Goal: Task Accomplishment & Management: Manage account settings

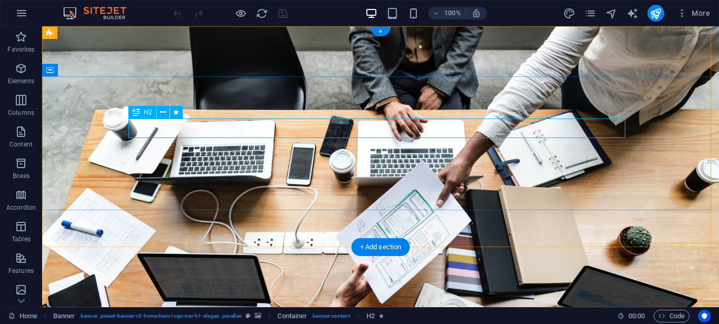
click at [163, 115] on icon at bounding box center [163, 112] width 6 height 11
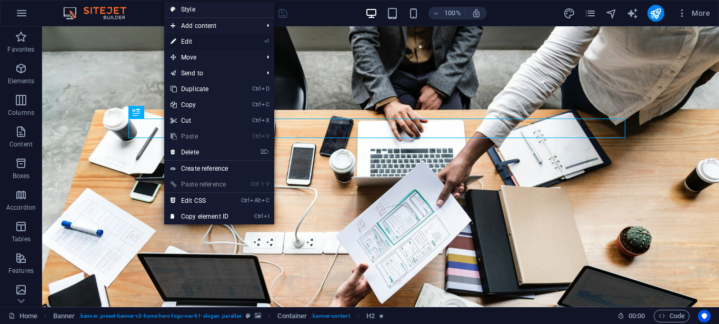
click at [191, 43] on link "⏎ Edit" at bounding box center [199, 42] width 71 height 16
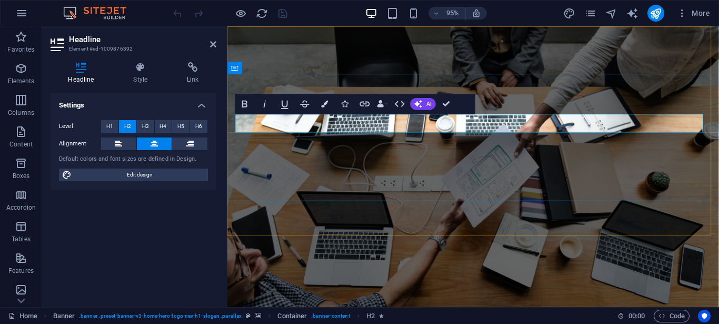
drag, startPoint x: 479, startPoint y: 130, endPoint x: 598, endPoint y: 125, distance: 119.6
click at [292, 312] on div "Upgraded" at bounding box center [486, 328] width 497 height 33
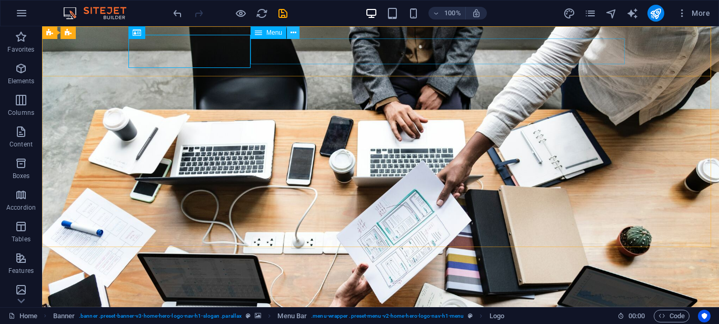
click at [291, 35] on icon at bounding box center [294, 32] width 6 height 11
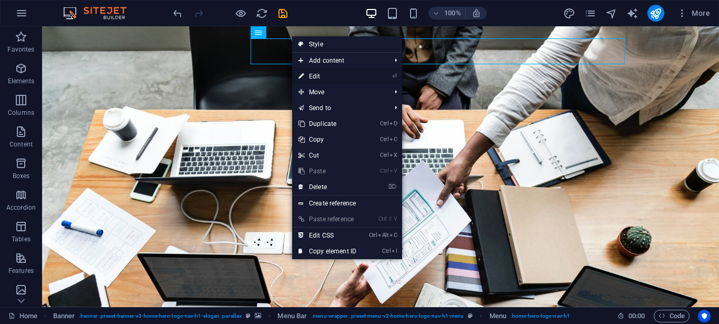
click at [329, 77] on link "⏎ Edit" at bounding box center [327, 76] width 71 height 16
select select
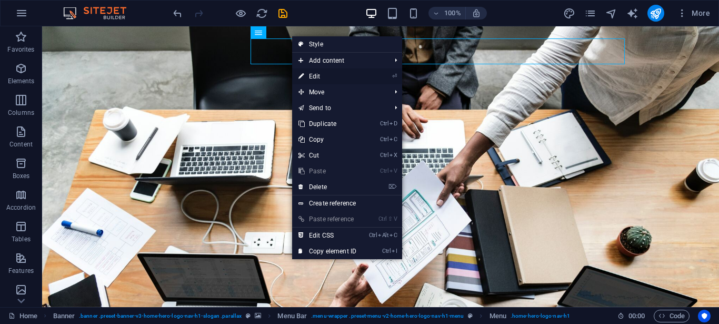
select select
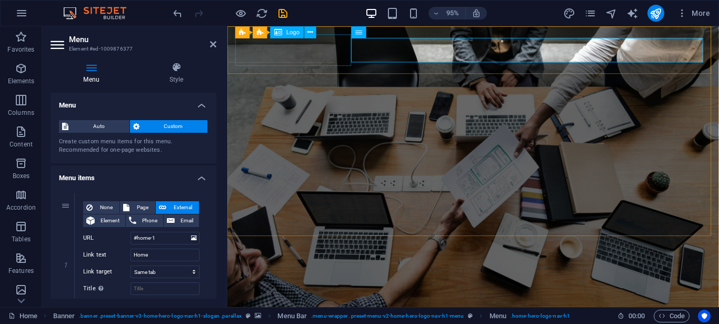
click at [309, 312] on div "Upgraded" at bounding box center [486, 328] width 497 height 33
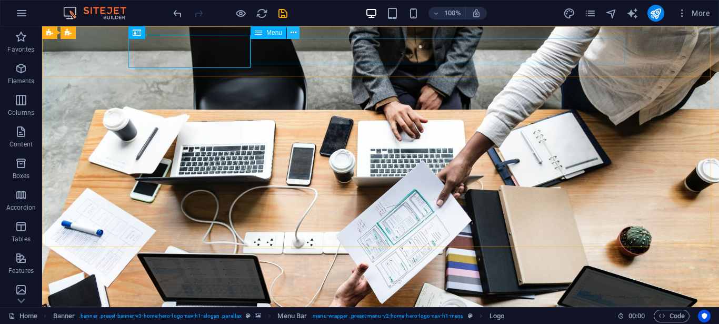
click at [294, 35] on icon at bounding box center [294, 32] width 6 height 11
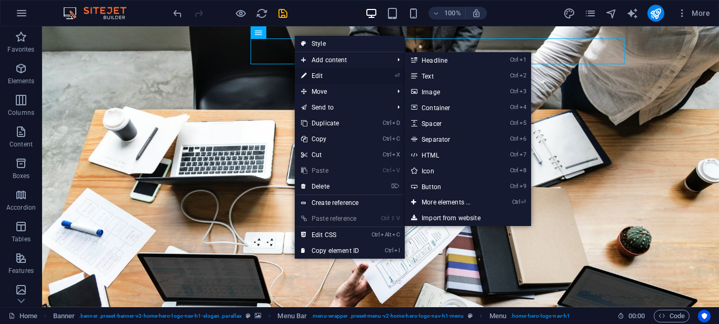
click at [314, 76] on link "⏎ Edit" at bounding box center [330, 76] width 71 height 16
select select
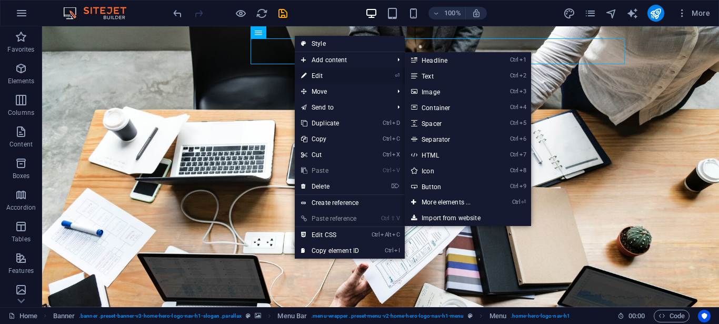
select select
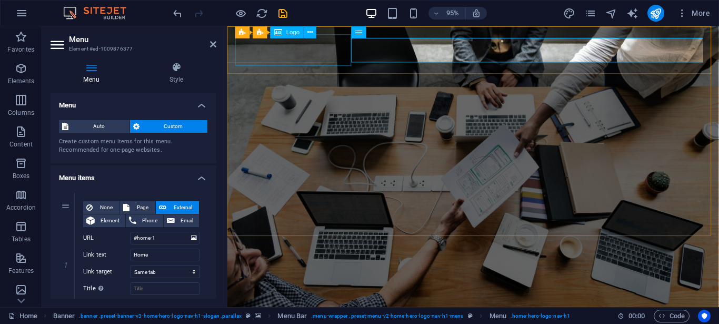
click at [287, 312] on div "Upgraded" at bounding box center [486, 328] width 497 height 33
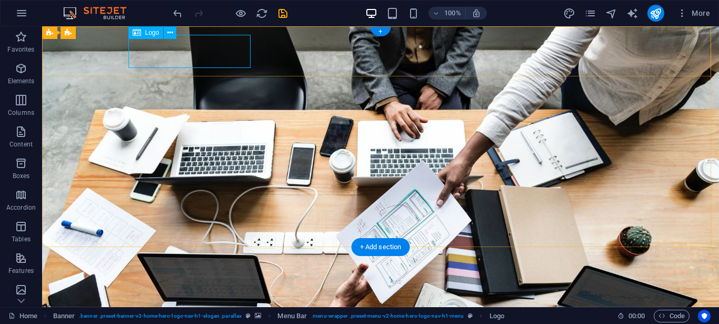
click at [160, 301] on div "Upgraded" at bounding box center [380, 317] width 497 height 33
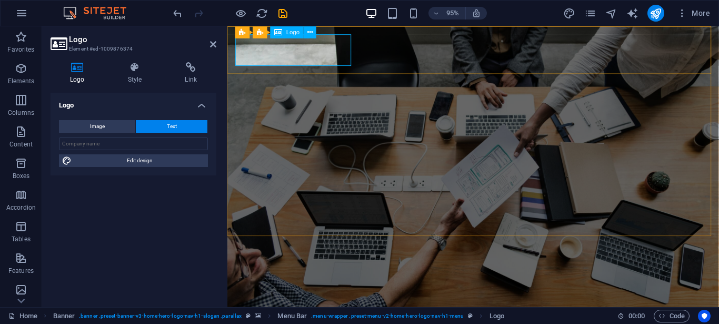
click at [280, 312] on div "Upgraded" at bounding box center [486, 328] width 497 height 33
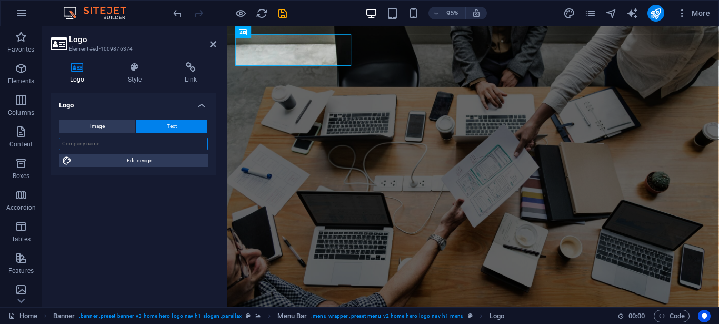
click at [132, 141] on input "text" at bounding box center [133, 143] width 149 height 13
type input "West Coast Tech"
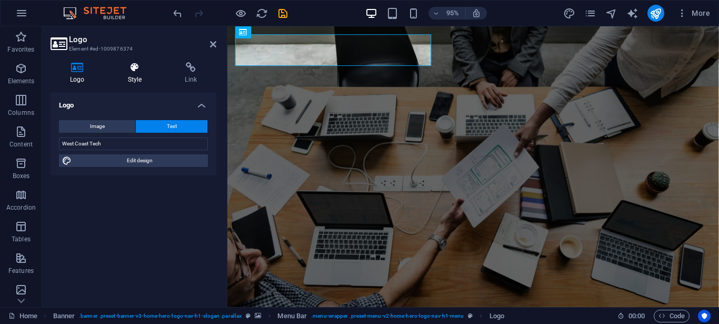
click at [133, 74] on h4 "Style" at bounding box center [136, 73] width 57 height 22
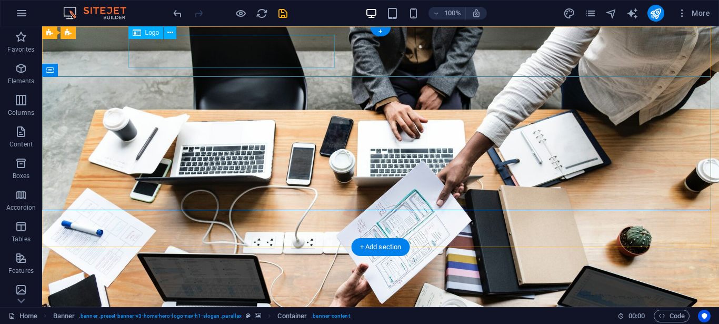
click at [247, 301] on div "West Coast Tech" at bounding box center [380, 317] width 497 height 33
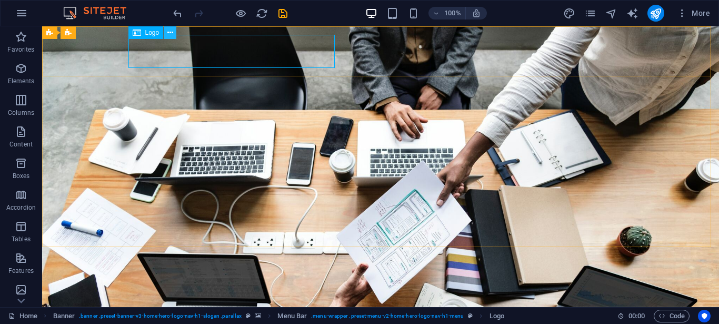
click at [167, 35] on icon at bounding box center [170, 32] width 6 height 11
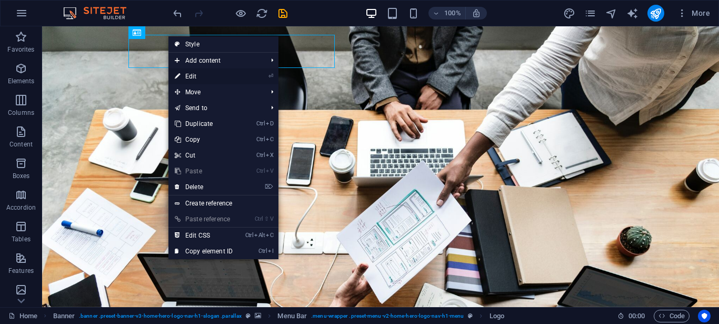
click at [192, 76] on link "⏎ Edit" at bounding box center [204, 76] width 71 height 16
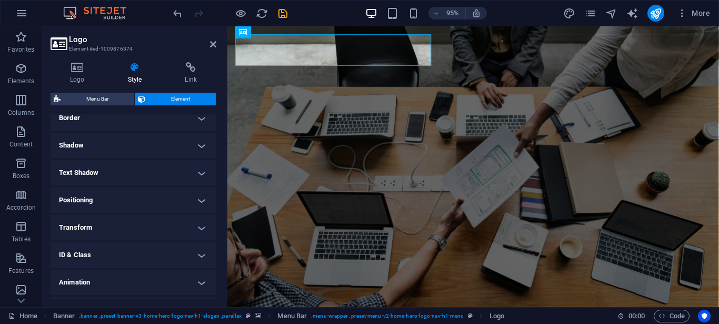
scroll to position [253, 0]
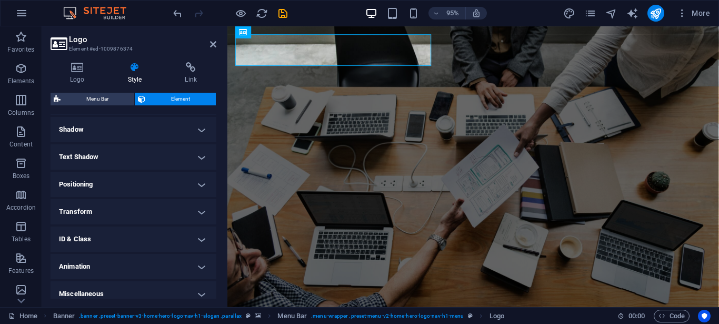
click at [191, 186] on h4 "Positioning" at bounding box center [134, 184] width 166 height 25
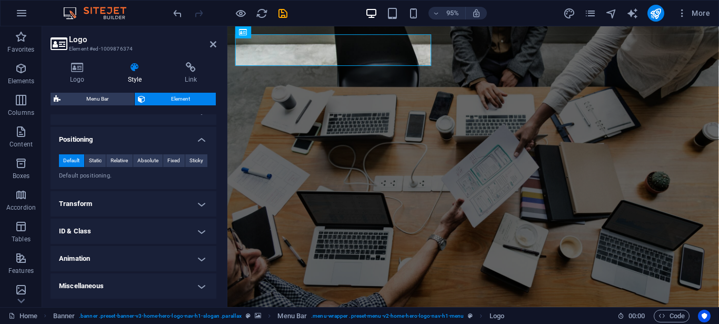
scroll to position [171, 0]
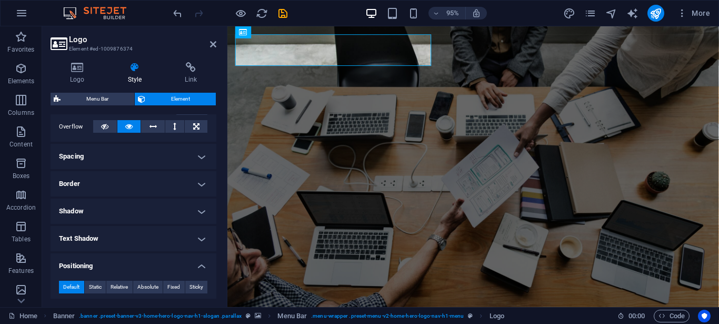
click at [202, 238] on h4 "Text Shadow" at bounding box center [134, 238] width 166 height 25
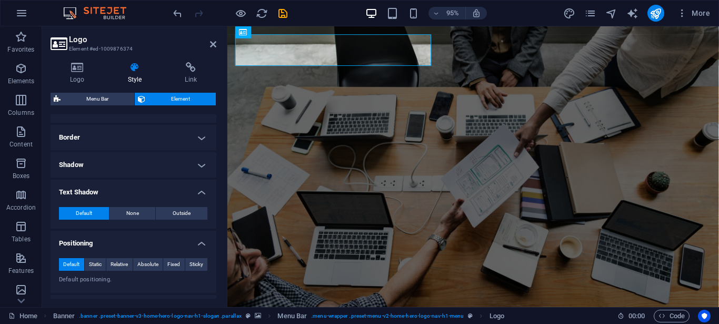
scroll to position [234, 0]
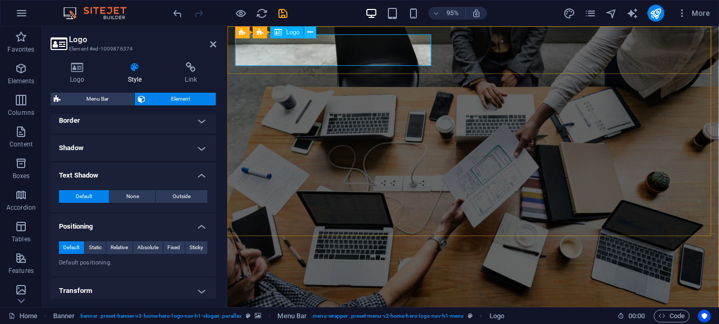
click at [310, 35] on icon at bounding box center [310, 32] width 5 height 11
click at [421, 312] on div "West Coast Tech" at bounding box center [486, 328] width 497 height 33
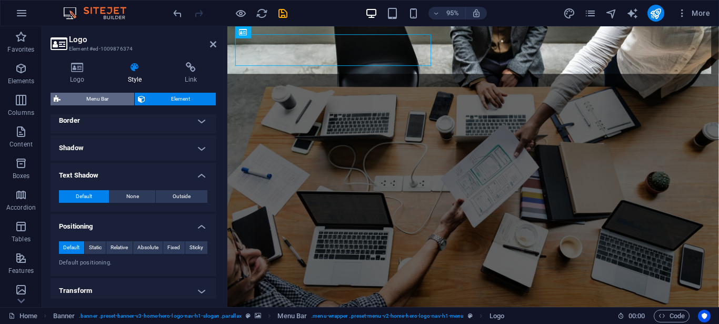
click at [108, 95] on span "Menu Bar" at bounding box center [97, 99] width 67 height 13
select select "rem"
select select "preset-menu-v2-home-hero-logo-nav-h1-menu"
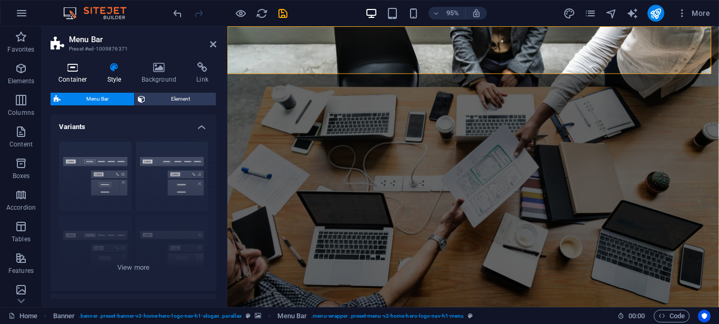
click at [73, 68] on icon at bounding box center [73, 67] width 45 height 11
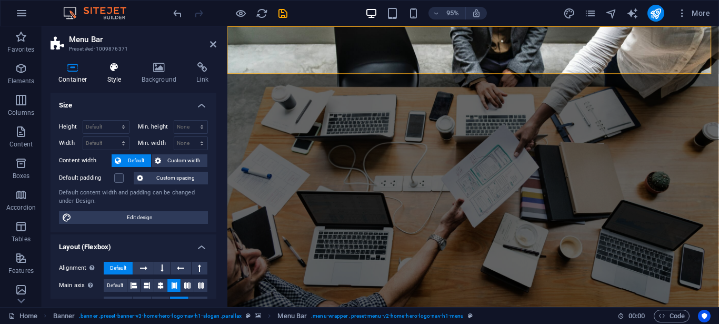
click at [109, 71] on icon at bounding box center [115, 67] width 30 height 11
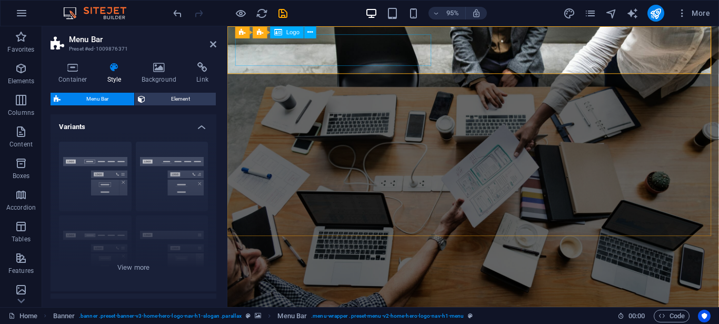
click at [320, 312] on div "West Coast Tech" at bounding box center [486, 328] width 497 height 33
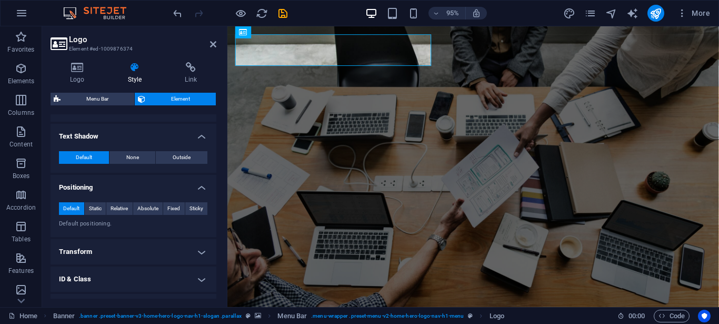
scroll to position [321, 0]
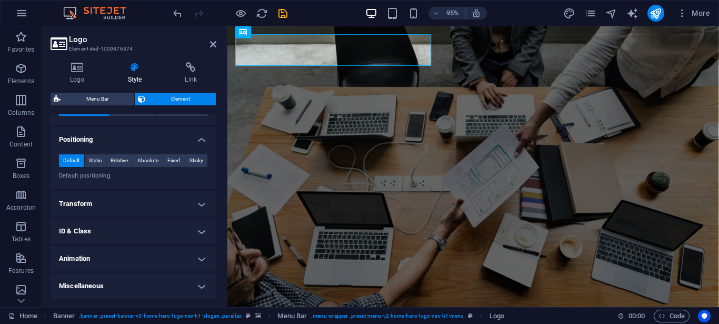
click at [194, 261] on h4 "Animation" at bounding box center [134, 258] width 166 height 25
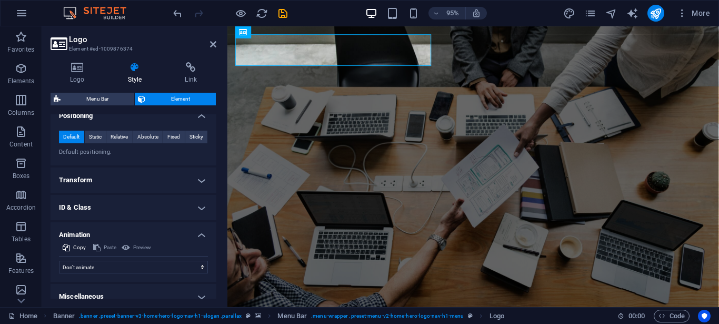
scroll to position [356, 0]
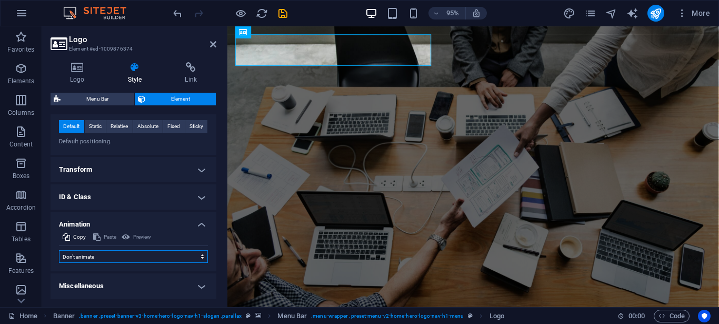
select select "fade"
click at [59, 250] on select "Don't animate Show / Hide Slide up/down Zoom in/out Slide left to right Slide r…" at bounding box center [133, 256] width 149 height 13
select select "scroll"
click at [198, 165] on h4 "Transform" at bounding box center [134, 169] width 166 height 25
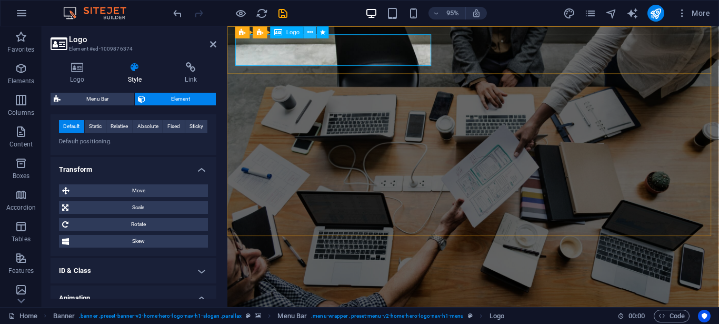
click at [309, 35] on icon at bounding box center [310, 32] width 5 height 11
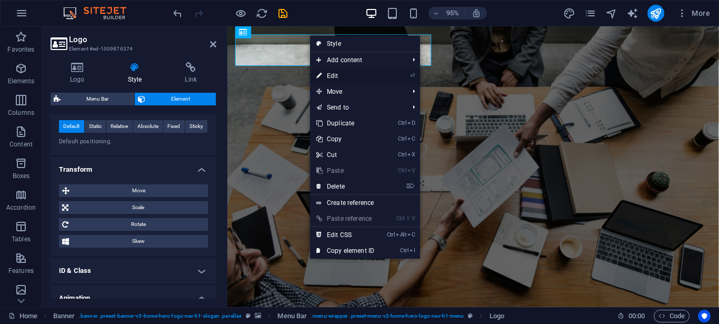
click at [348, 77] on link "⏎ Edit" at bounding box center [345, 76] width 71 height 16
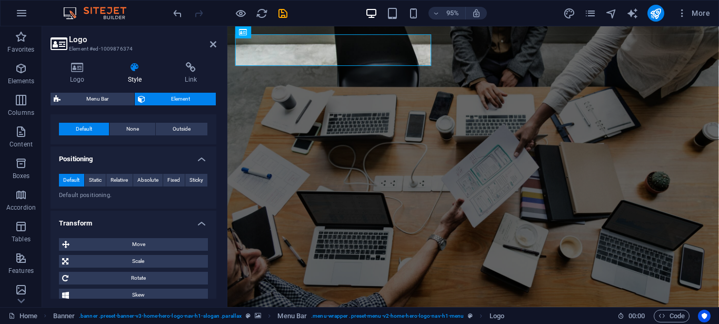
scroll to position [229, 0]
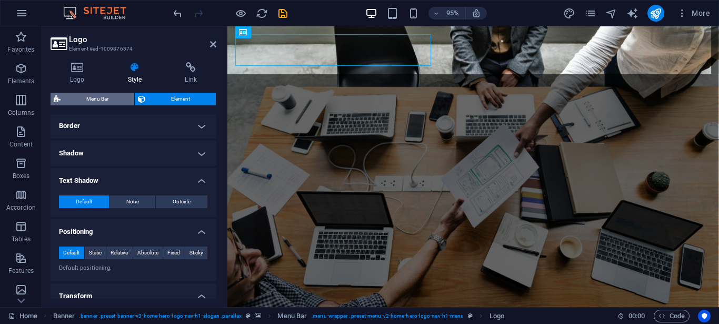
click at [113, 100] on span "Menu Bar" at bounding box center [97, 99] width 67 height 13
select select "rem"
select select "preset-menu-v2-home-hero-logo-nav-h1-menu"
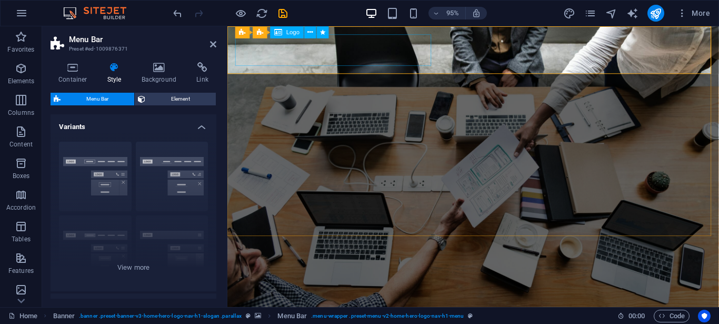
click at [286, 312] on div "West Coast Tech" at bounding box center [486, 328] width 497 height 33
select select "fade"
select select "s"
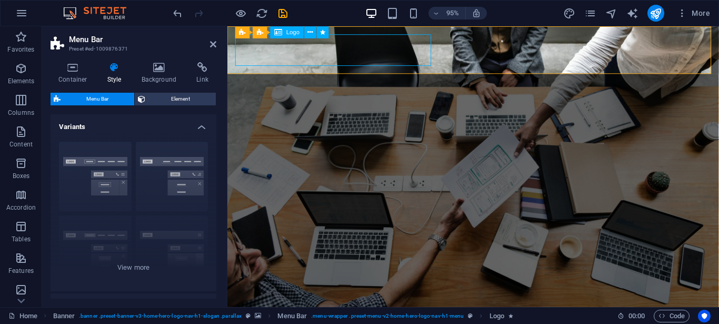
select select "s"
select select "scroll"
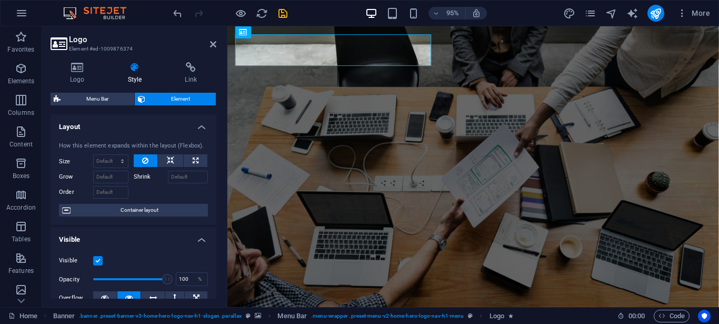
click at [136, 70] on icon at bounding box center [134, 67] width 53 height 11
click at [200, 129] on h4 "Layout" at bounding box center [134, 123] width 166 height 19
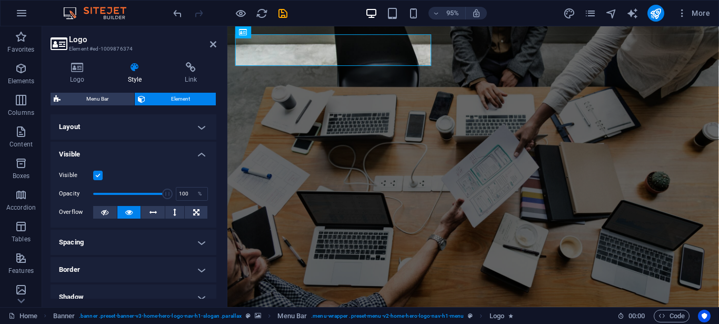
click at [100, 177] on label at bounding box center [97, 175] width 9 height 9
click at [0, 0] on input "Visible" at bounding box center [0, 0] width 0 height 0
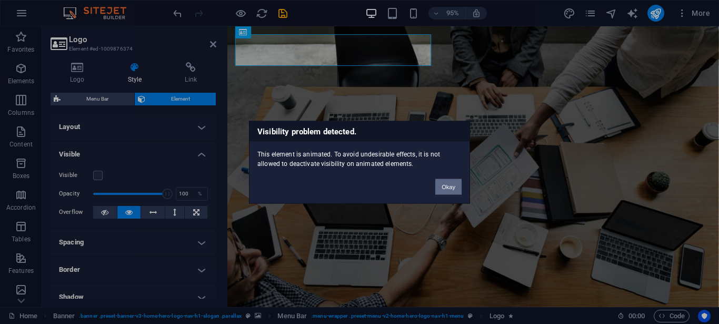
click at [448, 184] on button "Okay" at bounding box center [449, 187] width 26 height 16
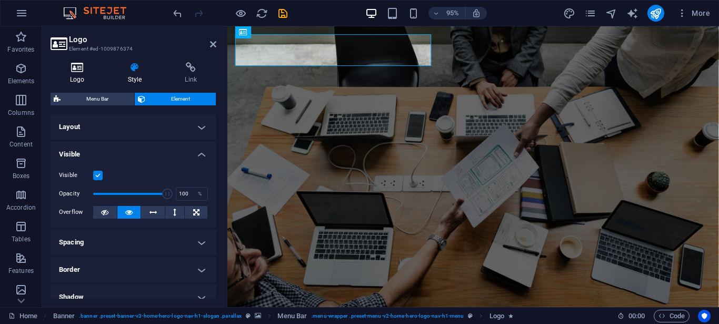
click at [76, 72] on icon at bounding box center [78, 67] width 54 height 11
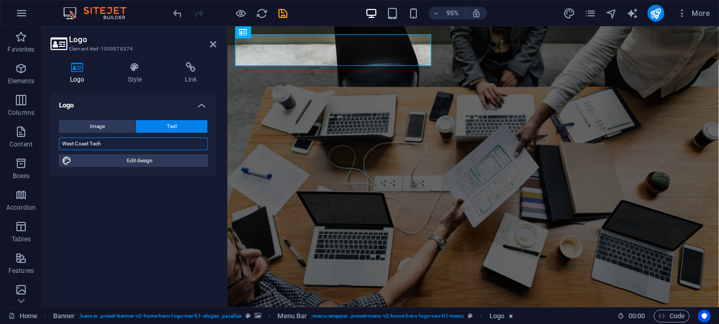
click at [112, 146] on input "West Coast Tech" at bounding box center [133, 143] width 149 height 13
type input "West Coast Tech"
click at [133, 64] on icon at bounding box center [134, 67] width 53 height 11
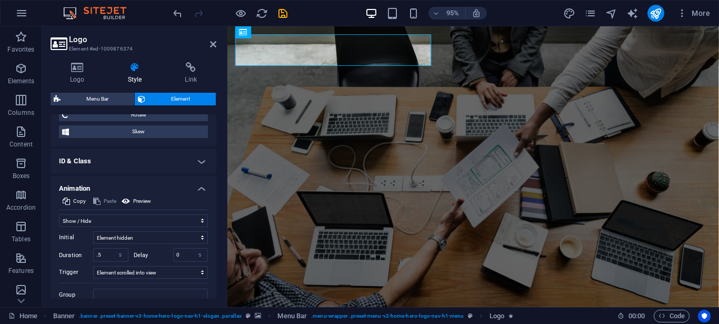
scroll to position [418, 0]
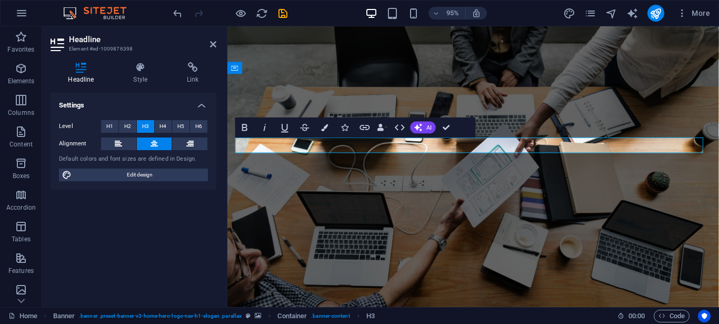
click at [291, 241] on figure at bounding box center [487, 173] width 518 height 295
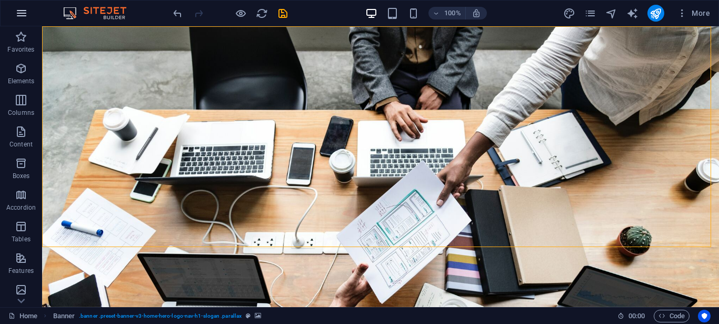
click at [24, 22] on button "button" at bounding box center [21, 13] width 25 height 25
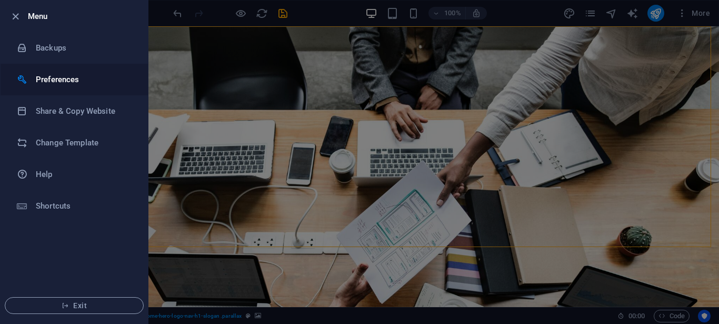
click at [70, 81] on h6 "Preferences" at bounding box center [84, 79] width 97 height 13
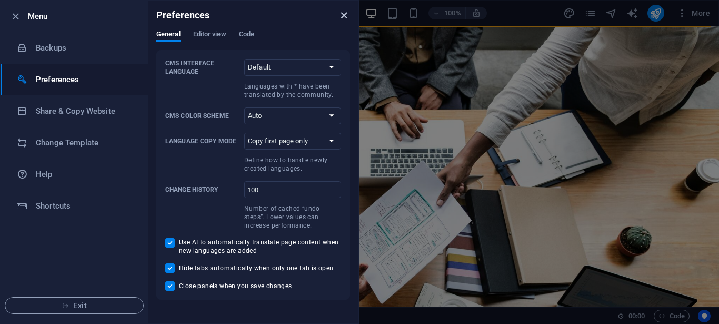
click at [344, 14] on icon "close" at bounding box center [344, 15] width 12 height 12
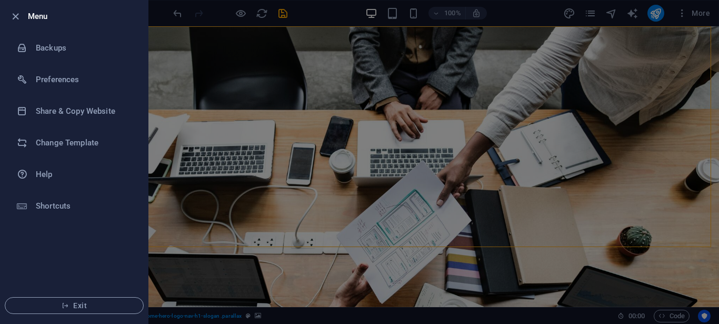
click at [251, 59] on div at bounding box center [359, 162] width 719 height 324
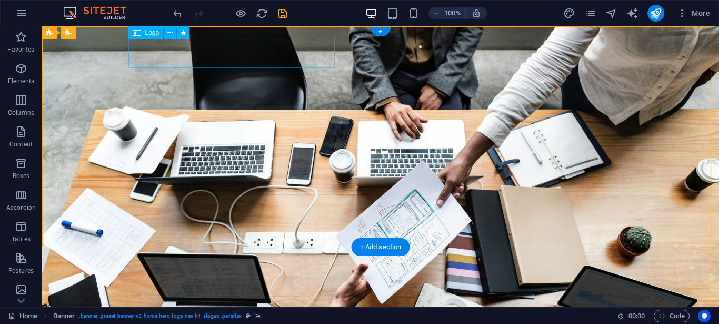
click at [251, 301] on div "West Coast Tech" at bounding box center [380, 317] width 497 height 33
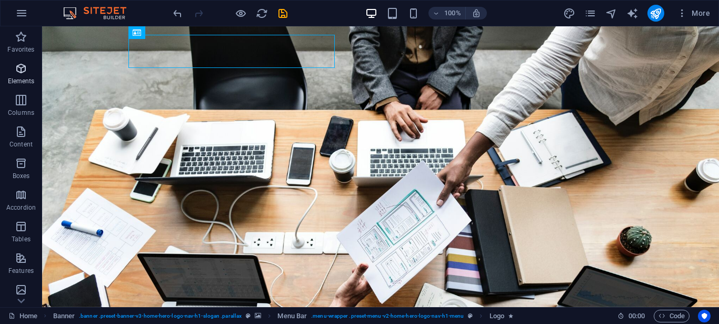
click at [27, 67] on icon "button" at bounding box center [21, 68] width 13 height 13
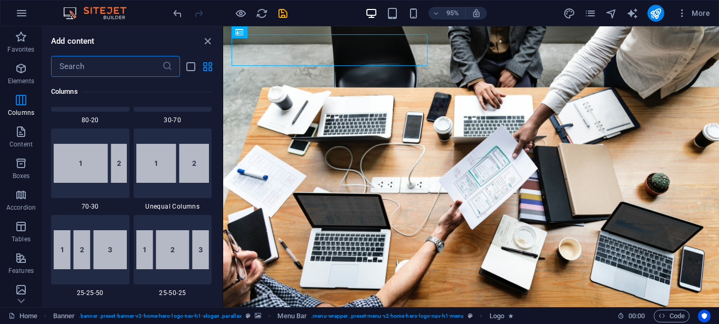
scroll to position [934, 0]
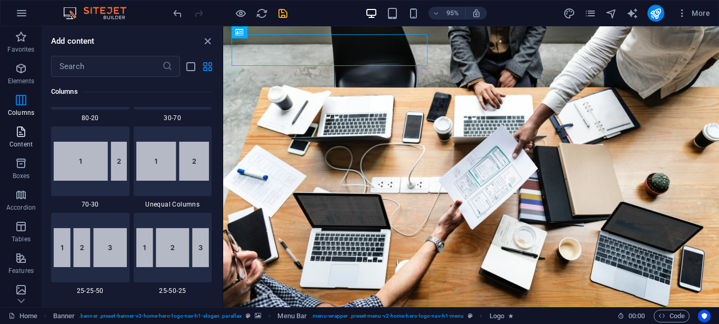
click at [25, 141] on p "Content" at bounding box center [20, 144] width 23 height 8
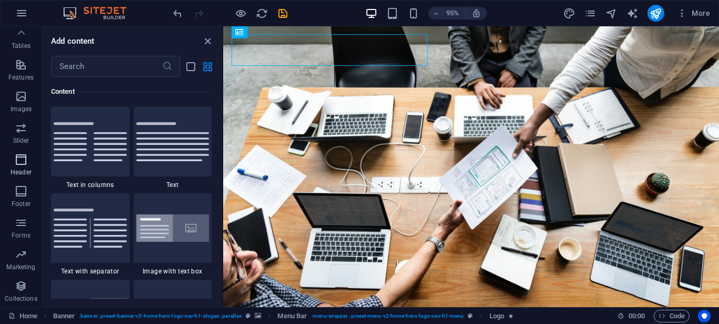
scroll to position [0, 0]
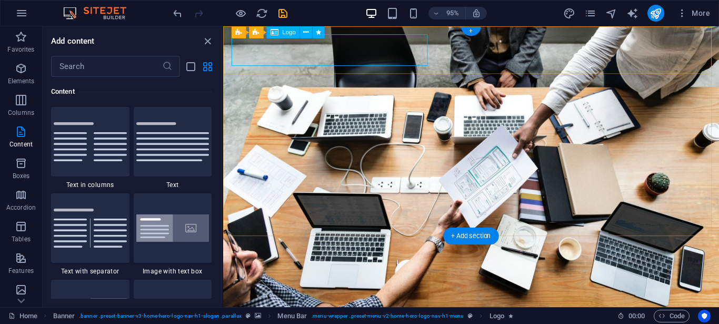
click at [300, 312] on div "West Coast Tech" at bounding box center [484, 328] width 497 height 33
click at [305, 33] on icon at bounding box center [306, 32] width 5 height 11
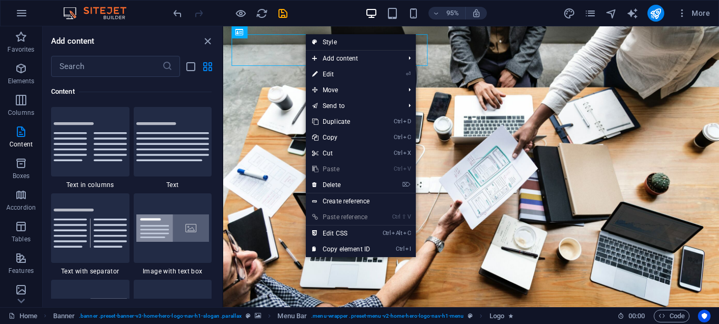
click at [323, 41] on link "Style" at bounding box center [361, 42] width 110 height 16
select select "rem"
select select "preset-menu-v2-home-hero-logo-nav-h1-menu"
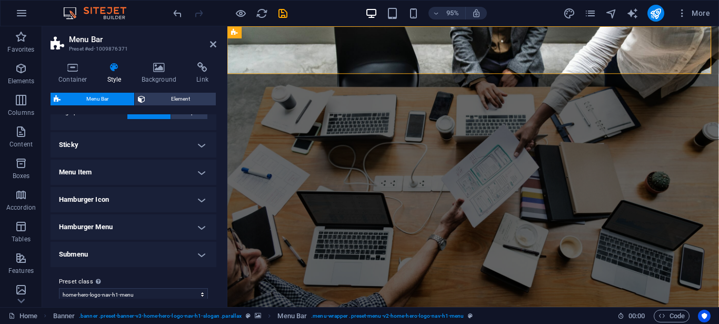
scroll to position [280, 0]
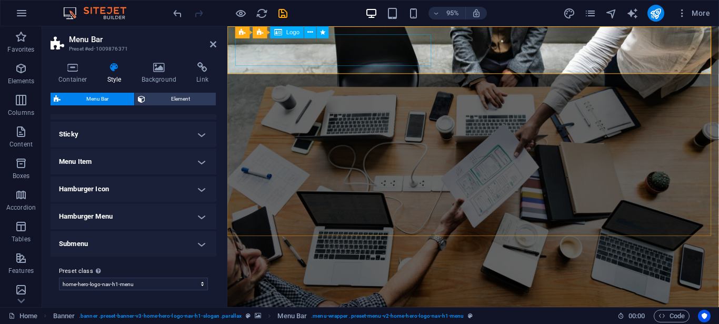
click at [340, 312] on div "West Coast Tech" at bounding box center [486, 328] width 497 height 33
select select "fade"
select select "s"
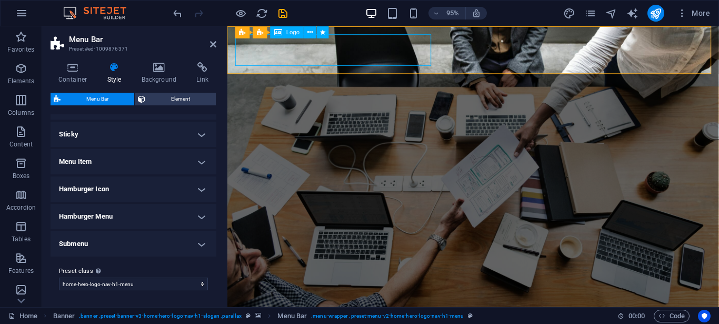
select select "scroll"
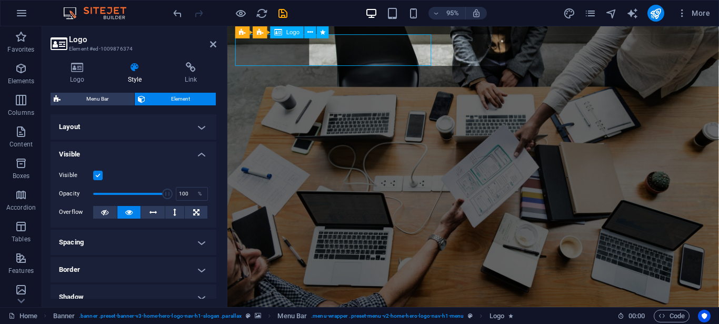
click at [340, 312] on div "West Coast Tech" at bounding box center [486, 328] width 497 height 33
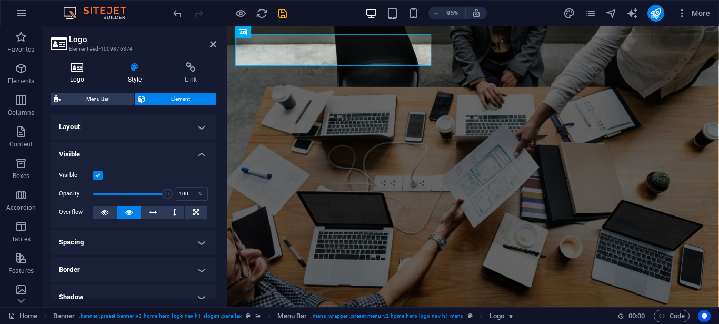
click at [83, 69] on icon at bounding box center [78, 67] width 54 height 11
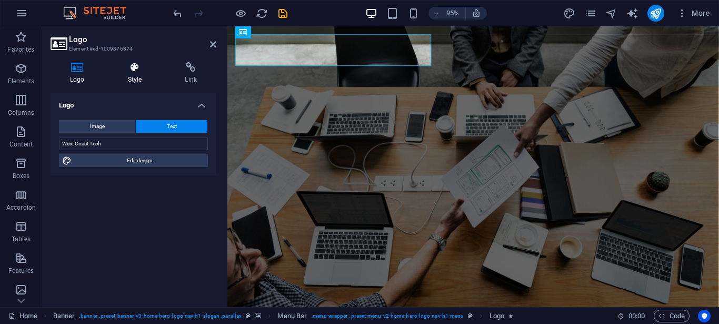
click at [142, 77] on h4 "Style" at bounding box center [136, 73] width 57 height 22
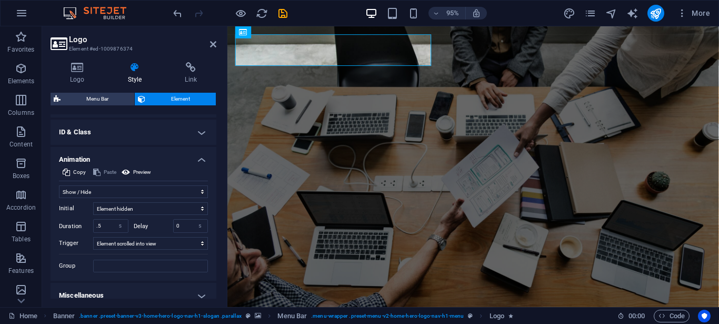
scroll to position [418, 0]
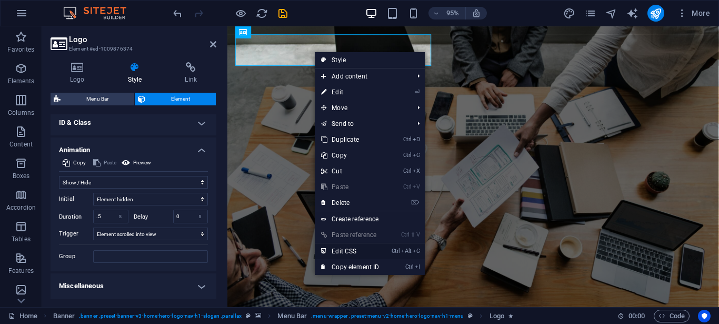
click at [340, 252] on link "Ctrl Alt C Edit CSS" at bounding box center [350, 251] width 71 height 16
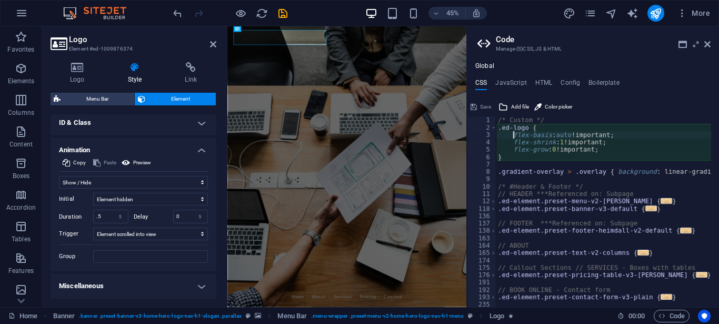
type textarea "flex-basis: auto!important;"
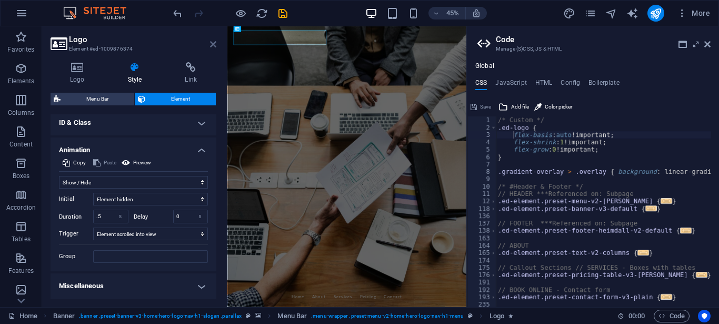
drag, startPoint x: 211, startPoint y: 45, endPoint x: 211, endPoint y: 25, distance: 20.0
click at [211, 45] on icon at bounding box center [213, 44] width 6 height 8
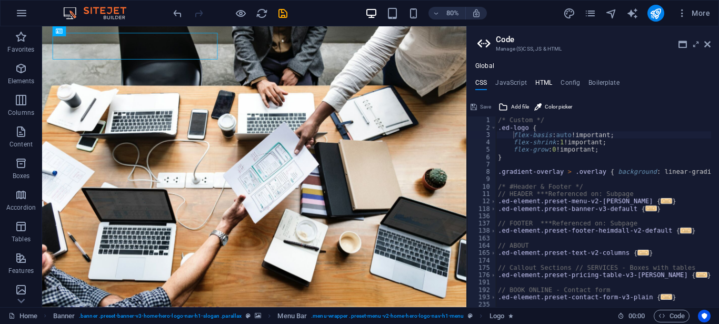
click at [547, 83] on h4 "HTML" at bounding box center [544, 85] width 17 height 12
type textarea "<a href="#main-content" class="wv-link-content button">Skip to main content</a>"
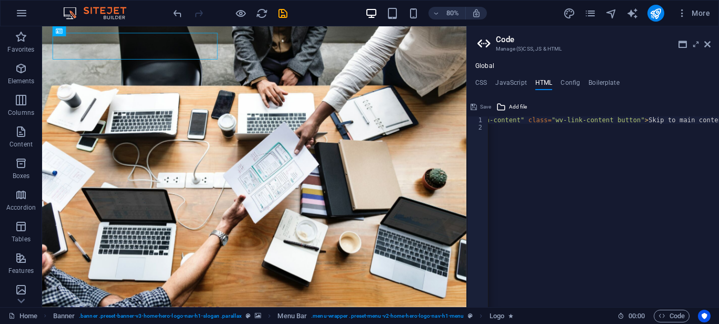
scroll to position [0, 78]
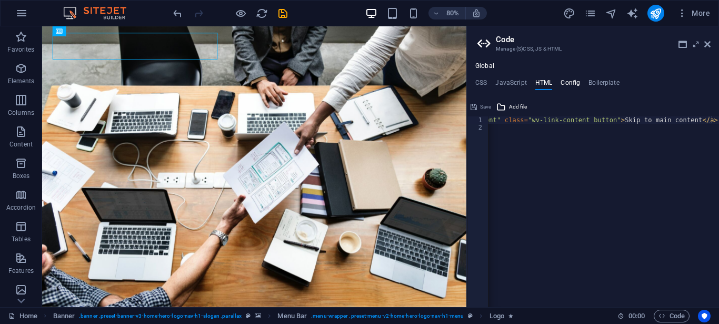
click at [566, 81] on h4 "Config" at bounding box center [570, 85] width 19 height 12
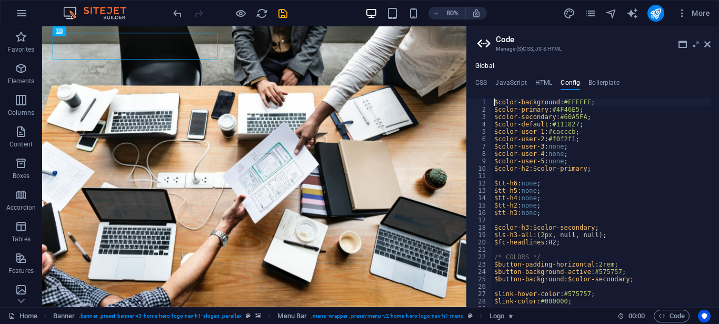
click at [568, 110] on div "$color-background : #FFFFFF ; $color-primary : #4F46E5 ; $color-secondary : #60…" at bounding box center [647, 205] width 310 height 215
click at [615, 125] on div "$color-background : #FFFFFF ; $color-primary : #4F46E5 ; $color-secondary : #60…" at bounding box center [647, 205] width 310 height 215
type textarea "$color-default: #111827;"
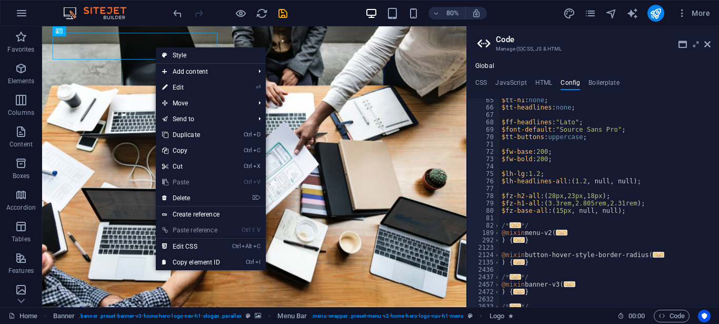
scroll to position [442, 0]
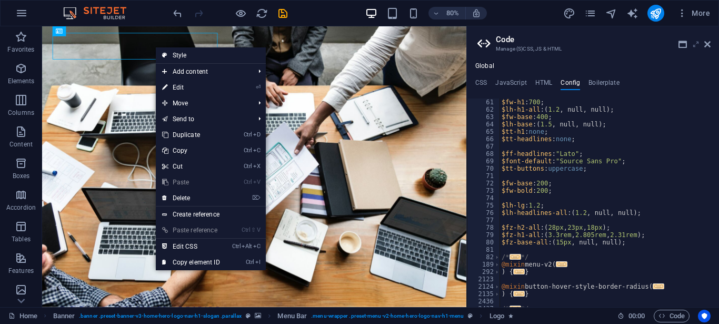
click at [696, 46] on icon at bounding box center [696, 44] width 0 height 8
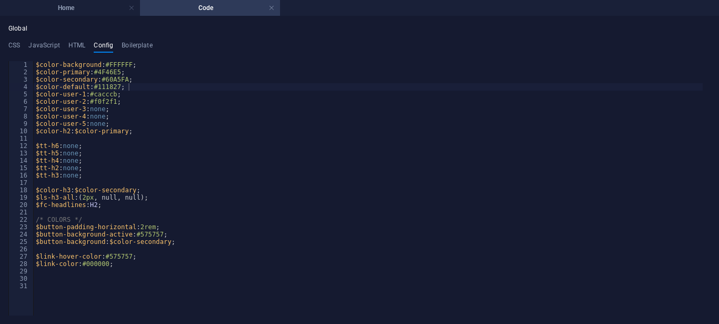
scroll to position [0, 0]
click at [114, 70] on div "$color-background : #FFFFFF ; $color-primary : #4F46E5 ; $color-secondary : #60…" at bounding box center [368, 168] width 669 height 215
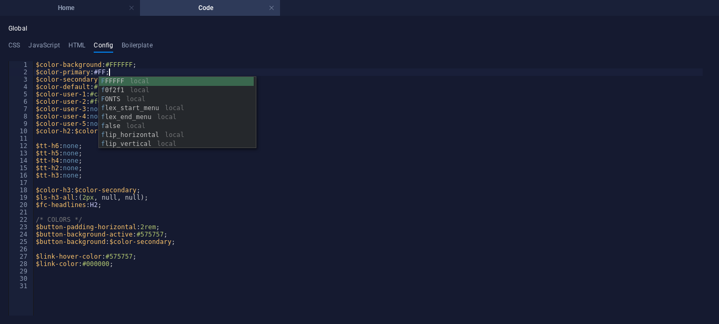
scroll to position [0, 6]
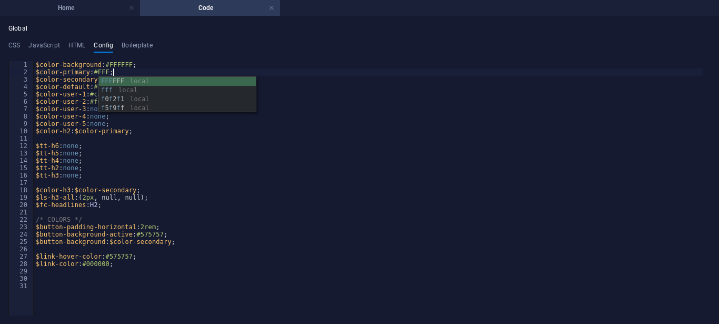
click at [107, 80] on div "FFF FFF local fff local f 0 f 2 f 1 local f 5 f 9 f f local" at bounding box center [177, 104] width 157 height 54
type textarea "$color-primary: #FFFFFF;"
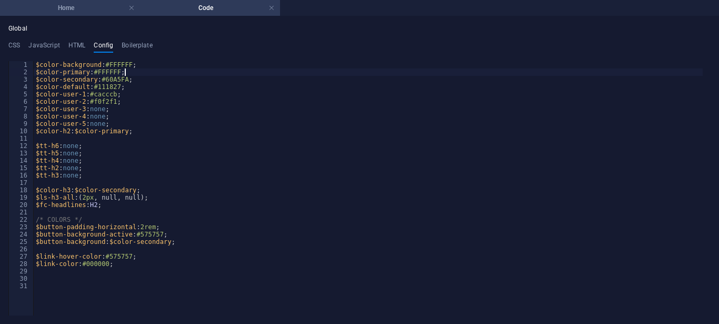
click at [81, 4] on h4 "Home" at bounding box center [70, 8] width 140 height 12
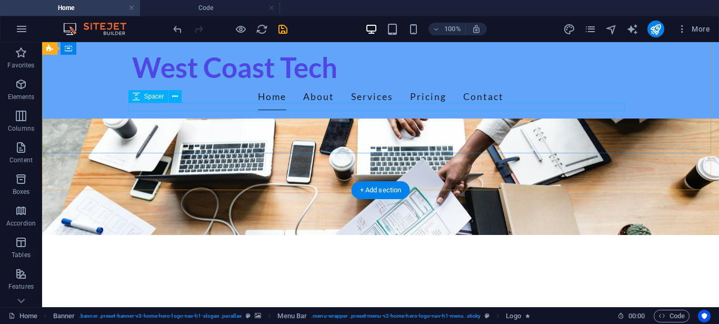
scroll to position [0, 0]
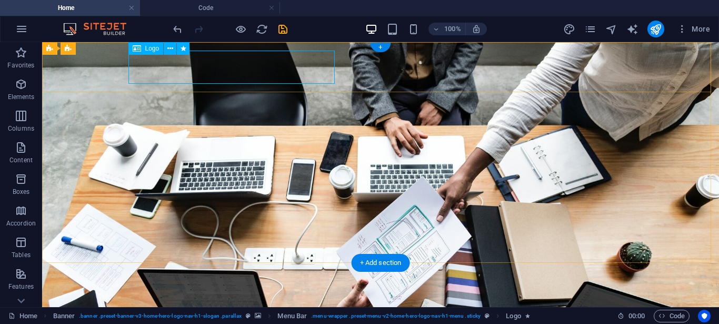
click at [256, 304] on div "West Coast Tech" at bounding box center [380, 320] width 497 height 33
select select "fade"
select select "s"
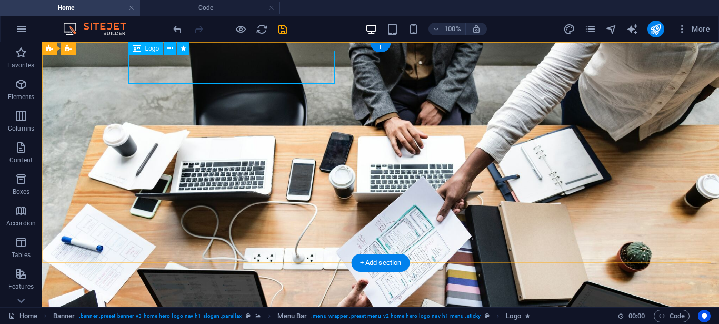
select select "scroll"
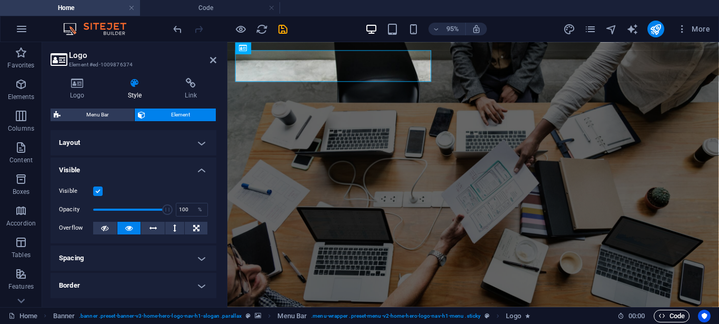
click at [666, 318] on span "Code" at bounding box center [672, 316] width 26 height 13
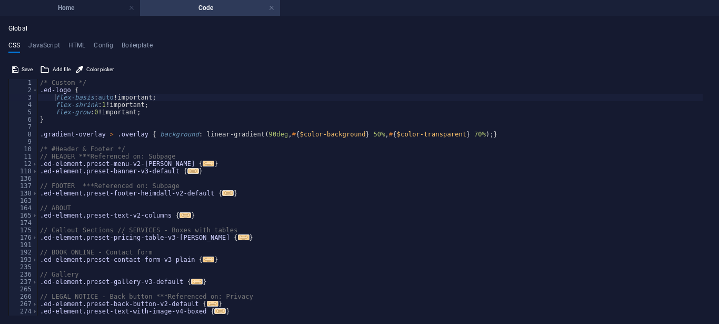
click at [474, 14] on ul "Home Code" at bounding box center [359, 8] width 719 height 16
click at [193, 9] on h4 "Code" at bounding box center [210, 8] width 140 height 12
click at [94, 12] on h4 "Home" at bounding box center [70, 8] width 140 height 12
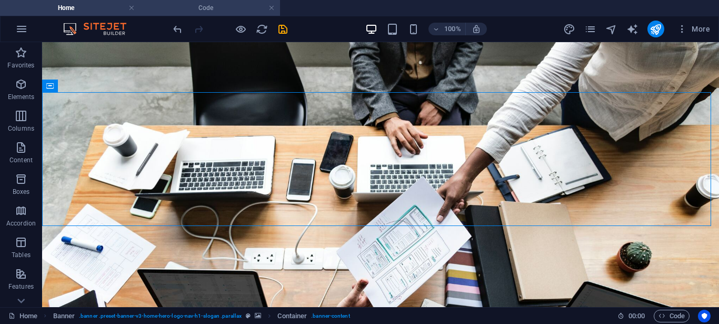
click at [190, 9] on h4 "Code" at bounding box center [210, 8] width 140 height 12
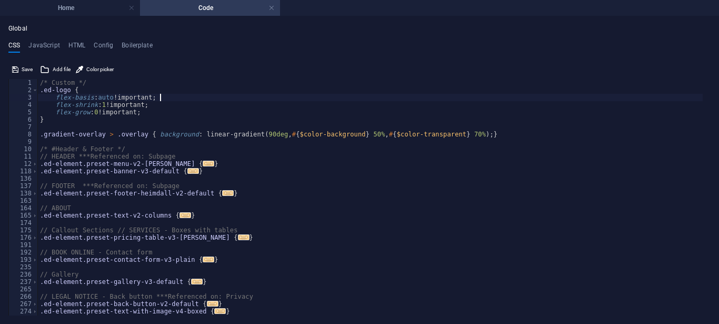
click at [235, 97] on div "/* Custom */ .ed-logo { flex-basis : auto !important; flex-shrink : 1 !importan…" at bounding box center [370, 200] width 665 height 243
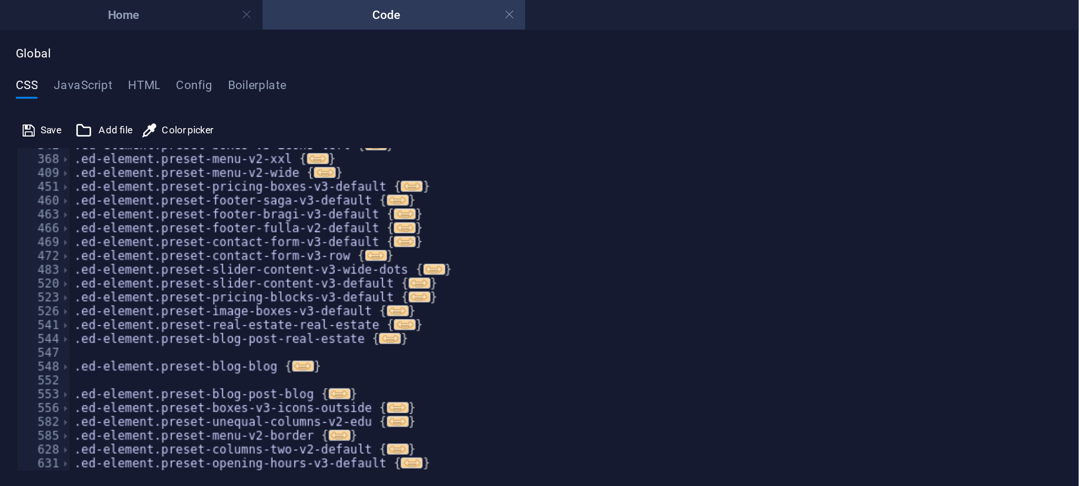
scroll to position [329, 0]
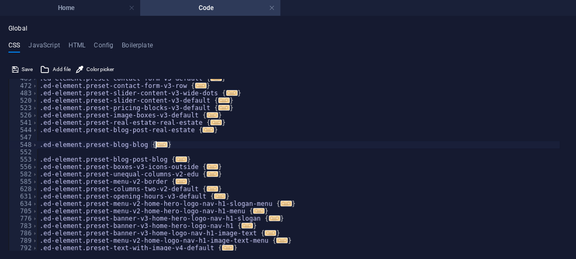
click at [163, 143] on span "..." at bounding box center [162, 145] width 12 height 6
type textarea ".ed-element.preset-blog-blog {"
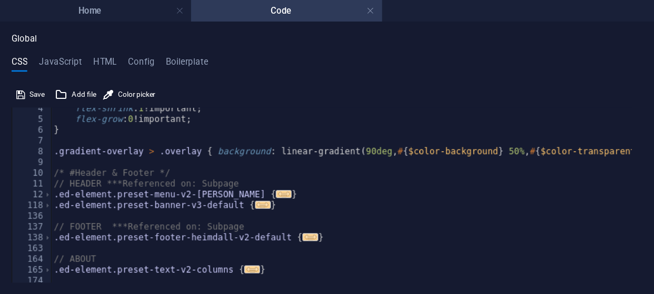
scroll to position [0, 0]
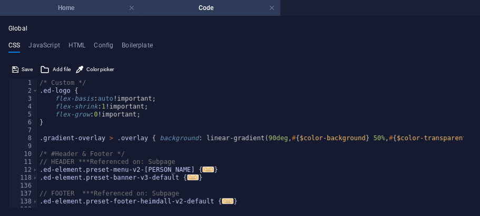
click at [102, 9] on h4 "Home" at bounding box center [70, 8] width 140 height 12
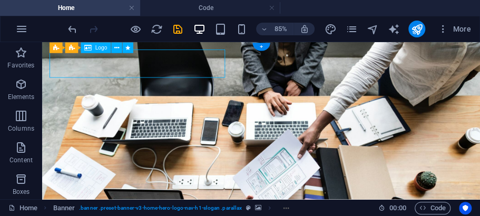
select select "fade"
select select "s"
select select "scroll"
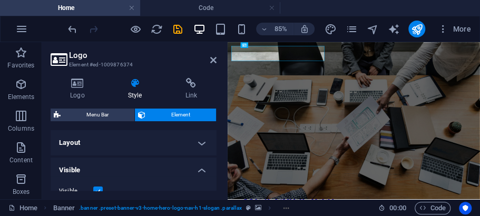
click at [150, 61] on h3 "Element #ed-1009876374" at bounding box center [132, 64] width 126 height 9
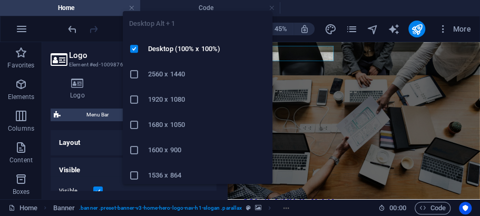
click at [199, 6] on div "Desktop Alt + 1 Desktop (100% x 100%) 2560 x 1440 1920 x 1080 1680 x [PHONE_NUM…" at bounding box center [198, 93] width 150 height 181
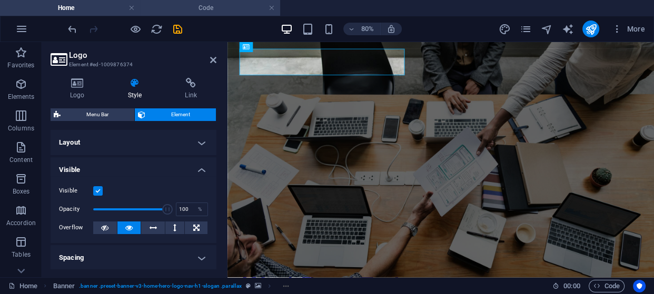
click at [228, 4] on h4 "Code" at bounding box center [210, 8] width 140 height 12
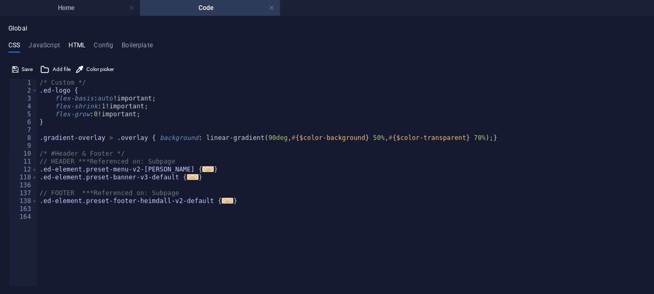
click at [74, 43] on h4 "HTML" at bounding box center [76, 48] width 17 height 12
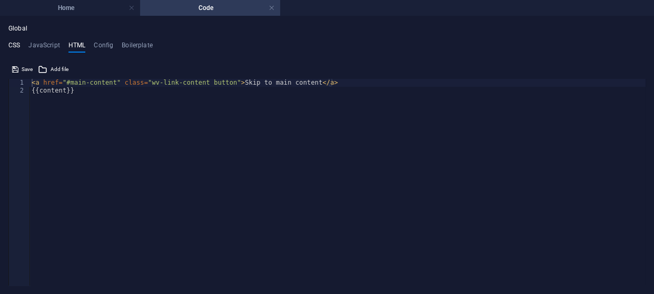
click at [14, 47] on h4 "CSS" at bounding box center [14, 48] width 12 height 12
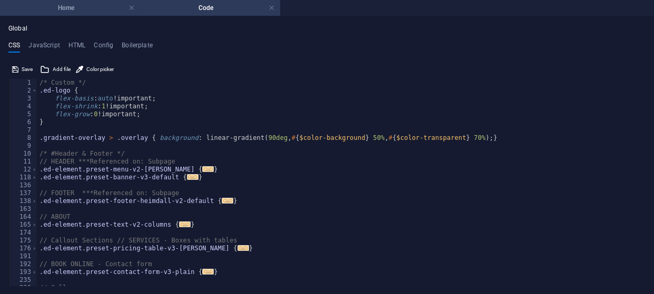
click at [65, 7] on h4 "Home" at bounding box center [70, 8] width 140 height 12
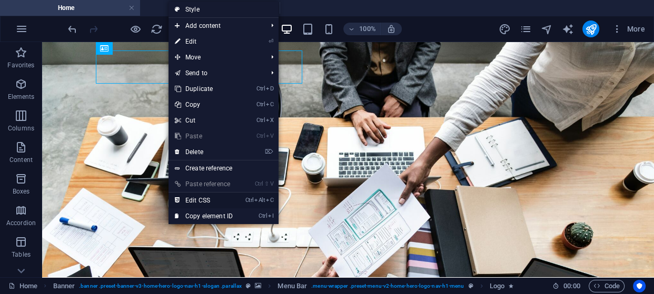
click at [197, 203] on link "Ctrl Alt C Edit CSS" at bounding box center [204, 201] width 71 height 16
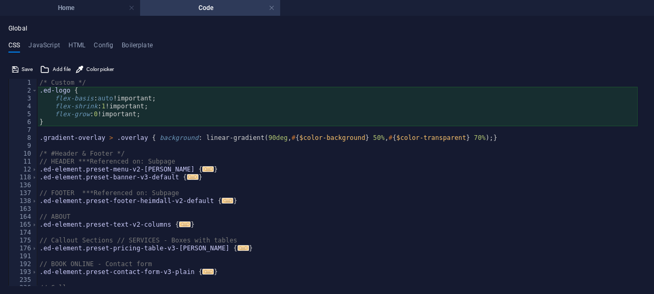
type textarea "flex-basis: auto!important;"
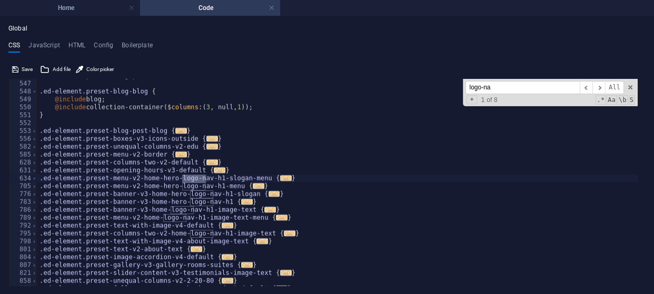
scroll to position [1239, 0]
click at [186, 11] on h4 "Code" at bounding box center [210, 8] width 140 height 12
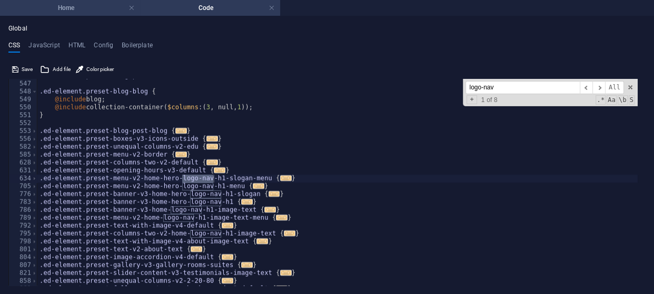
click at [83, 8] on h4 "Home" at bounding box center [70, 8] width 140 height 12
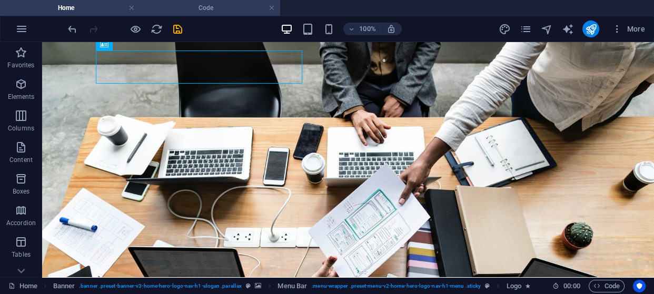
click at [210, 5] on h4 "Code" at bounding box center [210, 8] width 140 height 12
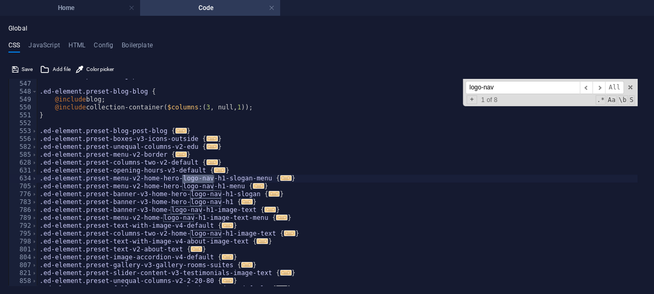
drag, startPoint x: 500, startPoint y: 87, endPoint x: 446, endPoint y: 83, distance: 54.9
click at [446, 83] on div ".ed-element.preset-blog-post-real-estate { ... } .ed-element.preset-blog-blog {…" at bounding box center [337, 182] width 600 height 207
paste input "ed-element.preset-menu-v2-home-hero-logo-nav-h1-menu h1"
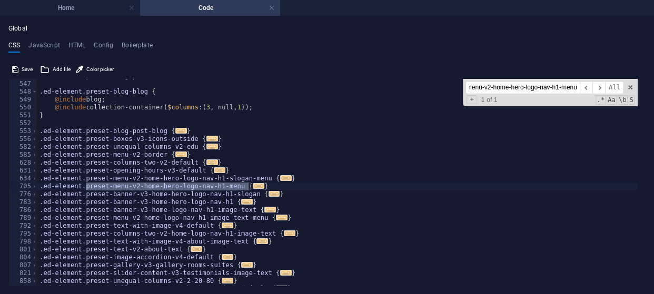
scroll to position [0, 23]
type input "preset-menu-v2-home-hero-logo-nav-h1-menu"
type textarea ".ed-element.preset-menu-v2-home-hero-logo-nav-h1-menu {"
click at [255, 186] on span "..." at bounding box center [259, 186] width 12 height 6
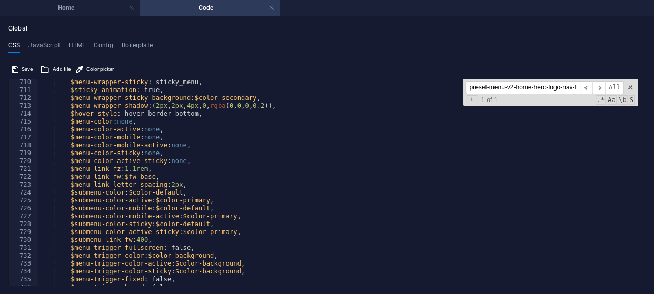
scroll to position [1383, 0]
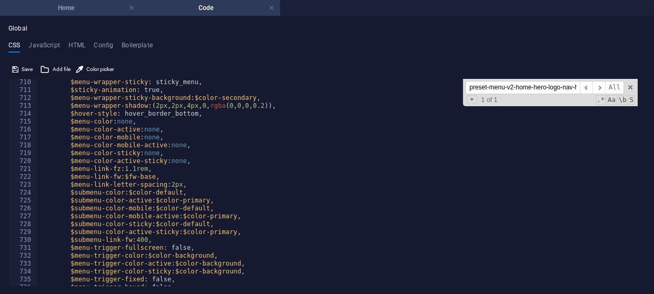
click at [93, 10] on h4 "Home" at bounding box center [70, 8] width 140 height 12
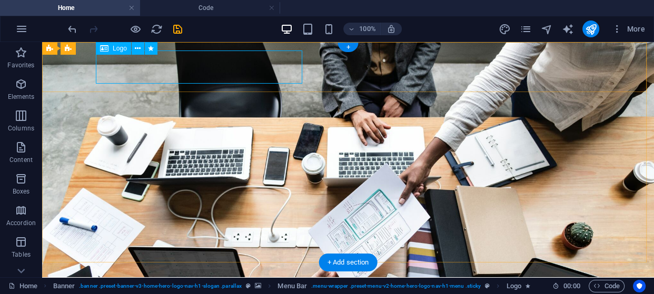
click at [205, 282] on div "West Coast Tech" at bounding box center [348, 298] width 497 height 33
select select "fade"
select select "s"
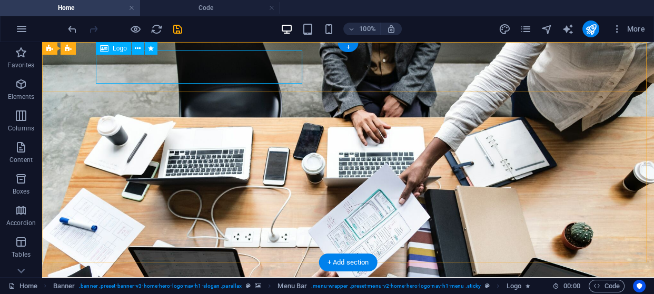
select select "scroll"
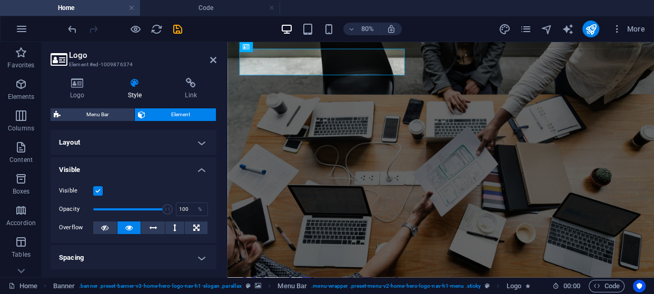
click at [205, 63] on header "Logo Element #ed-1009876374" at bounding box center [134, 55] width 166 height 27
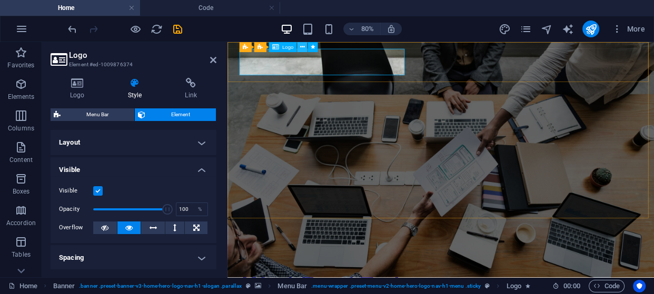
click at [300, 50] on icon at bounding box center [302, 47] width 5 height 9
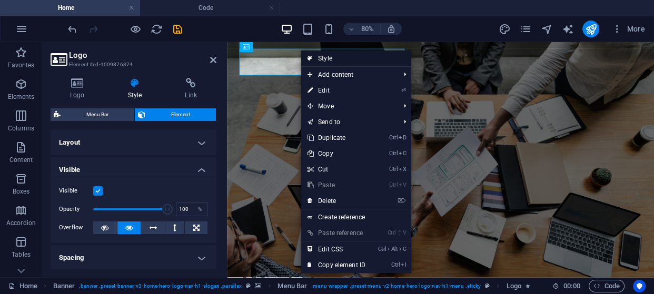
click at [315, 59] on link "Style" at bounding box center [356, 59] width 110 height 16
select select "rem"
select select "preset-menu-v2-home-hero-logo-nav-h1-menu"
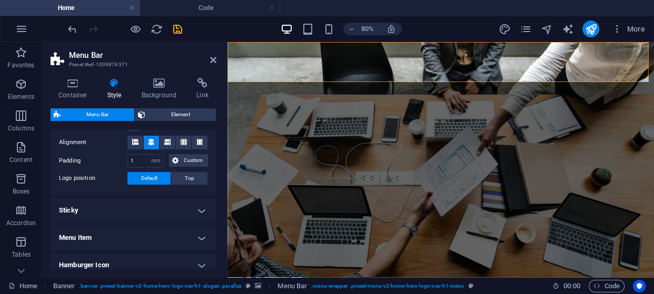
scroll to position [230, 0]
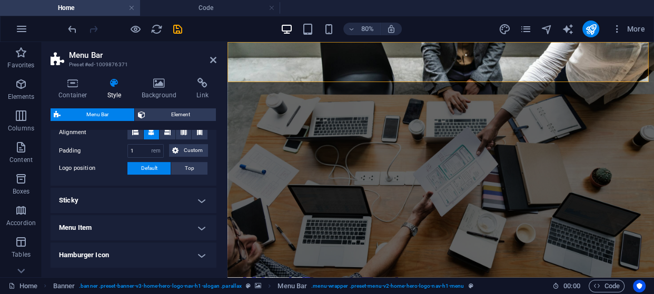
click at [199, 231] on h4 "Menu Item" at bounding box center [134, 227] width 166 height 25
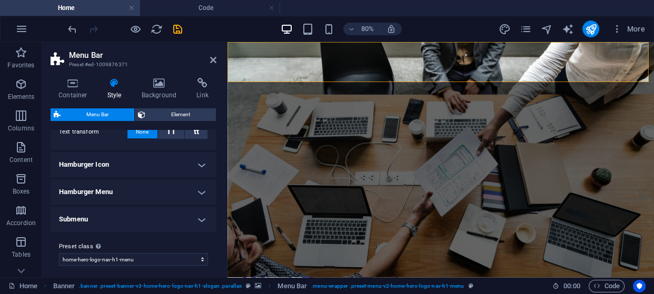
scroll to position [635, 0]
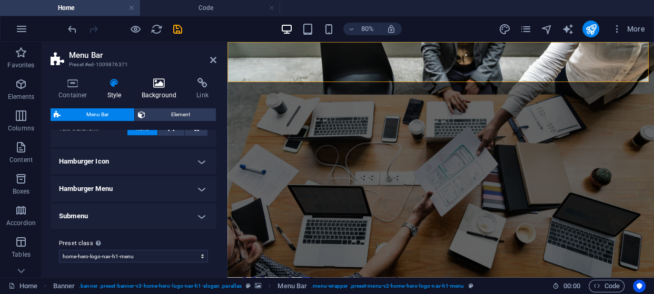
click at [155, 88] on h4 "Background" at bounding box center [161, 89] width 55 height 22
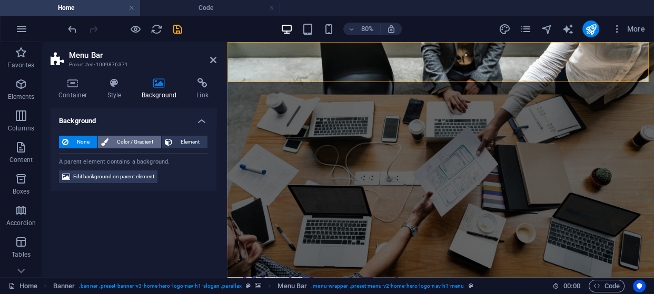
click at [123, 139] on span "Color / Gradient" at bounding box center [135, 142] width 46 height 13
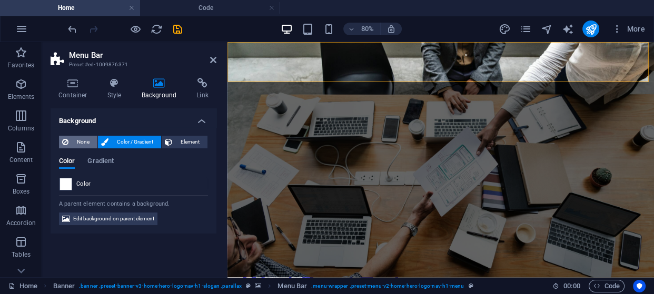
click at [83, 136] on span "None" at bounding box center [83, 142] width 23 height 13
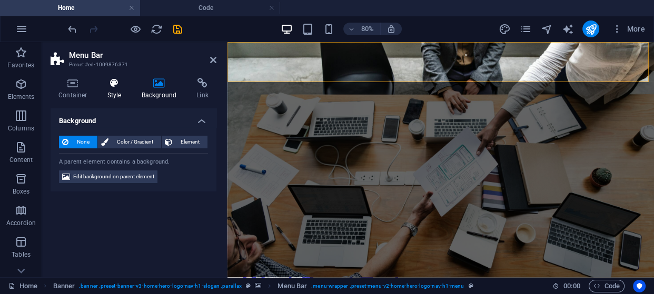
click at [116, 86] on icon at bounding box center [115, 83] width 30 height 11
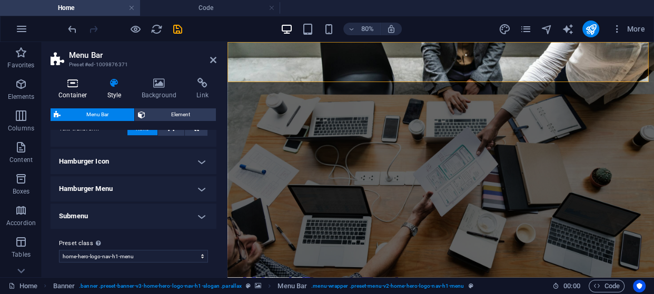
click at [73, 83] on icon at bounding box center [73, 83] width 45 height 11
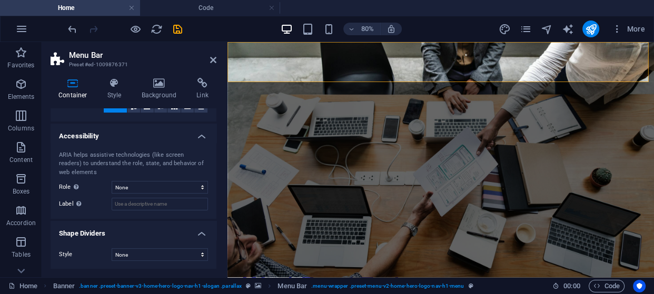
scroll to position [0, 0]
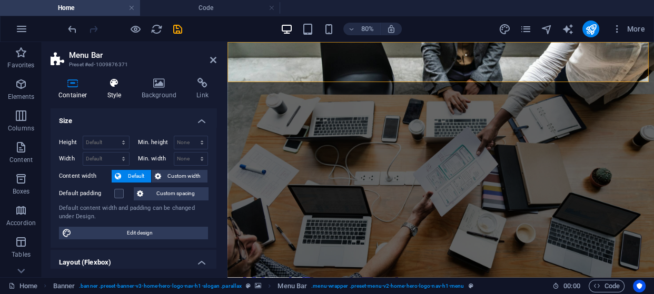
click at [112, 89] on h4 "Style" at bounding box center [117, 89] width 34 height 22
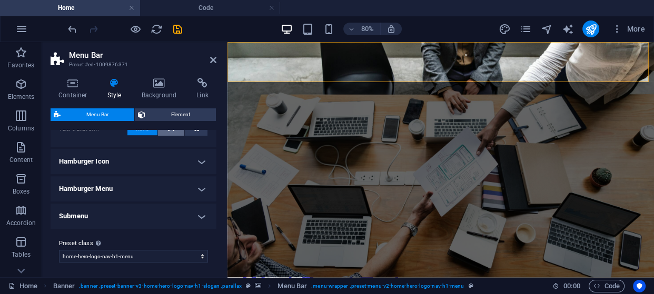
click at [166, 132] on span "TT" at bounding box center [170, 129] width 9 height 14
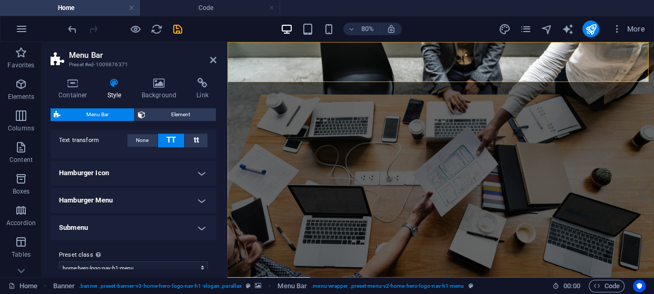
scroll to position [635, 0]
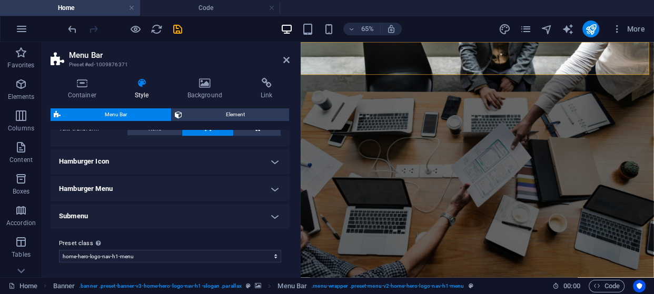
drag, startPoint x: 226, startPoint y: 158, endPoint x: 1, endPoint y: 194, distance: 228.3
click at [302, 169] on div "Menu Bar Preset #ed-1009876371 Container Style Background Link Size Height Defa…" at bounding box center [348, 159] width 612 height 235
click at [246, 132] on button "tt" at bounding box center [257, 129] width 47 height 14
click at [154, 132] on span "None" at bounding box center [155, 129] width 13 height 13
click at [183, 132] on button "TT" at bounding box center [207, 129] width 51 height 14
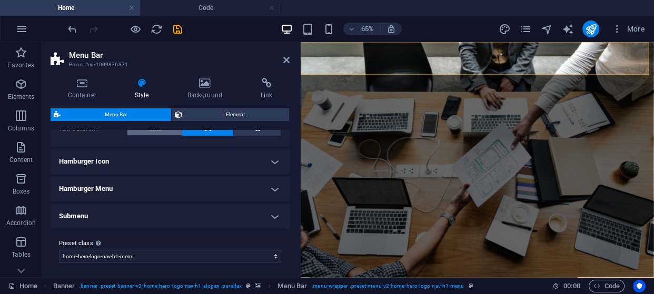
click at [146, 130] on button "None" at bounding box center [154, 129] width 54 height 13
click at [205, 133] on span "TT" at bounding box center [207, 129] width 9 height 14
click at [248, 133] on button "tt" at bounding box center [257, 129] width 47 height 14
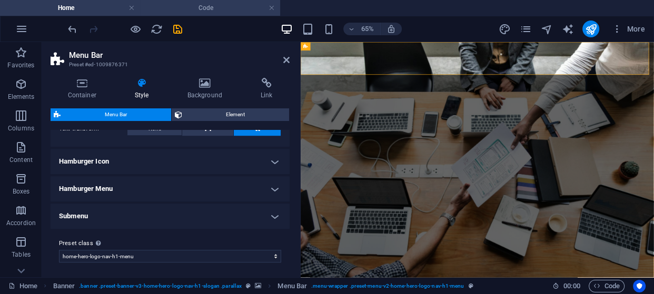
click at [214, 7] on h4 "Code" at bounding box center [210, 8] width 140 height 12
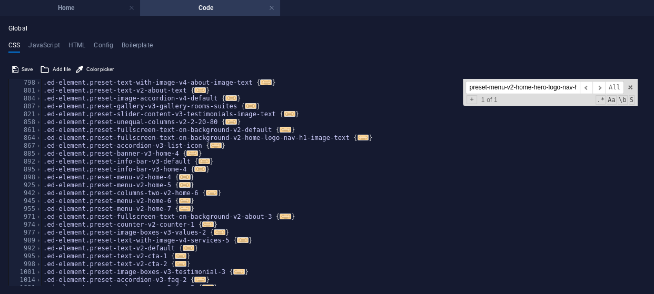
scroll to position [545, 0]
click at [532, 91] on input "preset-menu-v2-home-hero-logo-nav-h1-menu" at bounding box center [523, 87] width 114 height 13
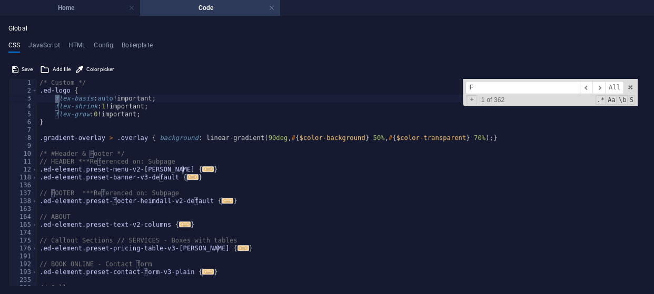
scroll to position [0, 0]
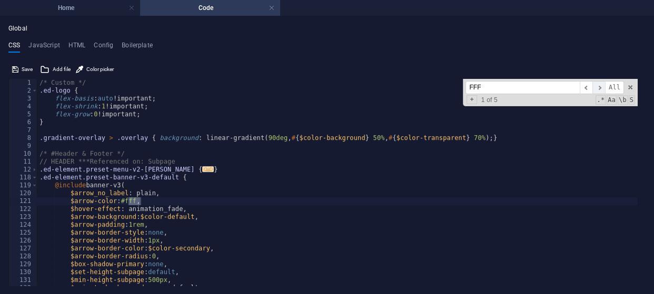
type input "FFF"
click at [601, 90] on span "​" at bounding box center [599, 87] width 13 height 13
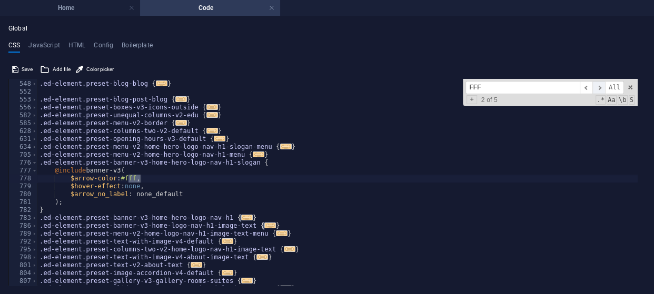
click at [601, 90] on span "​" at bounding box center [599, 87] width 13 height 13
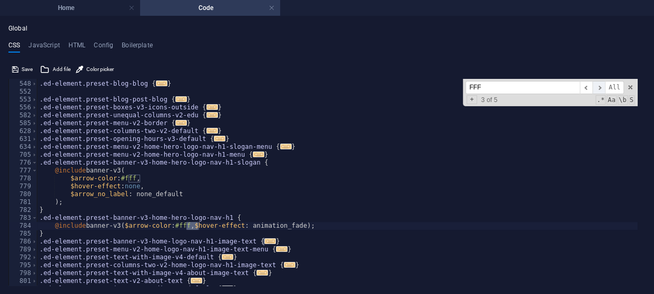
click at [601, 90] on span "​" at bounding box center [599, 87] width 13 height 13
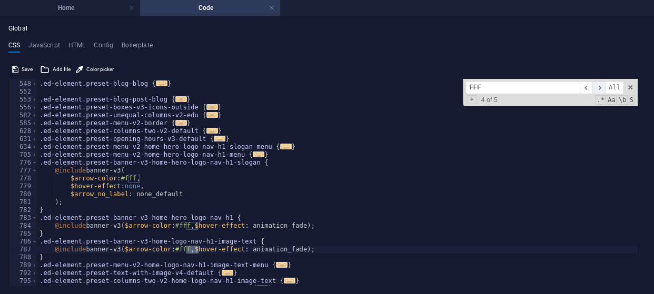
click at [601, 90] on span "​" at bounding box center [599, 87] width 13 height 13
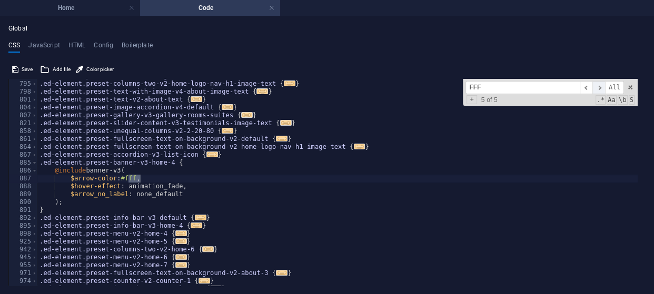
click at [601, 90] on span "​" at bounding box center [599, 87] width 13 height 13
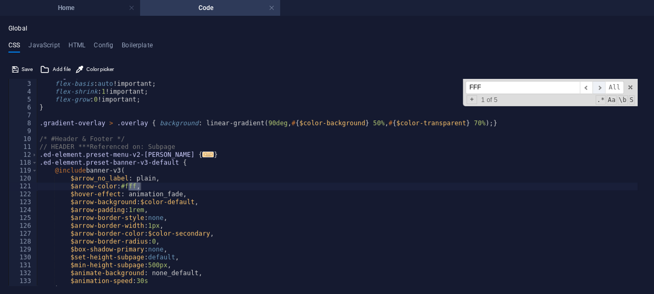
scroll to position [15, 0]
click at [601, 90] on span "​" at bounding box center [599, 87] width 13 height 13
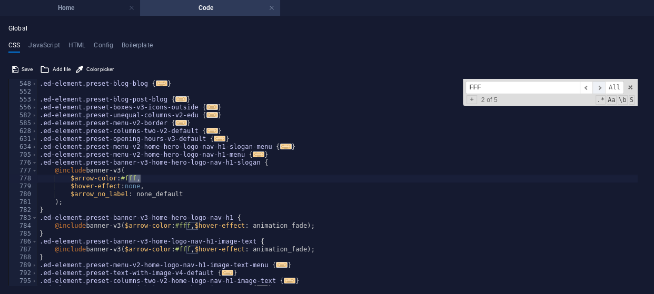
scroll to position [552, 0]
click at [601, 90] on span "​" at bounding box center [599, 87] width 13 height 13
click at [271, 10] on link at bounding box center [272, 8] width 6 height 10
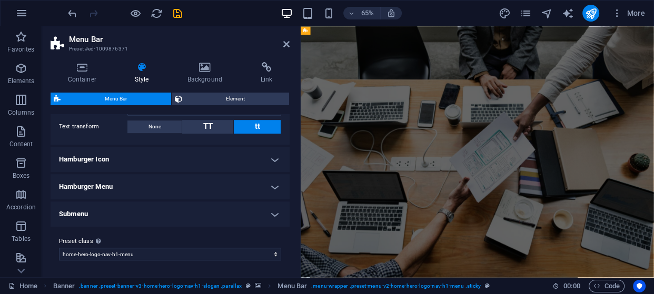
scroll to position [619, 0]
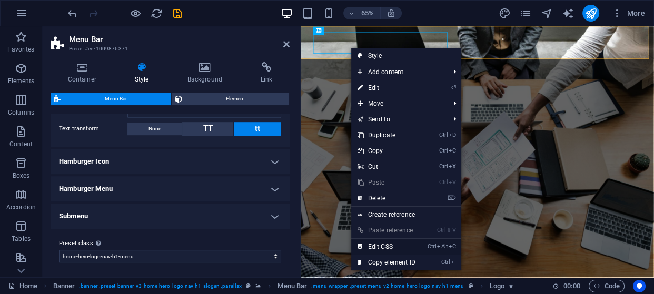
click at [385, 248] on link "Ctrl Alt C Edit CSS" at bounding box center [386, 247] width 71 height 16
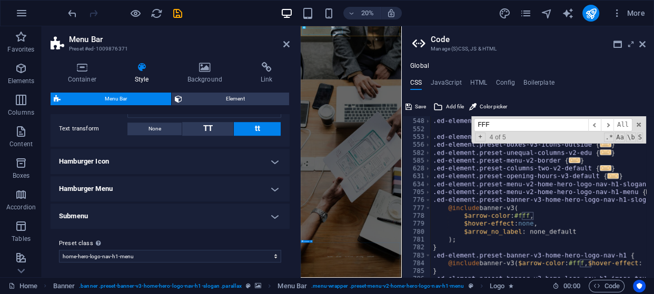
scroll to position [0, 0]
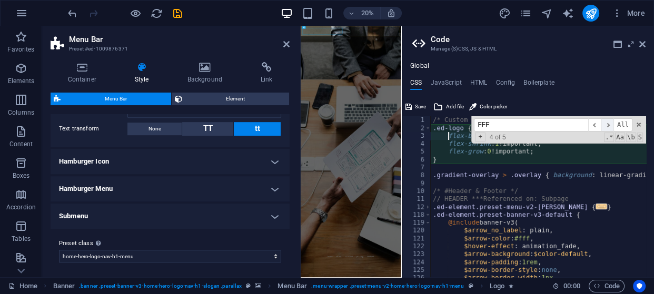
click at [606, 124] on span "​" at bounding box center [607, 125] width 13 height 13
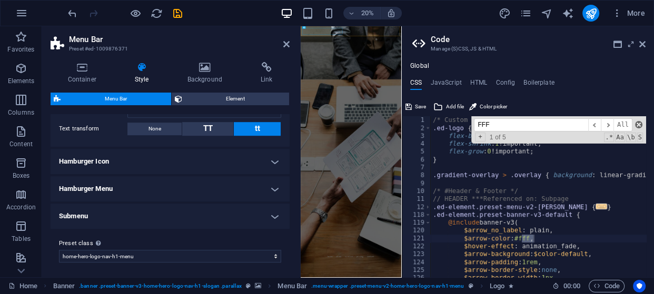
click at [636, 126] on span at bounding box center [638, 124] width 7 height 7
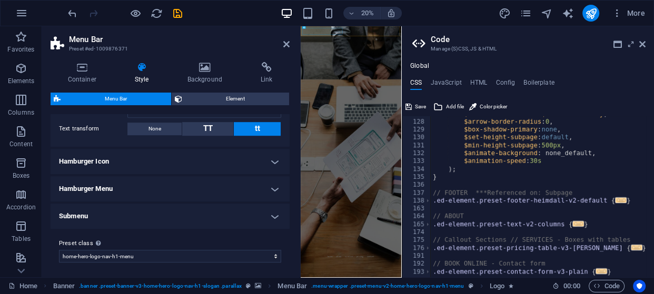
scroll to position [172, 0]
click at [620, 201] on span "..." at bounding box center [621, 201] width 12 height 6
type textarea ".ed-element.preset-footer-heimdall-v2-default {"
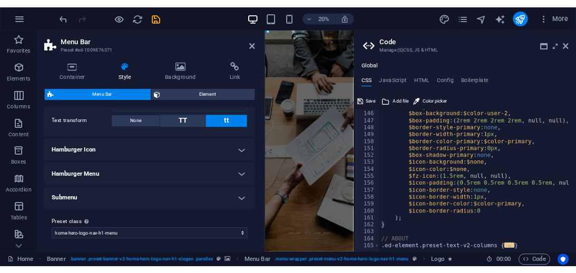
scroll to position [373, 0]
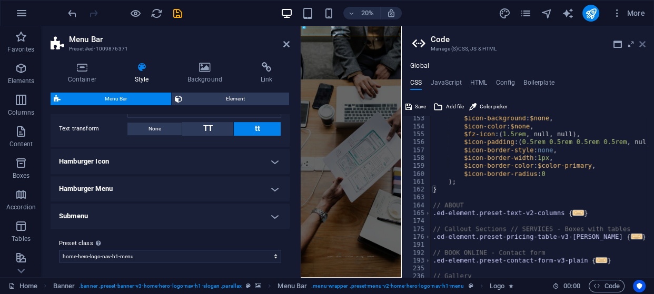
click at [642, 45] on icon at bounding box center [642, 44] width 6 height 8
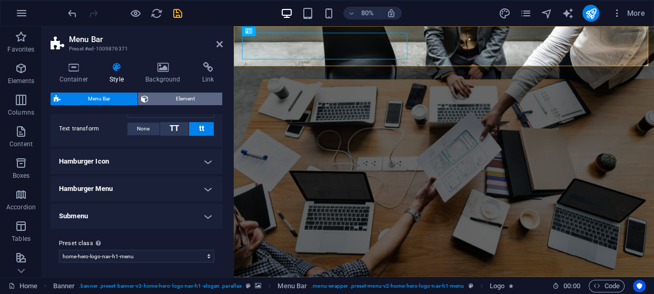
drag, startPoint x: 299, startPoint y: 101, endPoint x: 205, endPoint y: 97, distance: 94.4
click at [205, 97] on aside "Menu Bar Preset #ed-1009876371 Container Style Background Link Size Height Defa…" at bounding box center [138, 151] width 192 height 251
click at [220, 46] on icon at bounding box center [219, 44] width 6 height 8
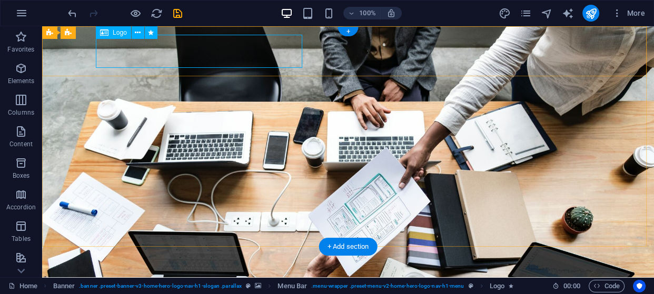
click at [206, 279] on div "West Coast Tech" at bounding box center [348, 295] width 497 height 33
select select "fade"
select select "s"
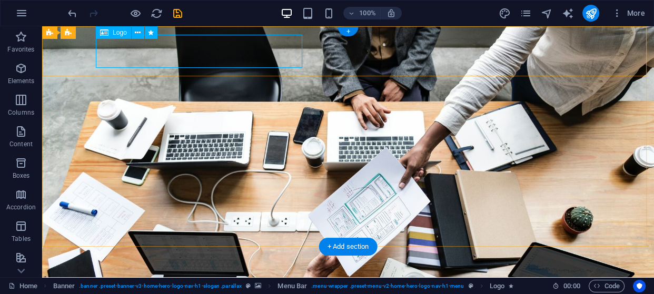
select select "scroll"
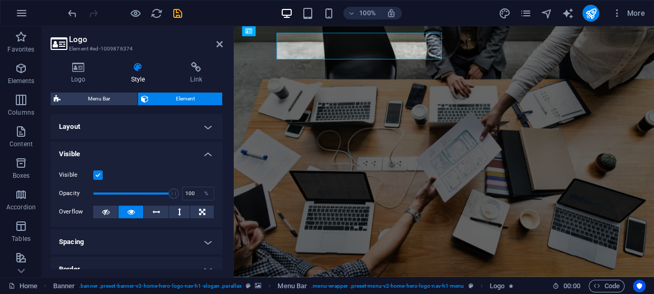
click at [206, 60] on div "Logo Style Link Logo Image Text Drag files here, click to choose files or selec…" at bounding box center [136, 166] width 189 height 224
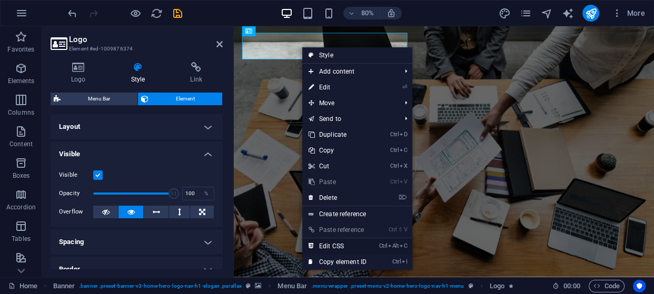
click at [333, 249] on link "Ctrl Alt C Edit CSS" at bounding box center [337, 247] width 71 height 16
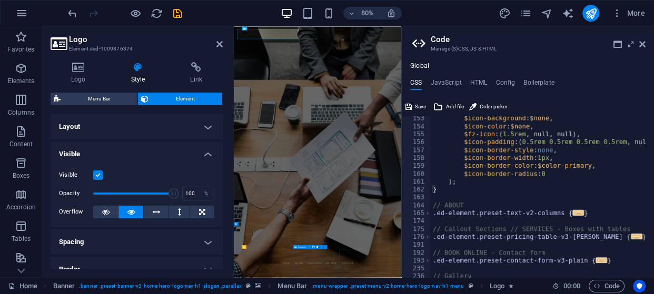
type textarea "flex-basis: auto!important;"
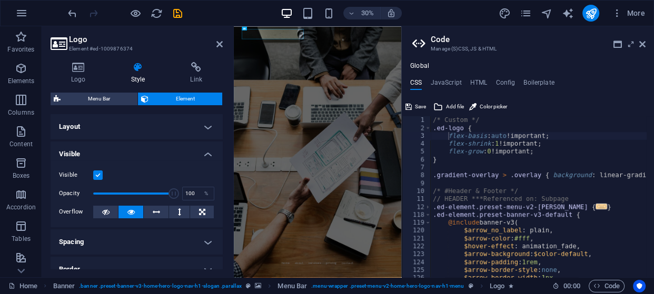
click at [214, 44] on h2 "Logo" at bounding box center [146, 39] width 154 height 9
click at [218, 45] on icon at bounding box center [219, 44] width 6 height 8
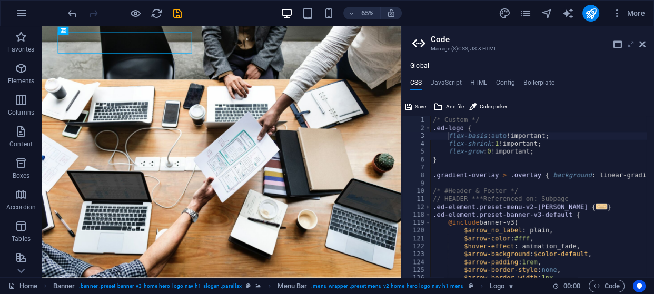
click at [631, 47] on icon at bounding box center [631, 44] width 0 height 8
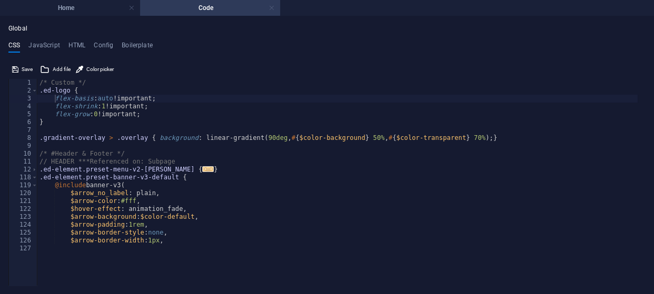
click at [272, 6] on link at bounding box center [272, 8] width 6 height 10
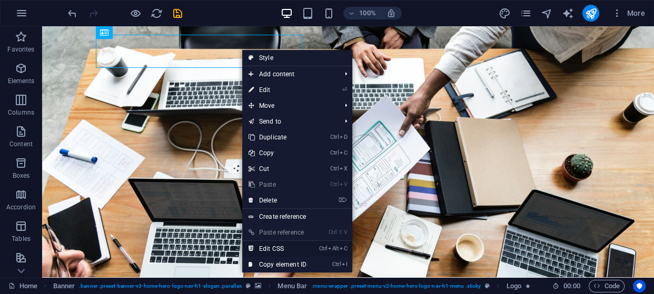
click at [266, 252] on link "Ctrl Alt C Edit CSS" at bounding box center [277, 249] width 71 height 16
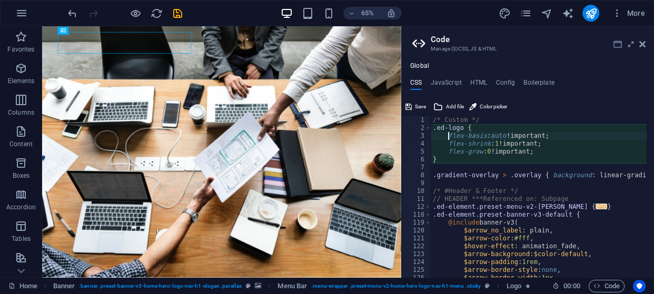
click at [616, 45] on icon at bounding box center [618, 44] width 8 height 8
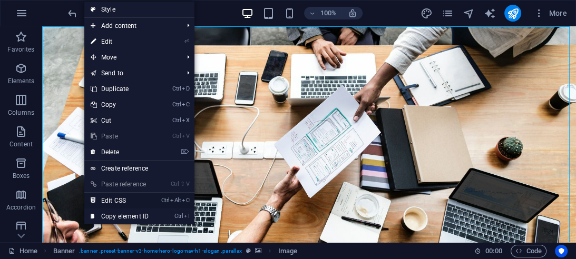
drag, startPoint x: 150, startPoint y: 337, endPoint x: 116, endPoint y: 195, distance: 146.0
click at [116, 195] on link "Ctrl Alt C Edit CSS" at bounding box center [119, 201] width 71 height 16
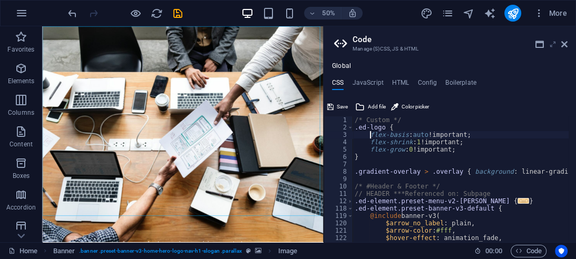
click at [552, 43] on icon at bounding box center [552, 44] width 0 height 8
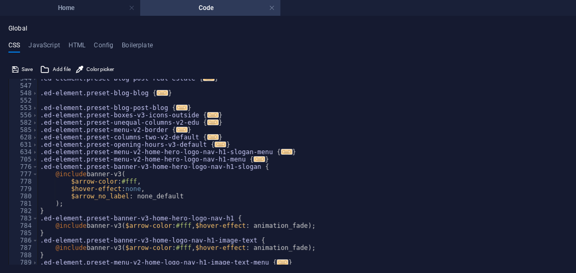
scroll to position [708, 0]
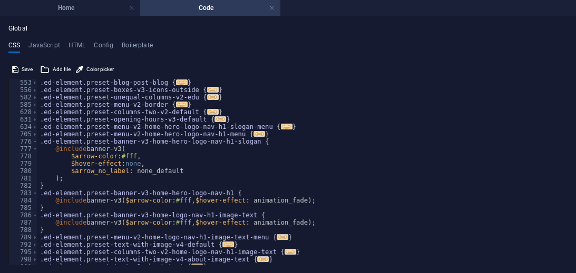
click at [193, 196] on div ".ed-element.preset-blog-post-blog { ... } .ed-element.preset-boxes-v3-icons-out…" at bounding box center [298, 179] width 521 height 201
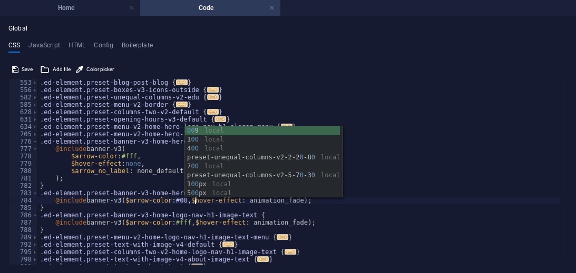
scroll to position [0, 14]
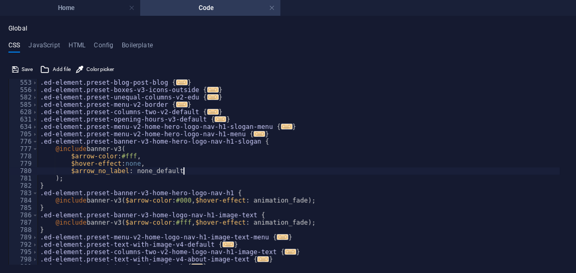
click at [307, 171] on div ".ed-element.preset-blog-post-blog { ... } .ed-element.preset-boxes-v3-icons-out…" at bounding box center [298, 179] width 521 height 201
type textarea "$arrow_no_label: none_default"
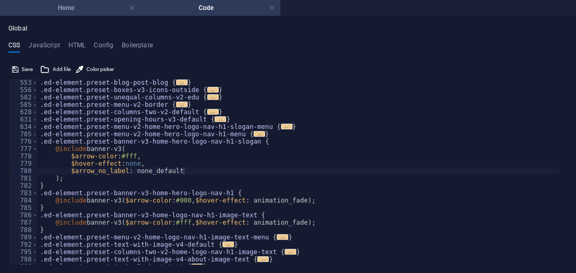
click at [85, 7] on h4 "Home" at bounding box center [70, 8] width 140 height 12
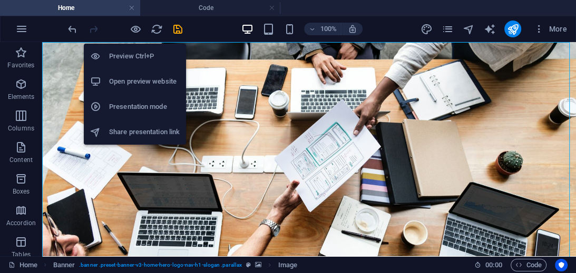
click at [154, 86] on h6 "Open preview website" at bounding box center [144, 81] width 71 height 13
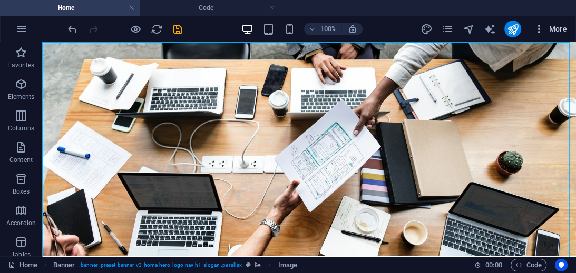
click at [535, 30] on icon "button" at bounding box center [539, 29] width 11 height 11
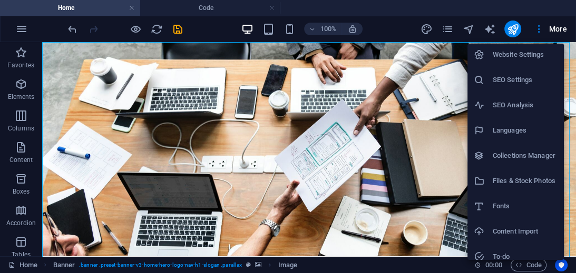
scroll to position [0, 0]
click at [408, 27] on div at bounding box center [288, 136] width 576 height 273
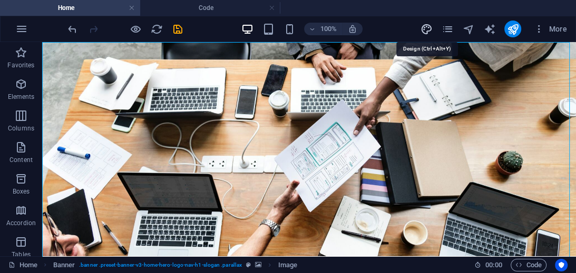
click at [431, 31] on icon "design" at bounding box center [426, 29] width 12 height 12
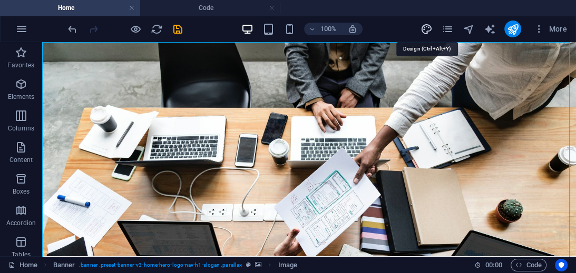
select select "px"
select select "200"
select select "px"
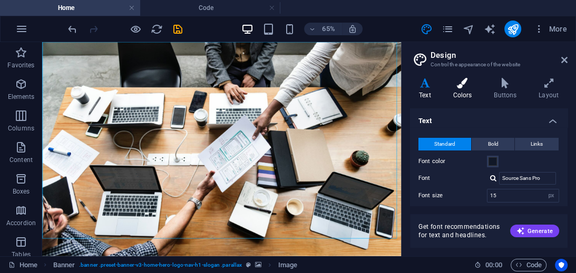
click at [461, 83] on icon at bounding box center [462, 83] width 37 height 11
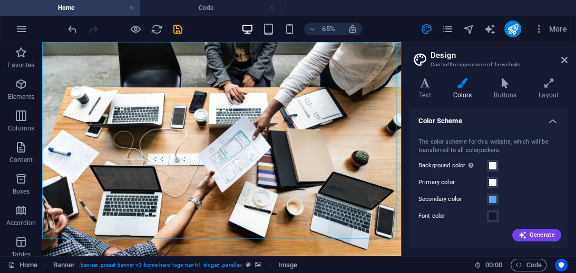
scroll to position [29, 0]
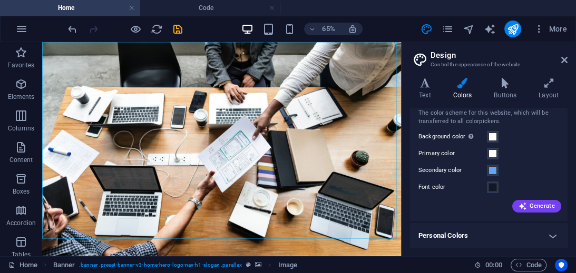
click at [547, 238] on h4 "Personal Colors" at bounding box center [488, 235] width 157 height 25
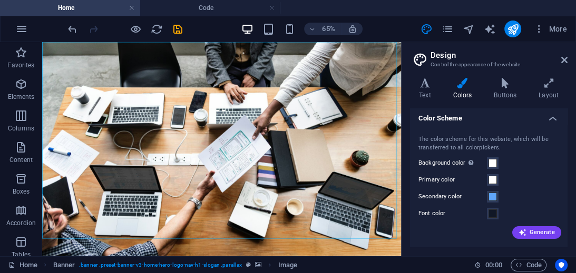
scroll to position [0, 0]
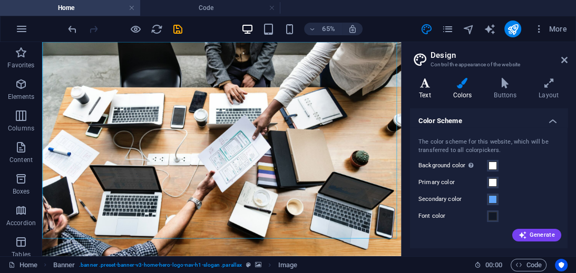
click at [423, 84] on icon at bounding box center [425, 83] width 30 height 11
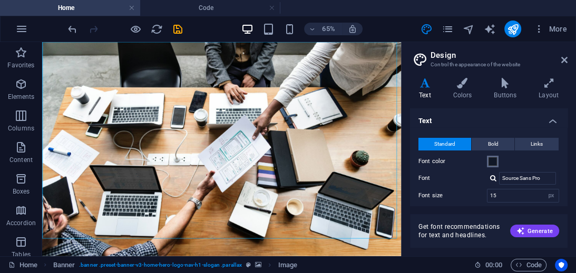
click at [489, 159] on span at bounding box center [492, 161] width 8 height 8
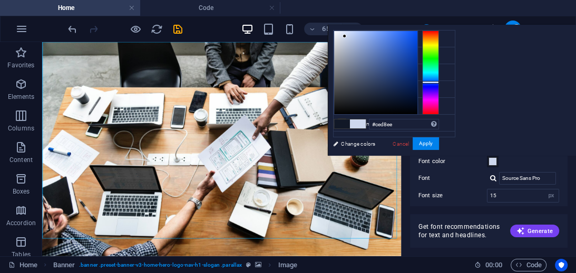
drag, startPoint x: 380, startPoint y: 102, endPoint x: 344, endPoint y: 36, distance: 74.5
click at [344, 36] on div at bounding box center [344, 36] width 4 height 4
click at [428, 43] on div at bounding box center [430, 73] width 17 height 84
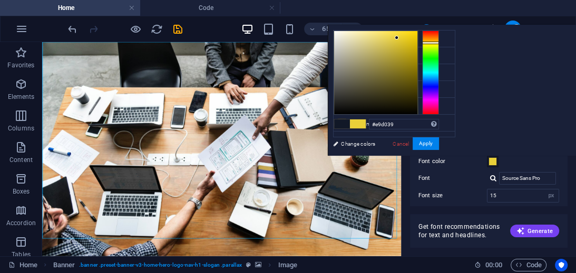
click at [397, 38] on div at bounding box center [375, 72] width 83 height 83
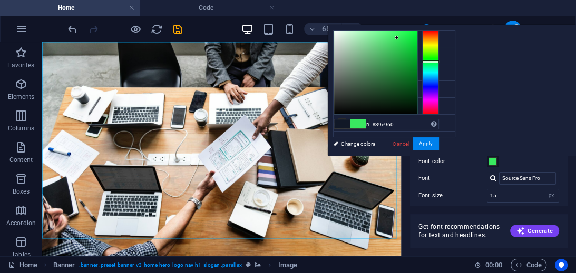
drag, startPoint x: 430, startPoint y: 76, endPoint x: 426, endPoint y: 62, distance: 14.8
click at [426, 62] on div at bounding box center [430, 73] width 17 height 84
type input "#000000"
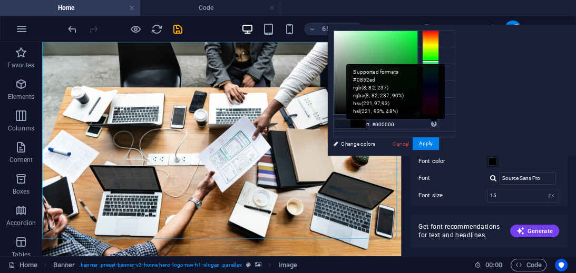
drag, startPoint x: 387, startPoint y: 79, endPoint x: 432, endPoint y: 129, distance: 67.5
click at [430, 125] on div "#000000 Supported formats #0852ed rgb(8, 82, 237) rgba(8, 82, 237, 90%) hsv(221…" at bounding box center [386, 166] width 116 height 283
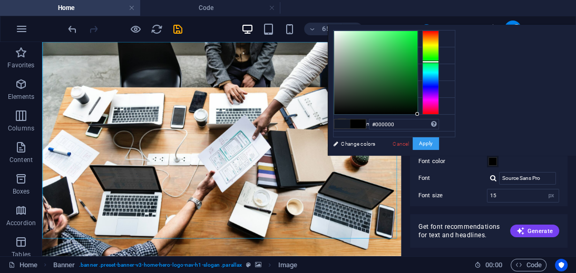
click at [425, 141] on button "Apply" at bounding box center [425, 143] width 26 height 13
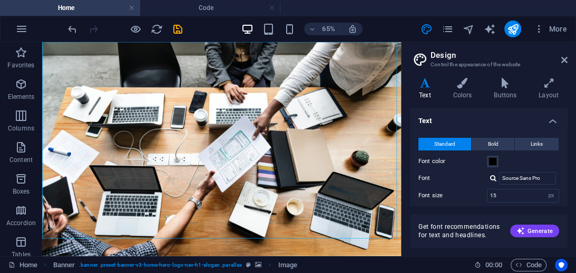
scroll to position [141, 0]
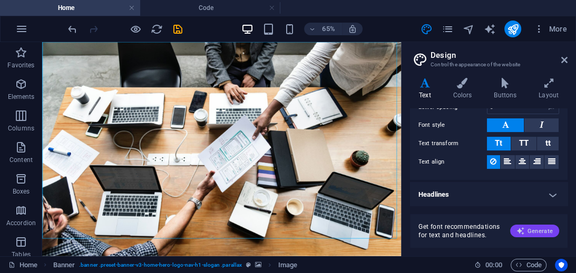
click at [531, 230] on span "Generate" at bounding box center [534, 231] width 36 height 8
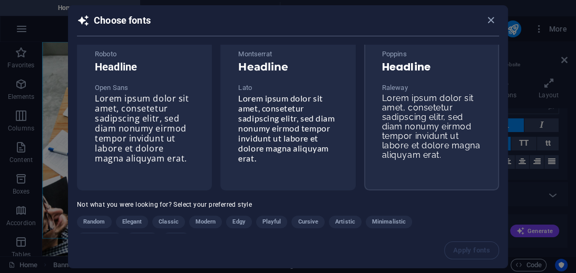
scroll to position [0, 0]
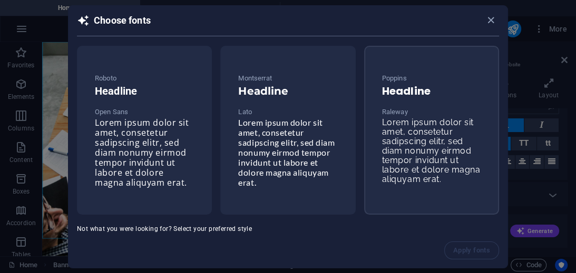
click at [422, 120] on span "Lorem ipsum dolor sit amet, consetetur sadipscing elitr, sed diam nonumy eirmod…" at bounding box center [431, 150] width 98 height 67
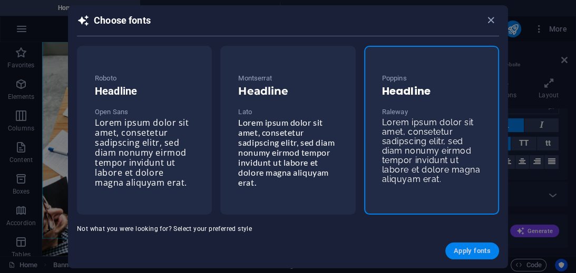
click at [468, 243] on button "Apply fonts" at bounding box center [472, 251] width 54 height 17
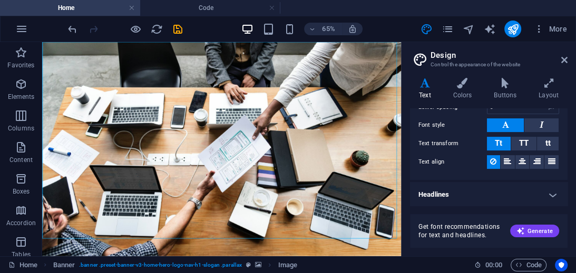
type input "Raleway"
type input "16"
select select "400"
click at [462, 85] on icon at bounding box center [462, 83] width 37 height 11
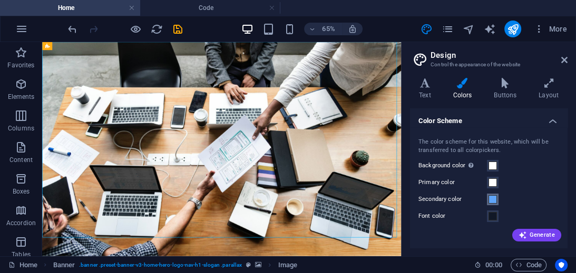
click at [496, 200] on span at bounding box center [492, 199] width 8 height 8
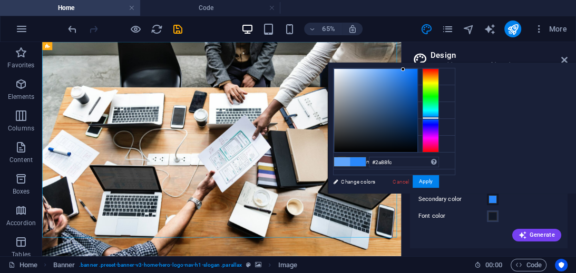
drag, startPoint x: 384, startPoint y: 69, endPoint x: 403, endPoint y: 70, distance: 18.4
click at [403, 70] on div at bounding box center [403, 69] width 4 height 4
click at [429, 182] on button "Apply" at bounding box center [425, 181] width 26 height 13
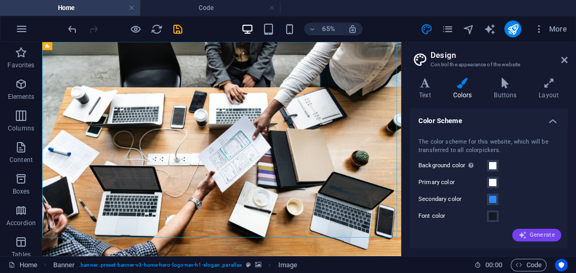
click at [538, 238] on span "Generate" at bounding box center [536, 235] width 36 height 8
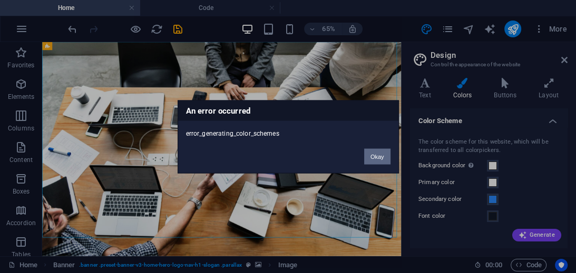
click at [375, 162] on button "Okay" at bounding box center [377, 157] width 26 height 16
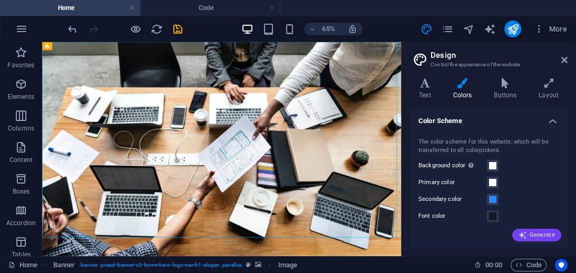
click at [522, 238] on icon "button" at bounding box center [522, 235] width 8 height 8
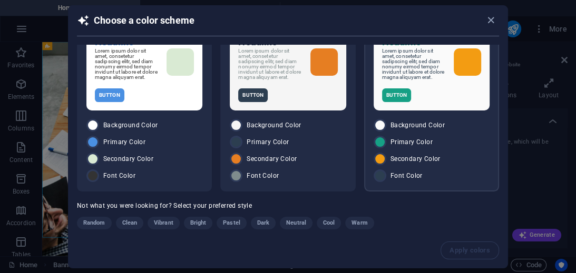
scroll to position [51, 0]
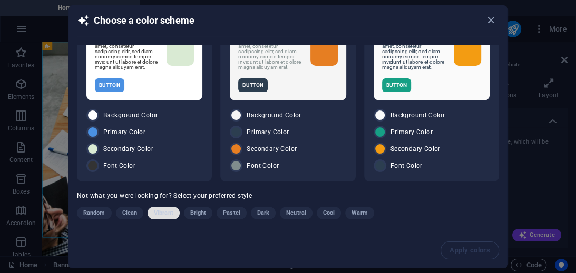
click at [168, 215] on span "Vibrant" at bounding box center [163, 213] width 19 height 13
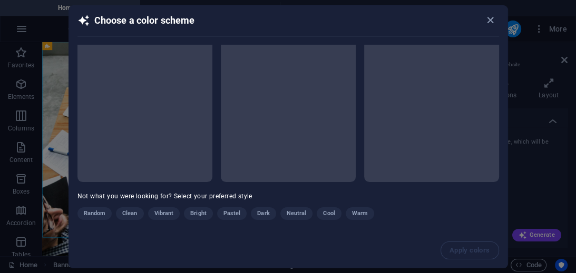
scroll to position [0, 0]
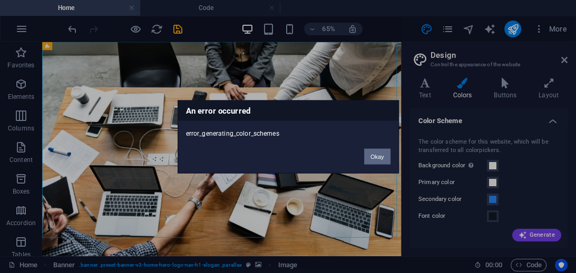
click at [373, 153] on button "Okay" at bounding box center [377, 157] width 26 height 16
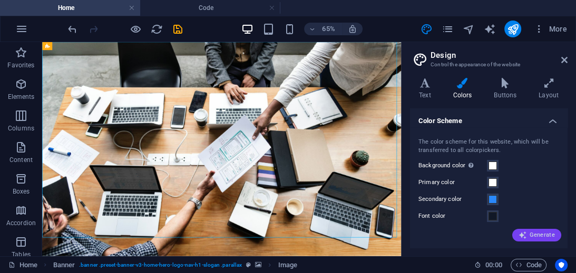
click at [520, 235] on icon "button" at bounding box center [522, 235] width 8 height 8
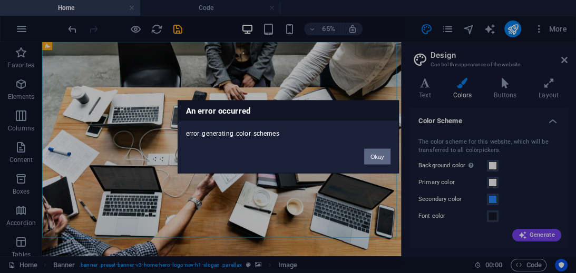
click at [375, 156] on button "Okay" at bounding box center [377, 157] width 26 height 16
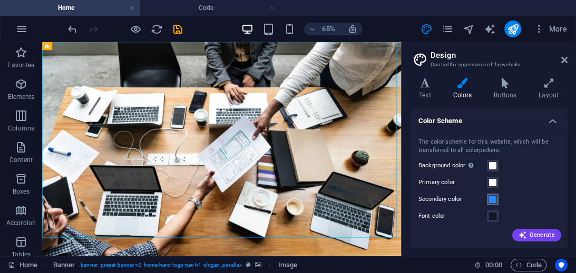
click at [492, 199] on span at bounding box center [492, 199] width 8 height 8
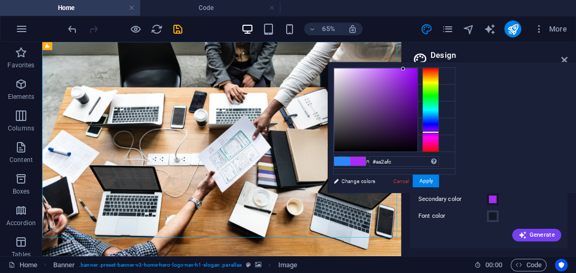
drag, startPoint x: 432, startPoint y: 127, endPoint x: 435, endPoint y: 132, distance: 6.1
click at [435, 132] on div at bounding box center [430, 110] width 17 height 84
type input "#a621fc"
drag, startPoint x: 405, startPoint y: 100, endPoint x: 406, endPoint y: 69, distance: 30.6
click at [406, 69] on div at bounding box center [375, 109] width 83 height 83
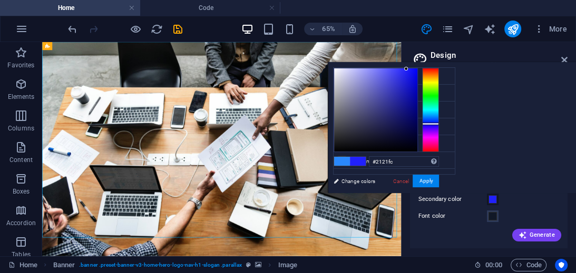
click at [432, 124] on div at bounding box center [430, 110] width 17 height 84
drag, startPoint x: 406, startPoint y: 69, endPoint x: 389, endPoint y: 72, distance: 17.1
click at [389, 72] on div at bounding box center [389, 72] width 4 height 4
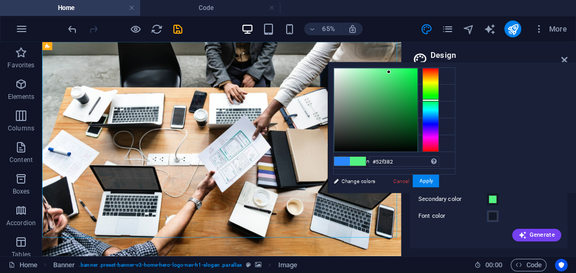
drag, startPoint x: 434, startPoint y: 116, endPoint x: 434, endPoint y: 100, distance: 15.8
click at [434, 100] on div at bounding box center [430, 110] width 17 height 84
drag, startPoint x: 393, startPoint y: 88, endPoint x: 381, endPoint y: 118, distance: 31.9
click at [381, 118] on div at bounding box center [375, 109] width 83 height 83
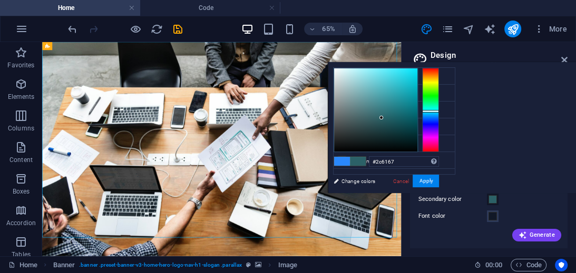
click at [435, 111] on div at bounding box center [430, 110] width 17 height 84
drag, startPoint x: 387, startPoint y: 111, endPoint x: 388, endPoint y: 94, distance: 16.4
click at [388, 94] on div at bounding box center [375, 109] width 83 height 83
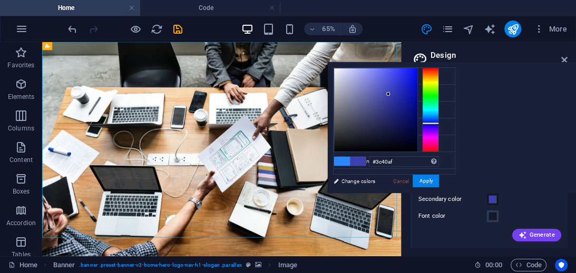
drag, startPoint x: 435, startPoint y: 118, endPoint x: 433, endPoint y: 123, distance: 5.5
click at [433, 123] on div at bounding box center [430, 110] width 17 height 84
click at [427, 177] on button "Apply" at bounding box center [425, 181] width 26 height 13
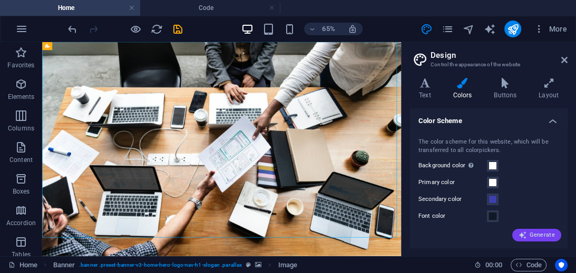
click at [526, 241] on button "Generate" at bounding box center [536, 235] width 49 height 13
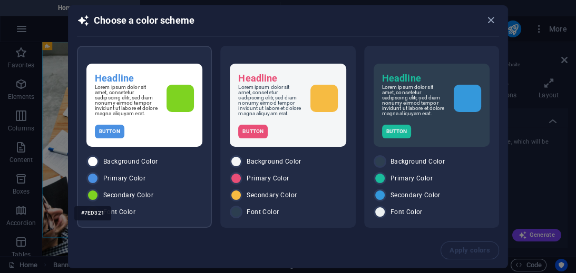
click at [93, 195] on div at bounding box center [92, 195] width 13 height 13
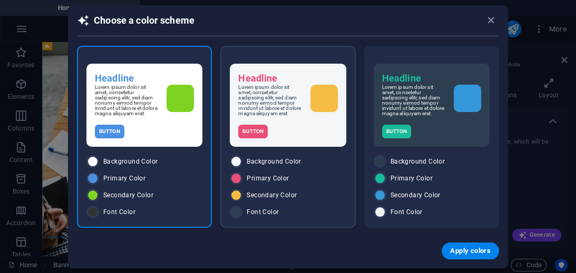
scroll to position [50, 0]
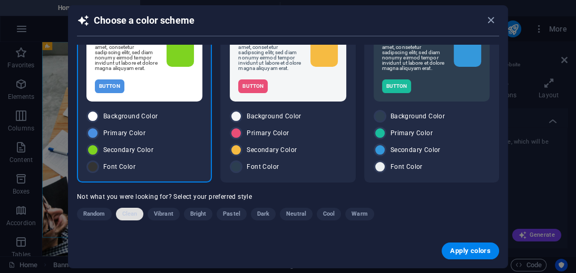
click at [142, 216] on button "Clean" at bounding box center [129, 214] width 27 height 13
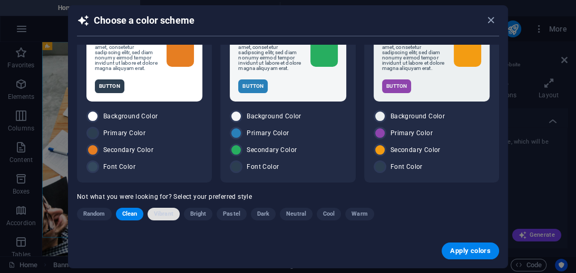
click at [164, 217] on span "Vibrant" at bounding box center [163, 214] width 19 height 13
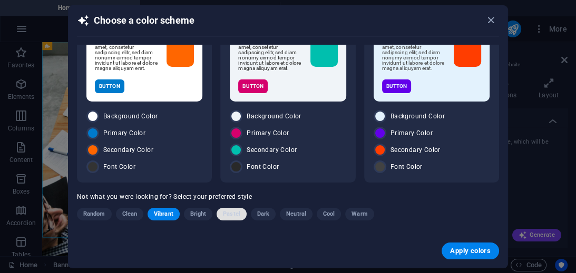
click at [233, 215] on span "Pastel" at bounding box center [231, 214] width 17 height 13
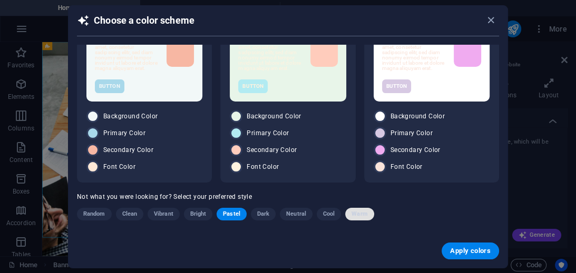
click at [360, 216] on span "Warm" at bounding box center [359, 214] width 16 height 13
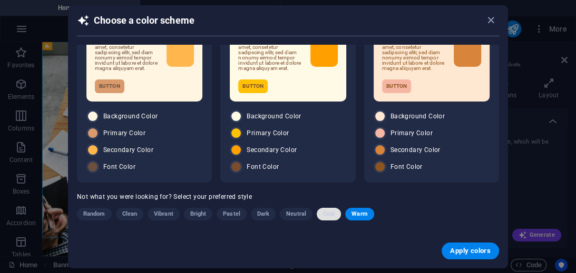
click at [332, 218] on span "Cool" at bounding box center [329, 214] width 12 height 13
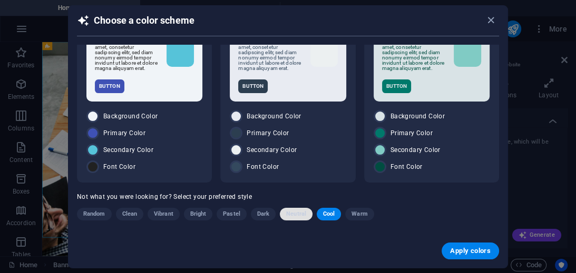
click at [301, 212] on span "Neutral" at bounding box center [296, 214] width 20 height 13
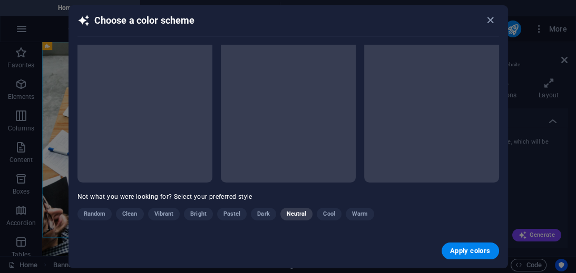
scroll to position [44, 0]
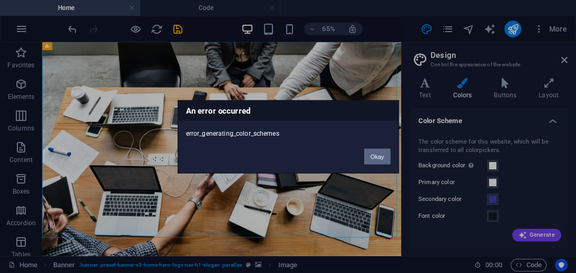
click at [373, 156] on button "Okay" at bounding box center [377, 157] width 26 height 16
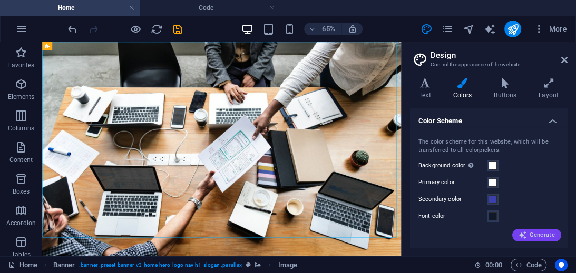
click at [530, 234] on span "Generate" at bounding box center [536, 235] width 36 height 8
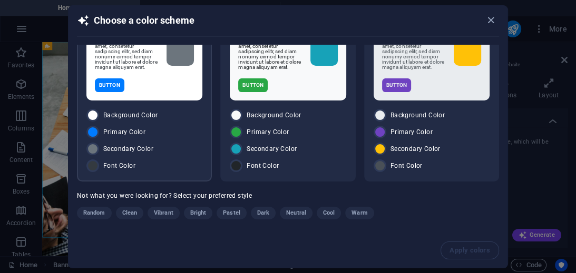
scroll to position [51, 0]
click at [96, 216] on span "Random" at bounding box center [94, 213] width 22 height 13
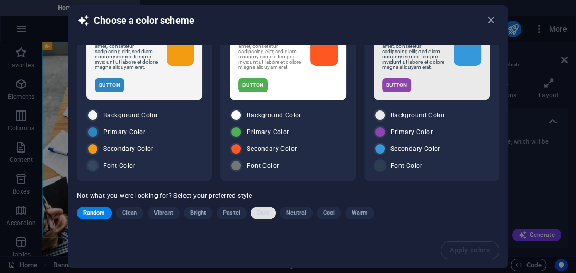
click at [257, 214] on span "Dark" at bounding box center [263, 213] width 12 height 13
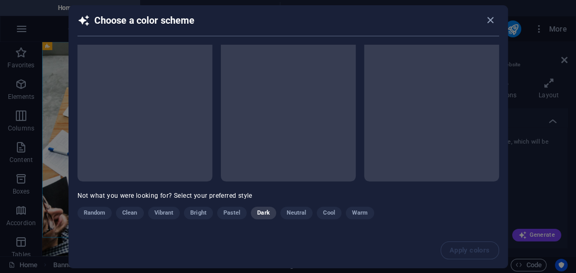
scroll to position [45, 0]
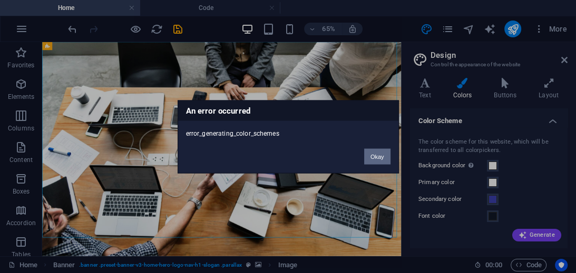
click at [374, 160] on button "Okay" at bounding box center [377, 157] width 26 height 16
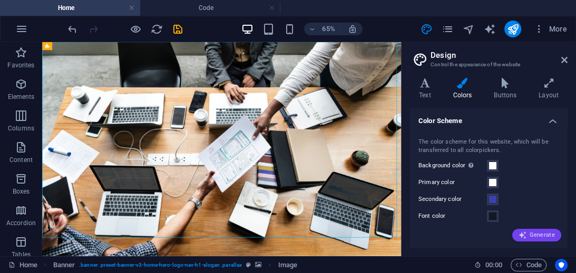
click at [531, 234] on span "Generate" at bounding box center [536, 235] width 36 height 8
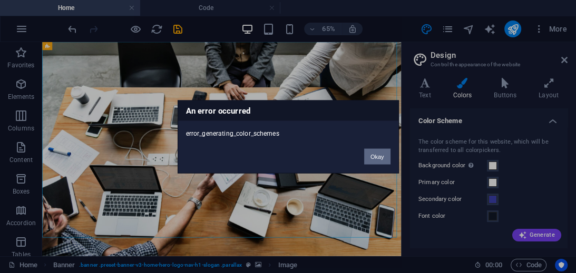
click at [377, 155] on button "Okay" at bounding box center [377, 157] width 26 height 16
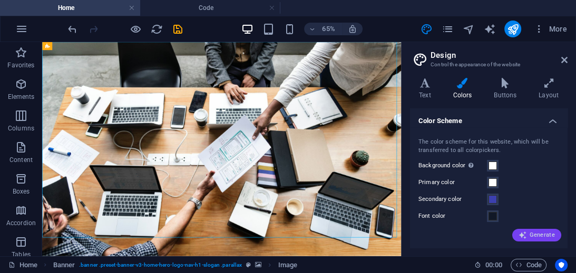
click at [526, 234] on span "Generate" at bounding box center [536, 235] width 36 height 8
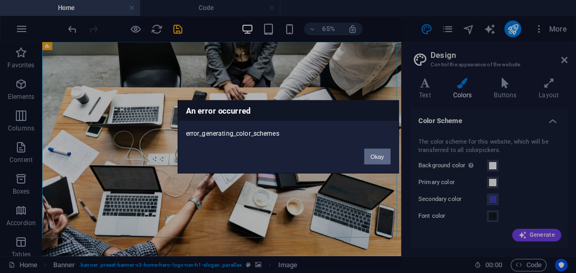
click at [376, 157] on button "Okay" at bounding box center [377, 157] width 26 height 16
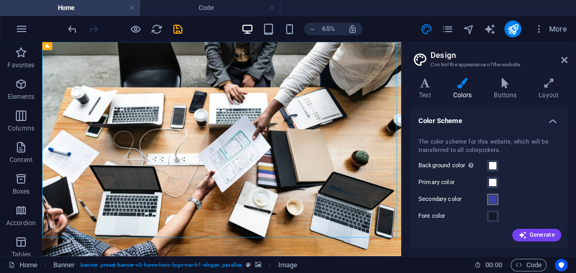
click at [491, 202] on span at bounding box center [492, 199] width 8 height 8
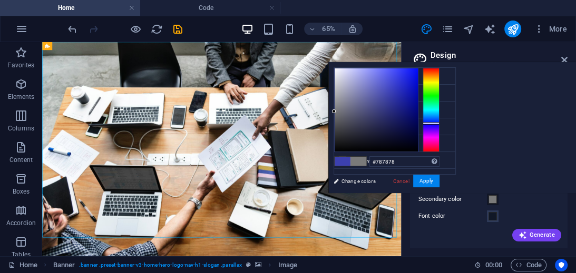
type input "#777777"
drag, startPoint x: 410, startPoint y: 133, endPoint x: 332, endPoint y: 113, distance: 81.1
click at [334, 113] on div at bounding box center [375, 109] width 83 height 83
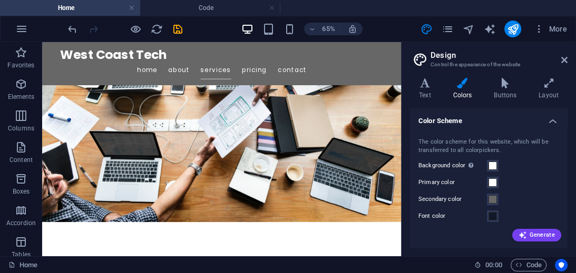
scroll to position [657, 0]
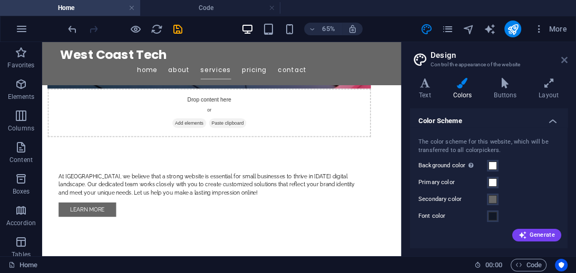
click at [562, 62] on icon at bounding box center [564, 60] width 6 height 8
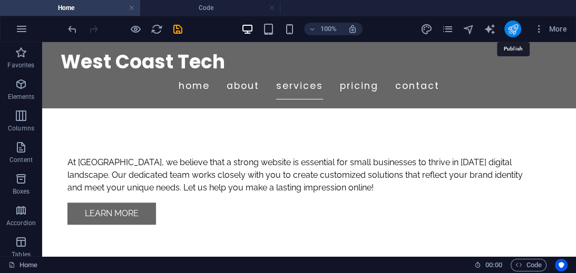
click at [509, 28] on icon "publish" at bounding box center [512, 29] width 12 height 12
checkbox input "false"
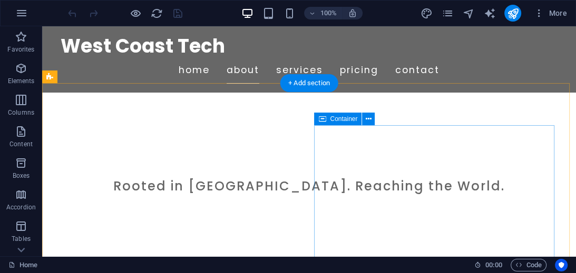
scroll to position [202, 0]
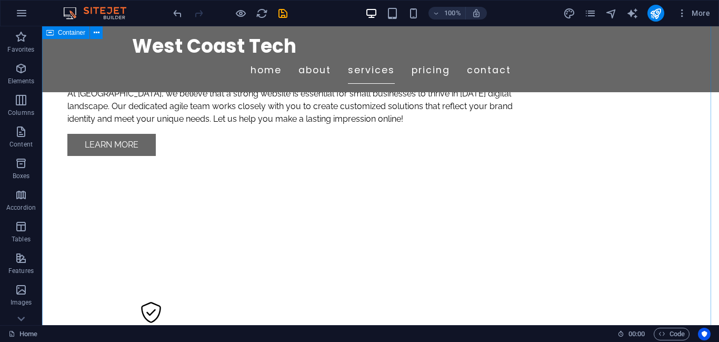
scroll to position [922, 0]
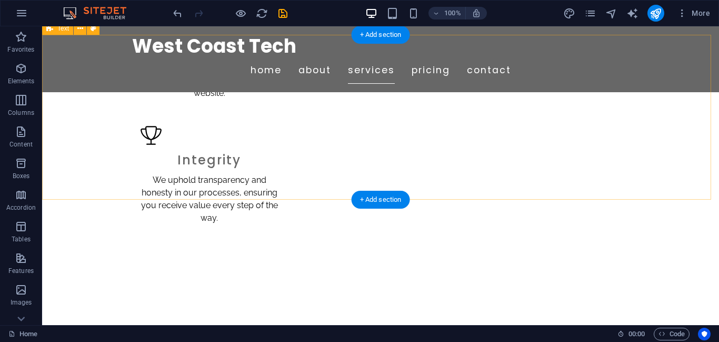
scroll to position [1174, 0]
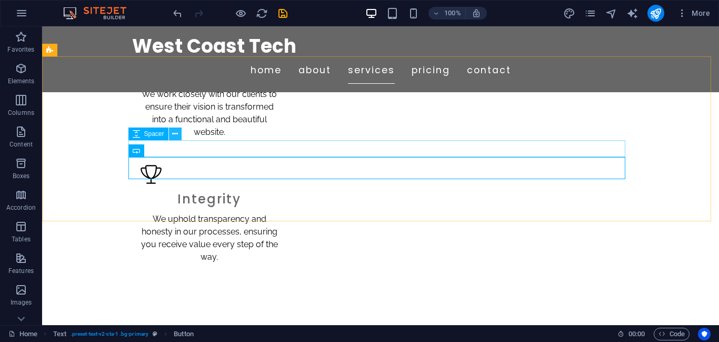
click at [171, 136] on button at bounding box center [175, 133] width 13 height 13
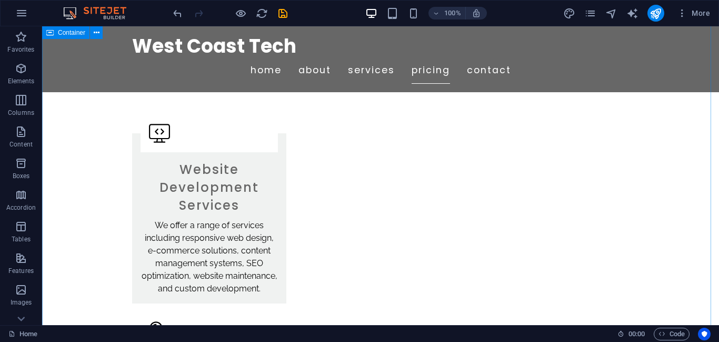
scroll to position [1427, 0]
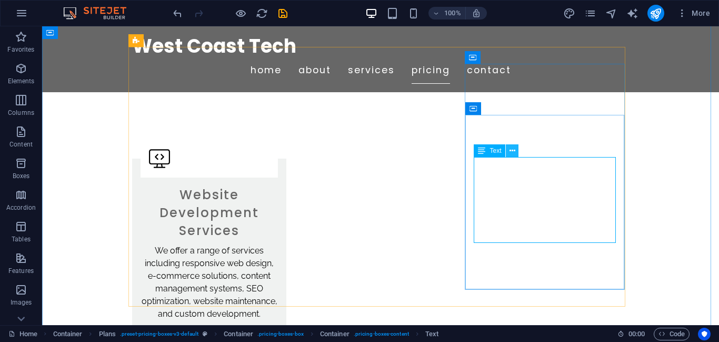
click at [510, 153] on icon at bounding box center [513, 150] width 6 height 11
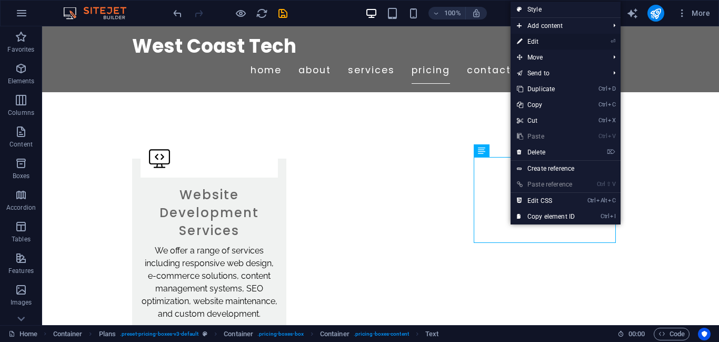
click at [541, 40] on link "⏎ Edit" at bounding box center [546, 42] width 71 height 16
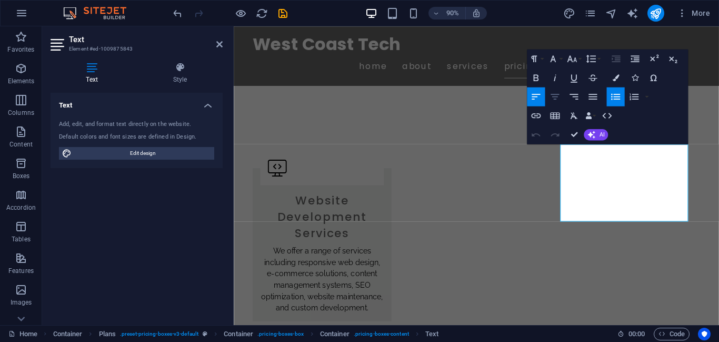
click at [557, 100] on icon "button" at bounding box center [556, 97] width 12 height 12
click at [558, 100] on icon "button" at bounding box center [556, 97] width 12 height 12
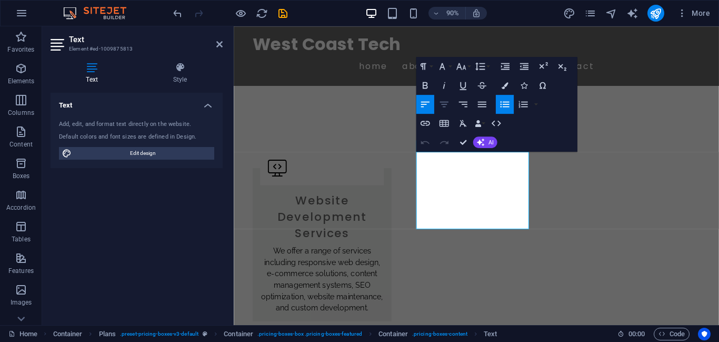
click at [439, 104] on icon "button" at bounding box center [445, 104] width 12 height 12
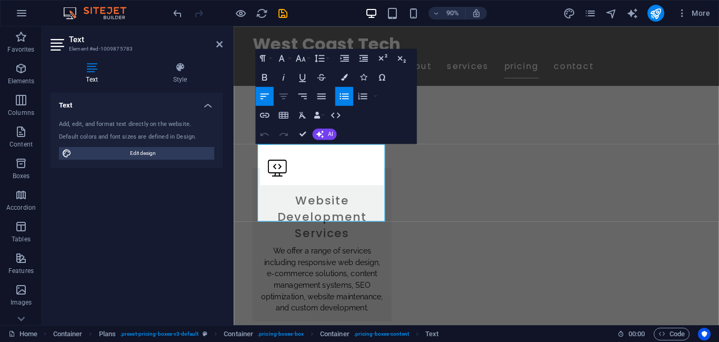
click at [286, 96] on icon "button" at bounding box center [284, 96] width 8 height 6
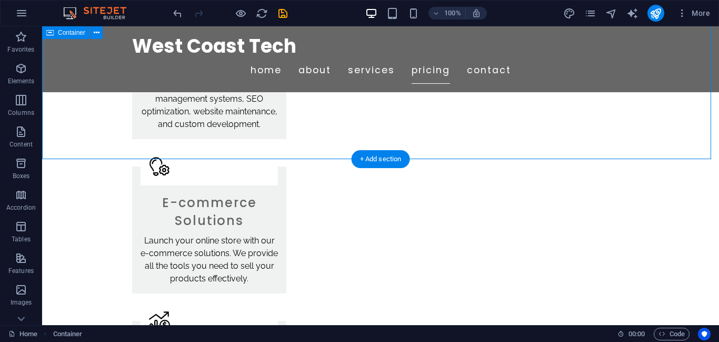
scroll to position [1680, 0]
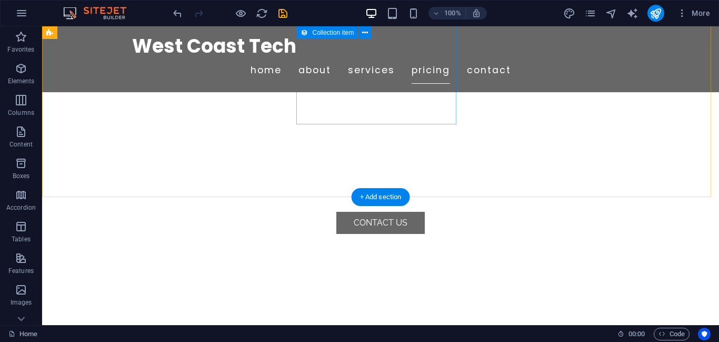
scroll to position [2502, 0]
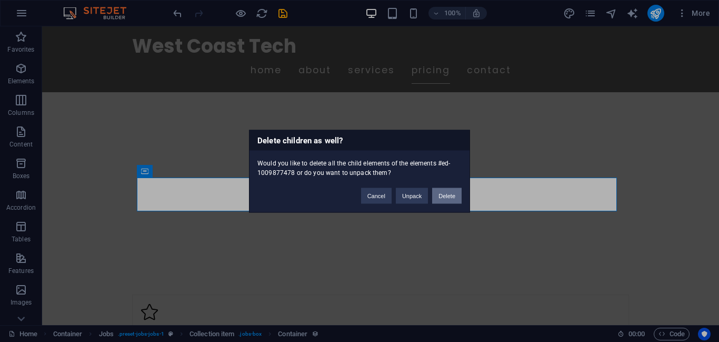
click at [448, 194] on button "Delete" at bounding box center [446, 195] width 29 height 16
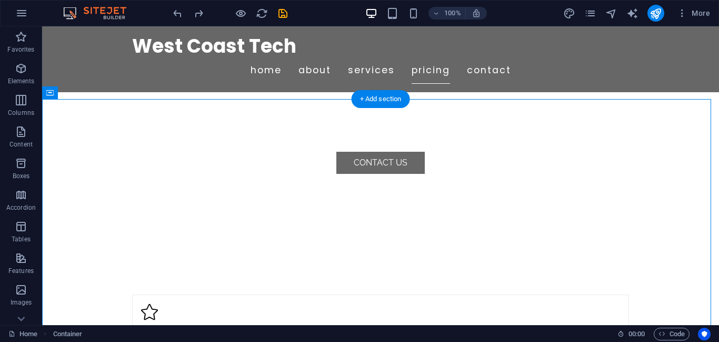
drag, startPoint x: 131, startPoint y: 167, endPoint x: 394, endPoint y: 206, distance: 266.2
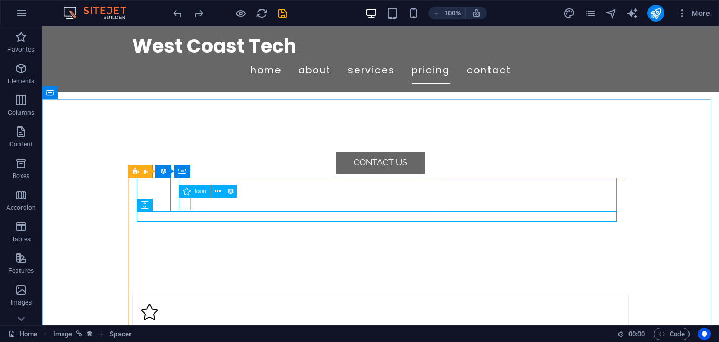
click at [196, 185] on div "Icon" at bounding box center [195, 191] width 32 height 13
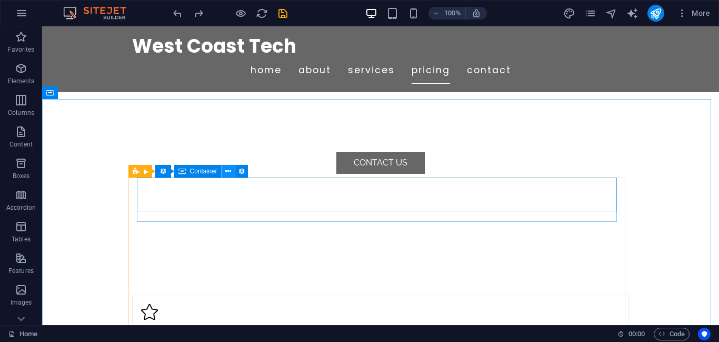
click at [228, 172] on icon at bounding box center [228, 171] width 6 height 11
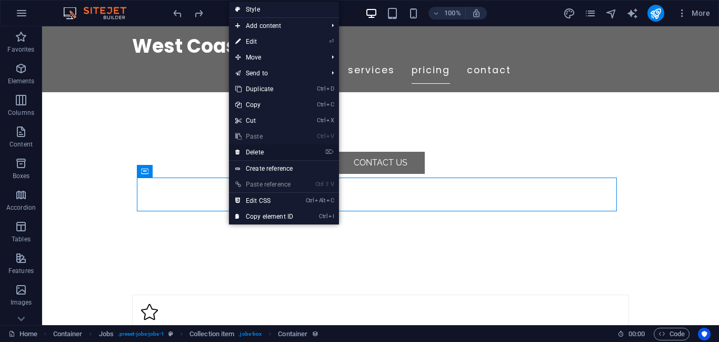
click at [267, 151] on link "⌦ Delete" at bounding box center [264, 152] width 71 height 16
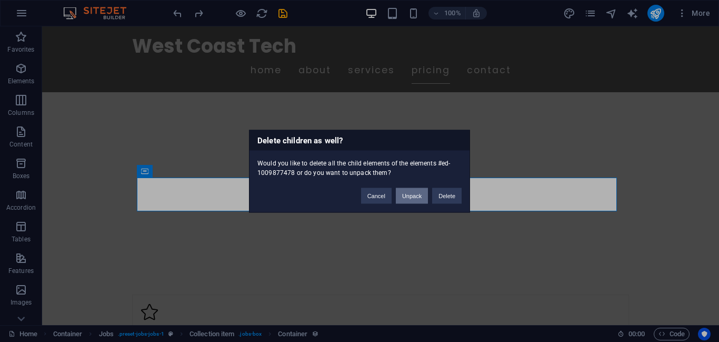
click at [410, 194] on button "Unpack" at bounding box center [412, 195] width 32 height 16
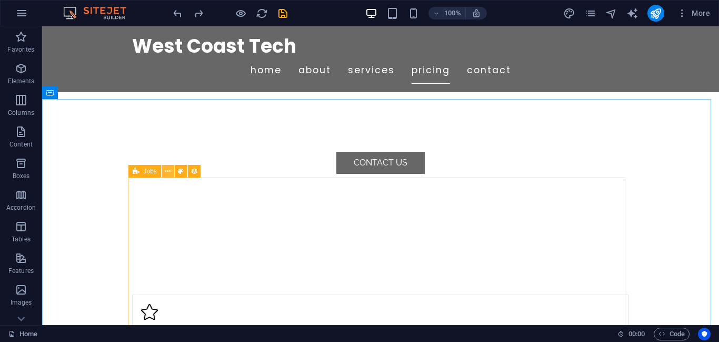
click at [166, 173] on icon at bounding box center [168, 171] width 6 height 11
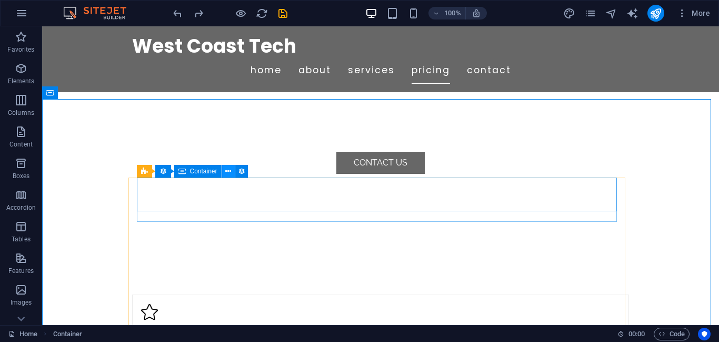
click at [229, 175] on icon at bounding box center [228, 171] width 6 height 11
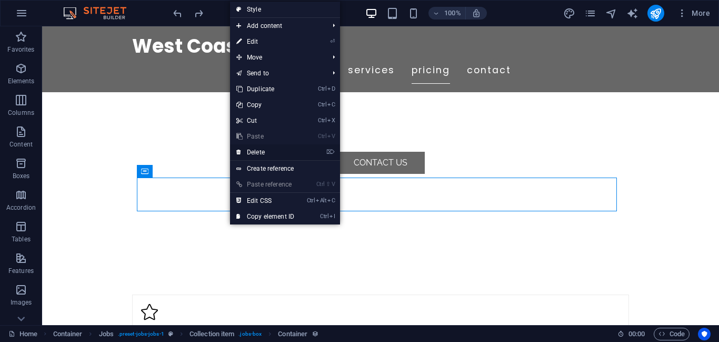
click at [266, 155] on link "⌦ Delete" at bounding box center [265, 152] width 71 height 16
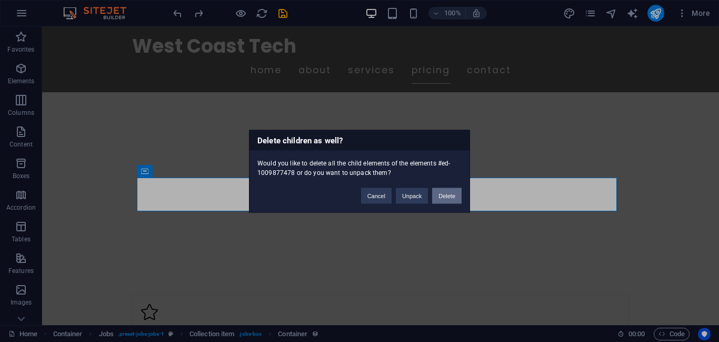
click at [443, 193] on button "Delete" at bounding box center [446, 195] width 29 height 16
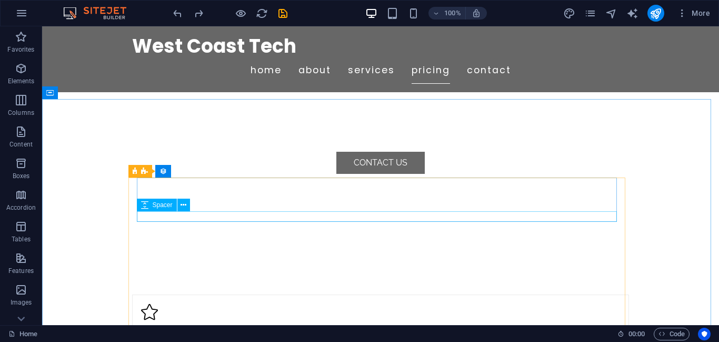
click at [145, 208] on icon at bounding box center [144, 205] width 7 height 13
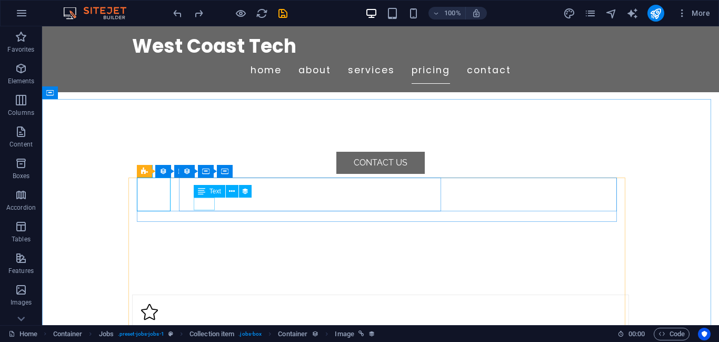
click at [205, 197] on div "Text" at bounding box center [210, 191] width 32 height 13
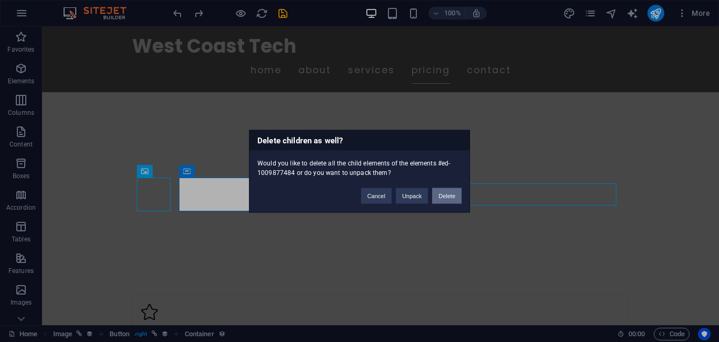
click at [450, 200] on button "Delete" at bounding box center [446, 195] width 29 height 16
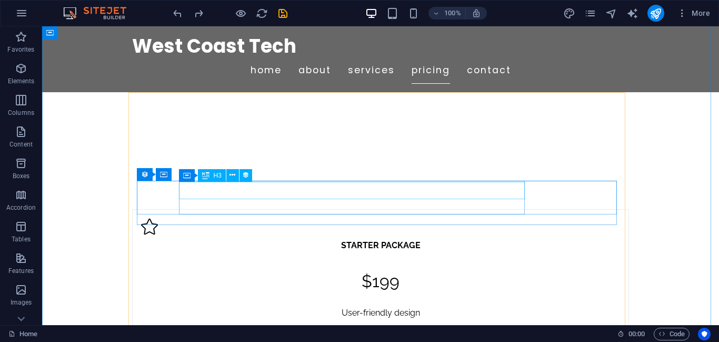
scroll to position [2524, 0]
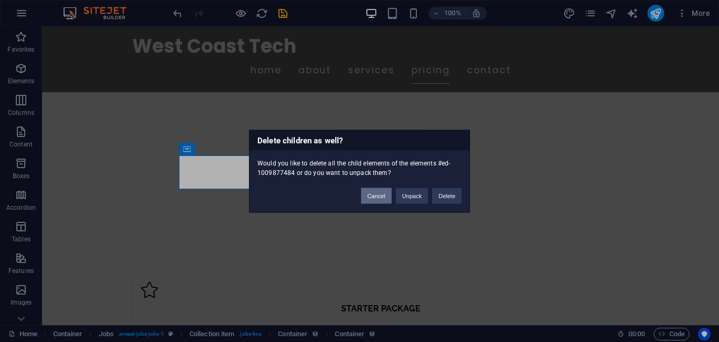
click at [383, 195] on button "Cancel" at bounding box center [376, 195] width 31 height 16
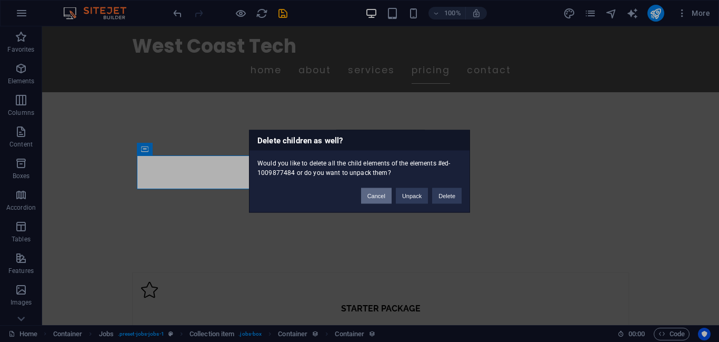
click at [369, 195] on button "Cancel" at bounding box center [376, 195] width 31 height 16
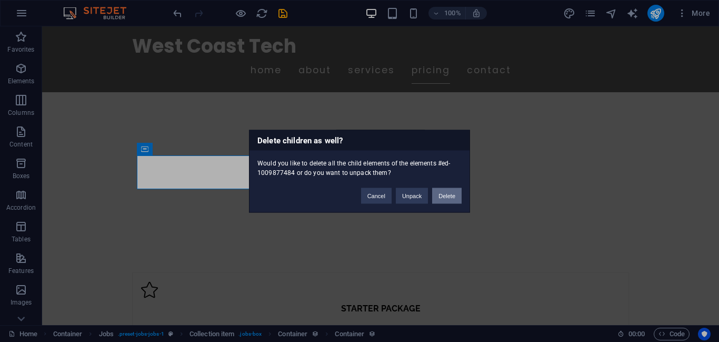
click at [451, 194] on button "Delete" at bounding box center [446, 195] width 29 height 16
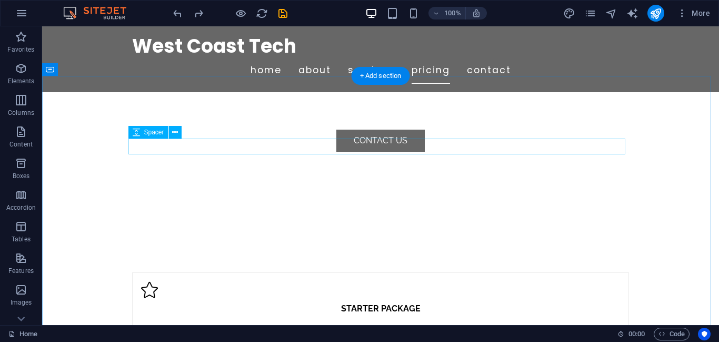
scroll to position [2587, 0]
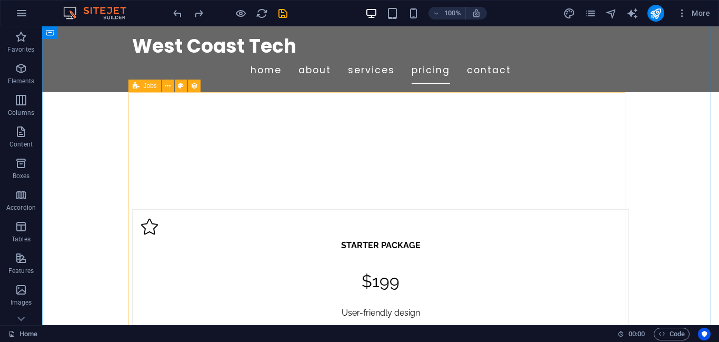
click at [151, 86] on span "Jobs" at bounding box center [150, 86] width 13 height 6
click at [169, 86] on icon at bounding box center [168, 86] width 6 height 11
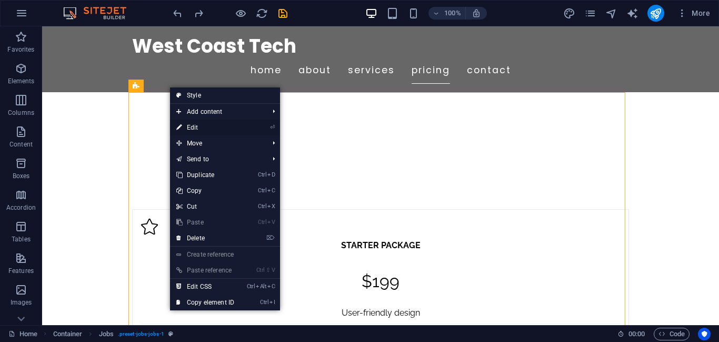
drag, startPoint x: 203, startPoint y: 126, endPoint x: 183, endPoint y: 140, distance: 24.2
click at [203, 126] on link "⏎ Edit" at bounding box center [205, 128] width 71 height 16
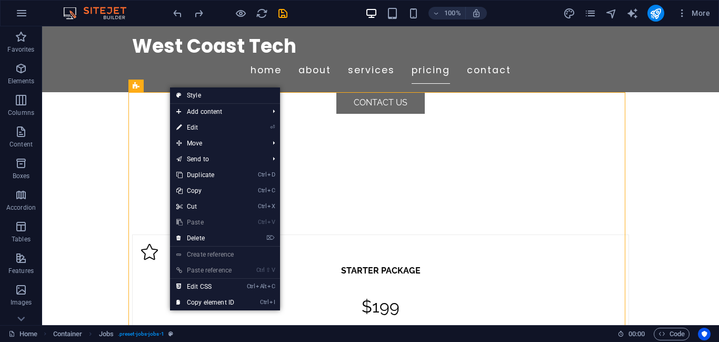
select select "68e01fe727bc7bf6950de0a6"
select select "columns.publishing_date_DESC"
select select "columns.status"
select select "Published"
select select "columns.publishing_date"
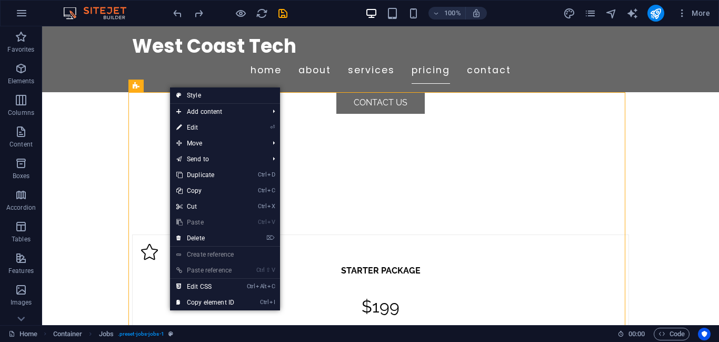
select select "past"
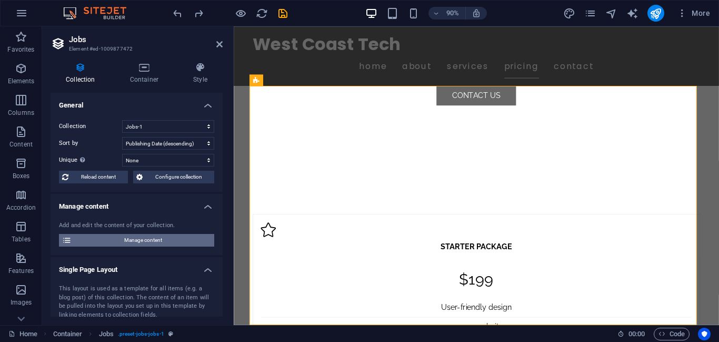
click at [152, 237] on span "Manage content" at bounding box center [143, 240] width 136 height 13
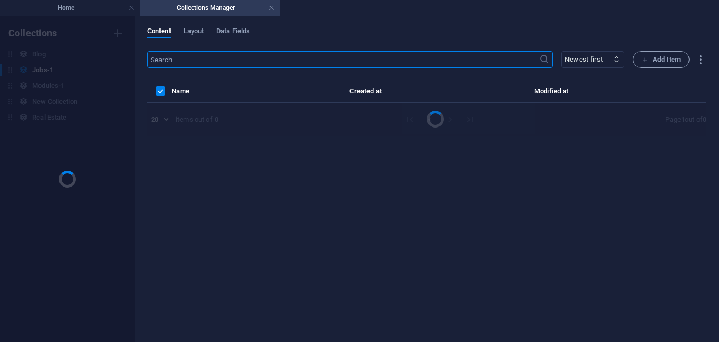
scroll to position [0, 0]
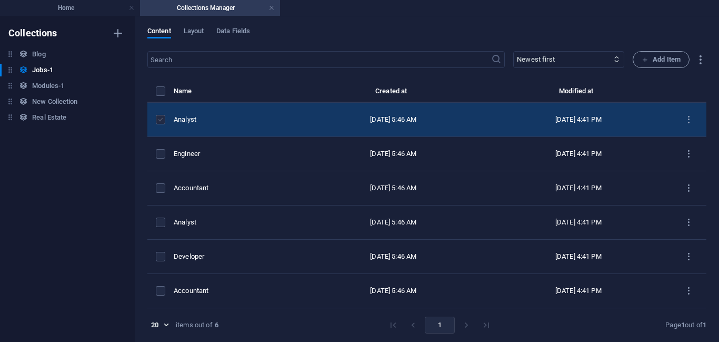
click at [160, 119] on label "items list" at bounding box center [160, 119] width 9 height 9
click at [0, 0] on input "items list" at bounding box center [0, 0] width 0 height 0
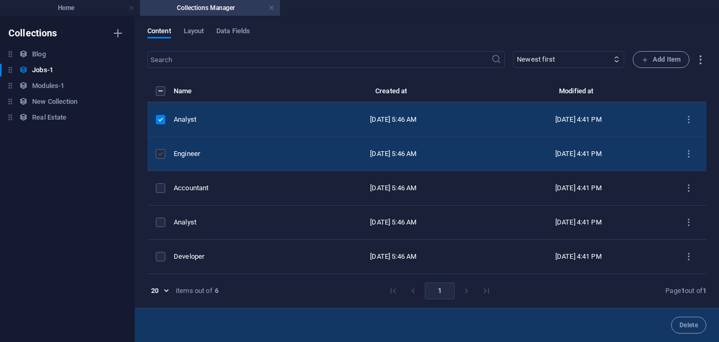
click at [159, 151] on label "items list" at bounding box center [160, 153] width 9 height 9
click at [0, 0] on input "items list" at bounding box center [0, 0] width 0 height 0
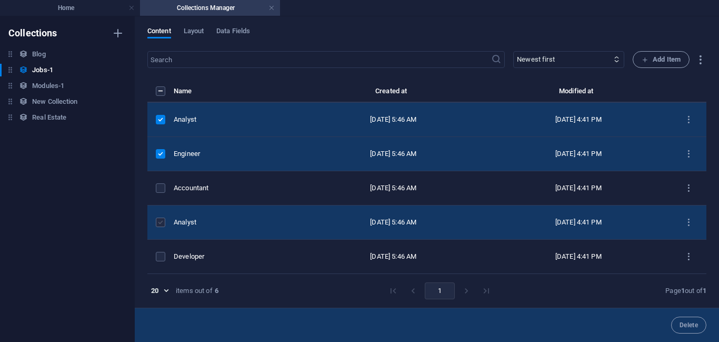
click at [161, 225] on label "items list" at bounding box center [160, 222] width 9 height 9
click at [0, 0] on input "items list" at bounding box center [0, 0] width 0 height 0
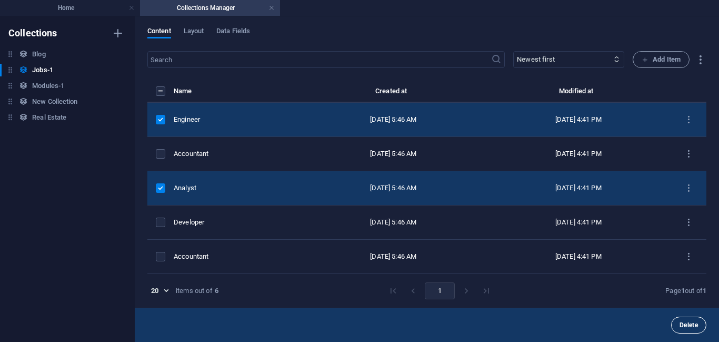
click at [575, 273] on span "Delete" at bounding box center [689, 325] width 18 height 6
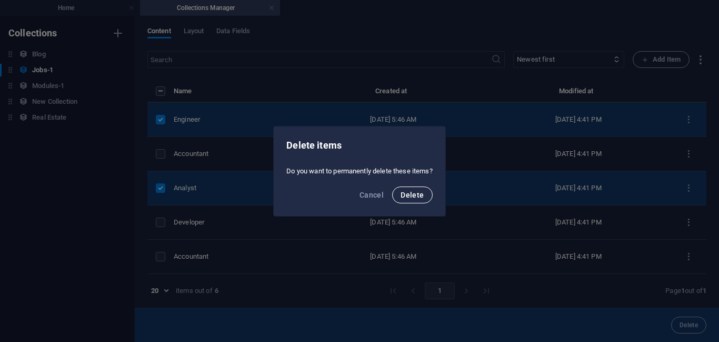
click at [421, 199] on button "Delete" at bounding box center [412, 194] width 40 height 17
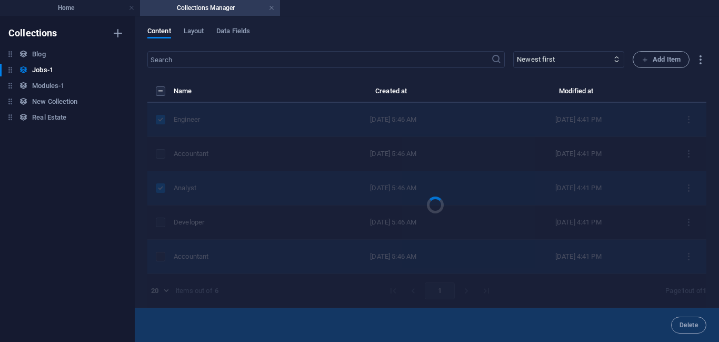
scroll to position [0, 0]
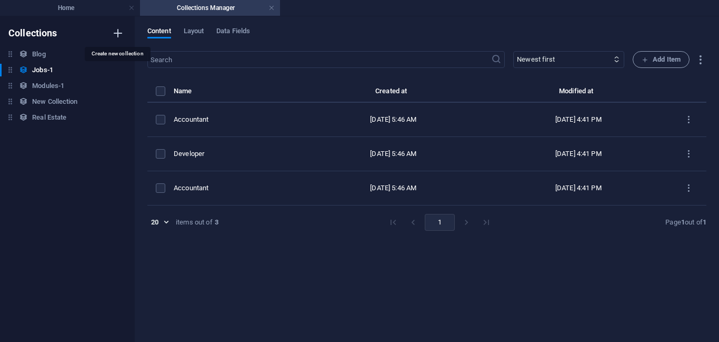
click at [117, 33] on icon "button" at bounding box center [118, 33] width 13 height 13
click at [60, 173] on div "Collections Blog Blog Jobs-1 Jobs-1 Modules-1 Modules-1 New Collection New Coll…" at bounding box center [67, 178] width 135 height 325
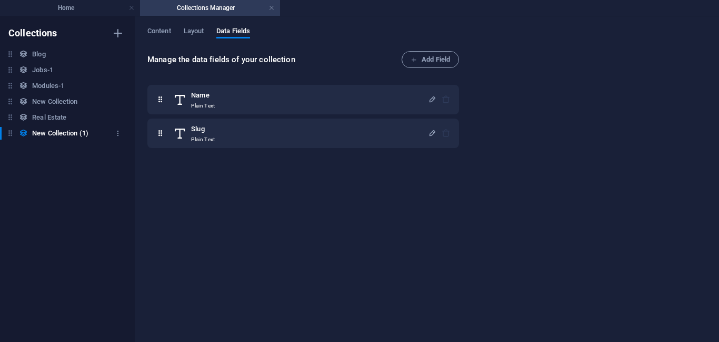
click at [12, 135] on icon at bounding box center [10, 133] width 9 height 9
click at [117, 136] on icon "button" at bounding box center [117, 133] width 7 height 7
click at [116, 205] on h6 "Delete" at bounding box center [127, 205] width 28 height 13
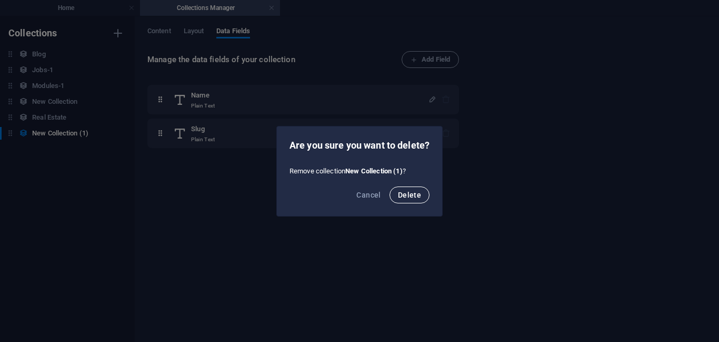
click at [408, 196] on span "Delete" at bounding box center [409, 195] width 23 height 8
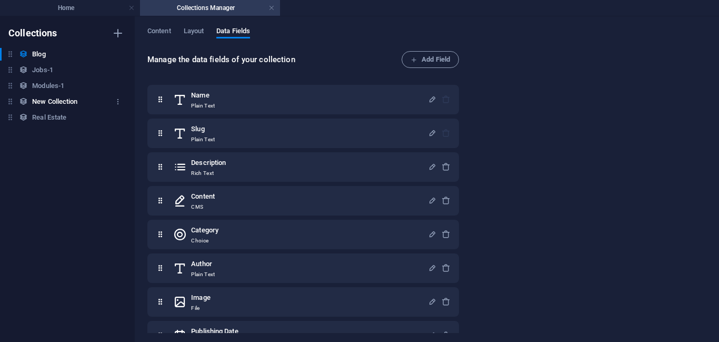
click at [54, 105] on h6 "New Collection" at bounding box center [54, 101] width 45 height 13
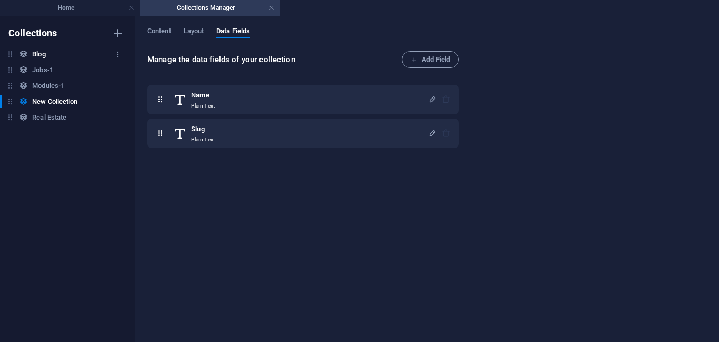
click at [37, 54] on h6 "Blog" at bounding box center [38, 54] width 13 height 13
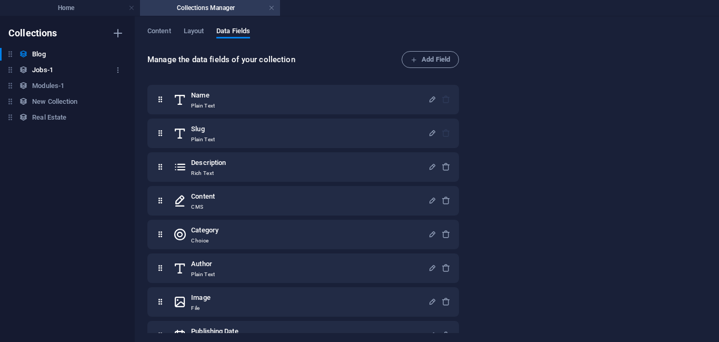
click at [47, 73] on h6 "Jobs-1" at bounding box center [42, 70] width 21 height 13
click at [42, 58] on h6 "Blog" at bounding box center [38, 54] width 13 height 13
click at [204, 32] on span "Layout" at bounding box center [194, 32] width 21 height 15
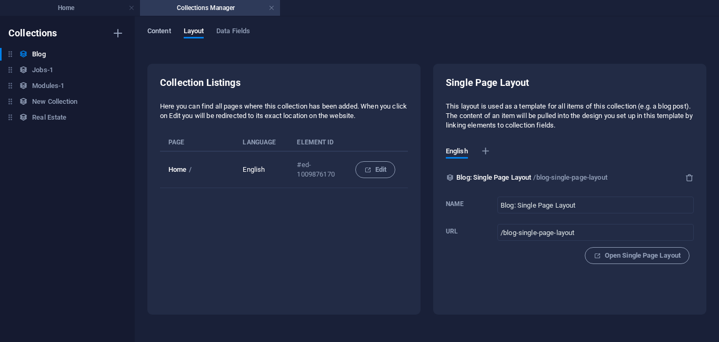
click at [162, 29] on span "Content" at bounding box center [159, 32] width 24 height 15
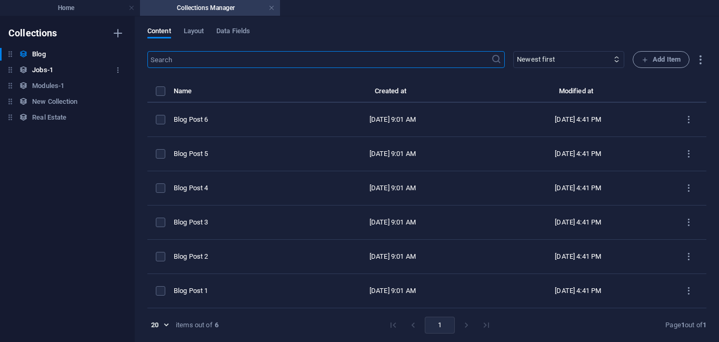
click at [38, 69] on h6 "Jobs-1" at bounding box center [42, 70] width 21 height 13
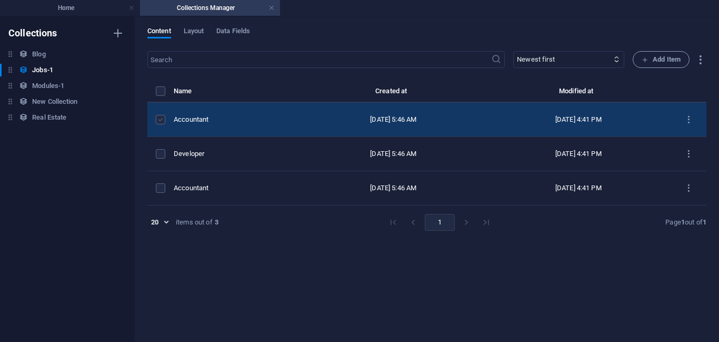
click at [159, 119] on label "items list" at bounding box center [160, 119] width 9 height 9
click at [0, 0] on input "items list" at bounding box center [0, 0] width 0 height 0
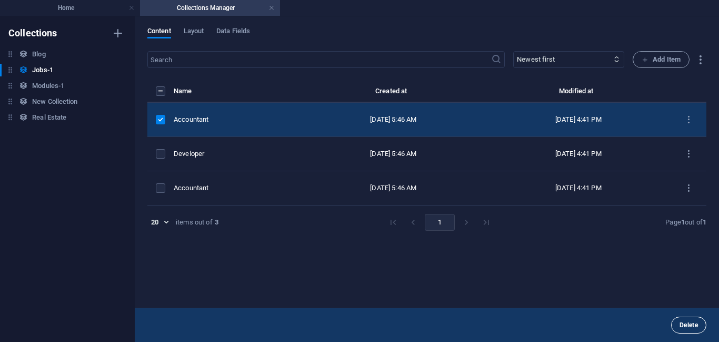
click at [575, 273] on span "Delete" at bounding box center [689, 325] width 18 height 6
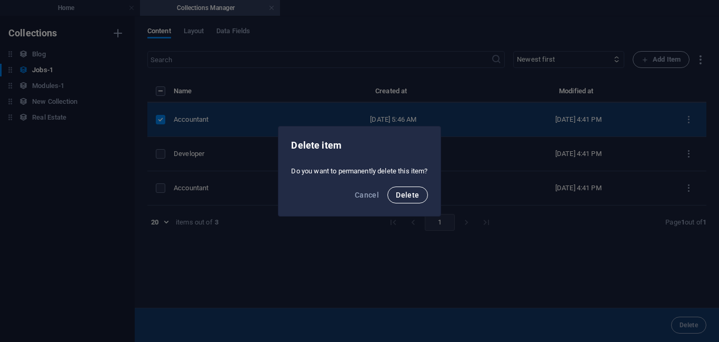
click at [410, 198] on span "Delete" at bounding box center [407, 195] width 23 height 8
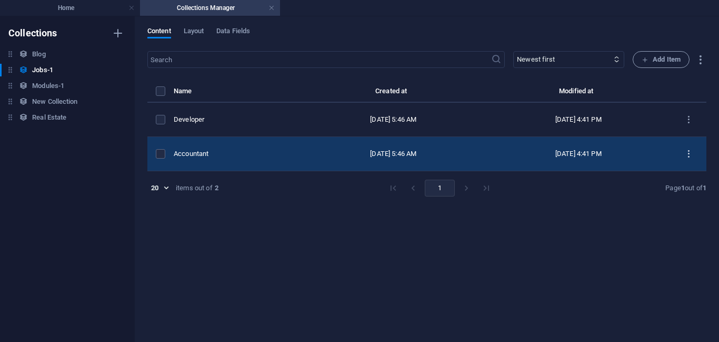
click at [575, 157] on icon "items list" at bounding box center [689, 154] width 10 height 10
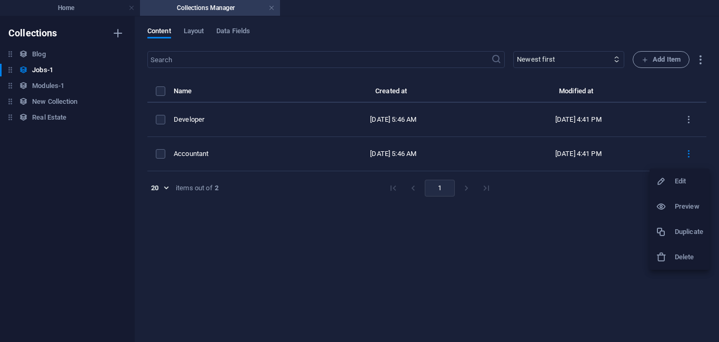
click at [575, 190] on li "Edit" at bounding box center [680, 181] width 60 height 25
select select "Tech"
select select "Freelance"
select select "Published"
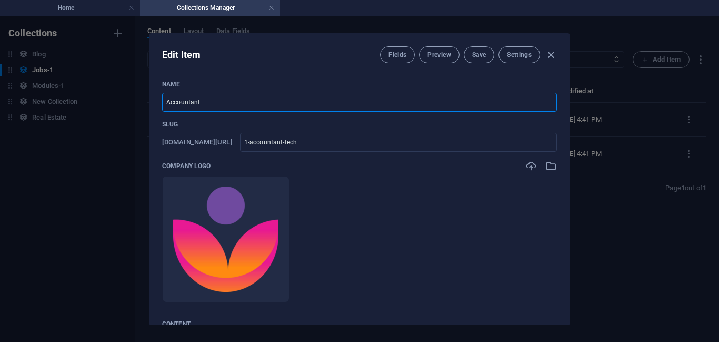
drag, startPoint x: 242, startPoint y: 105, endPoint x: 147, endPoint y: 105, distance: 95.3
click at [149, 98] on div "Edit Item Fields Preview Save Settings Name Accountant ​ Slug www.example.com/j…" at bounding box center [359, 179] width 421 height 292
type input "S"
type input "Digital Sales Executive"
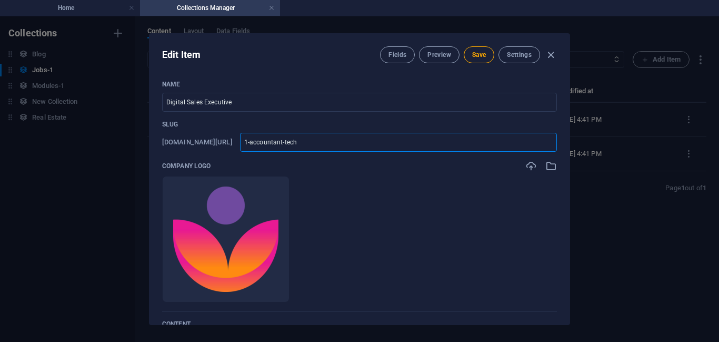
click at [287, 145] on input "1-accountant-tech" at bounding box center [398, 142] width 317 height 19
click at [481, 58] on span "Save" at bounding box center [479, 55] width 14 height 8
click at [550, 54] on icon "button" at bounding box center [551, 55] width 12 height 12
type input "2025-10-04"
type input "1-accountant-tech"
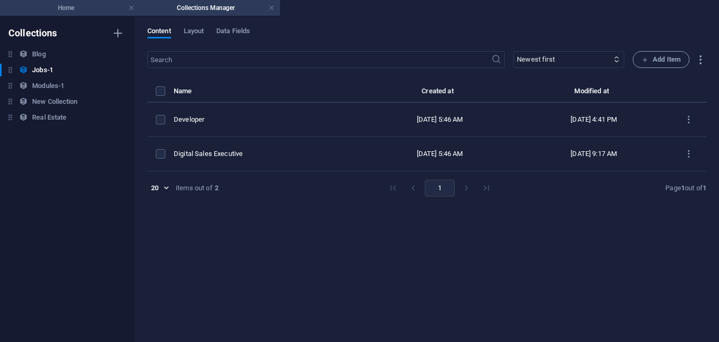
click at [110, 5] on h4 "Home" at bounding box center [70, 8] width 140 height 12
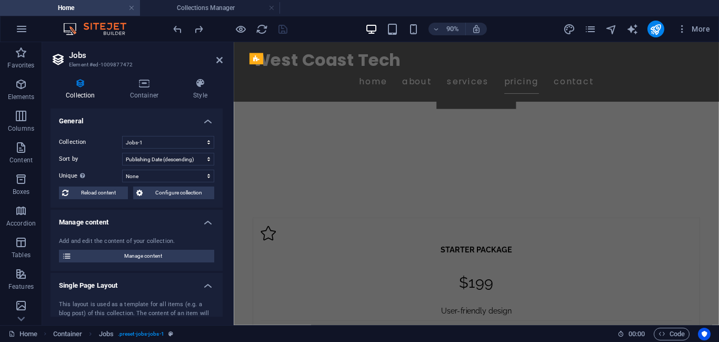
scroll to position [2653, 0]
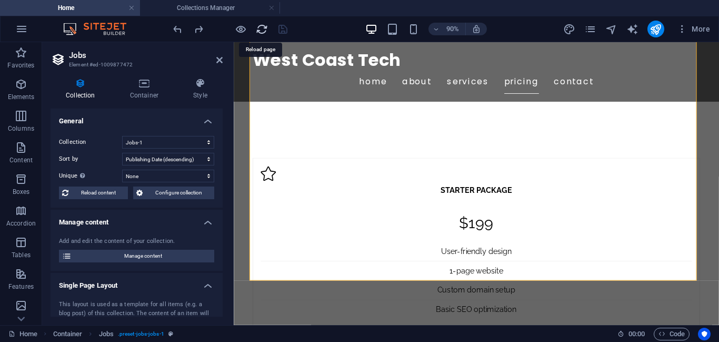
drag, startPoint x: 257, startPoint y: 32, endPoint x: 359, endPoint y: 14, distance: 103.2
click at [257, 32] on icon "reload" at bounding box center [262, 29] width 12 height 12
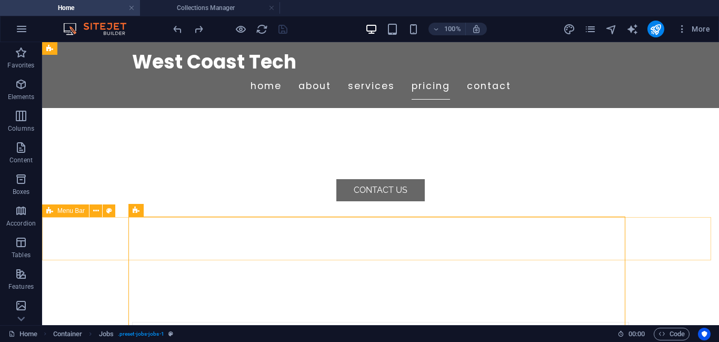
scroll to position [2464, 0]
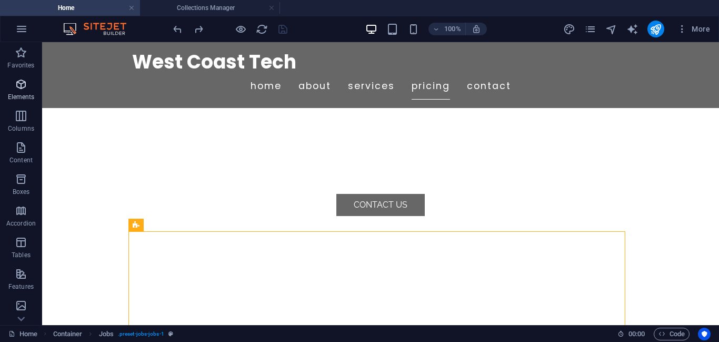
click at [20, 83] on icon "button" at bounding box center [21, 84] width 13 height 13
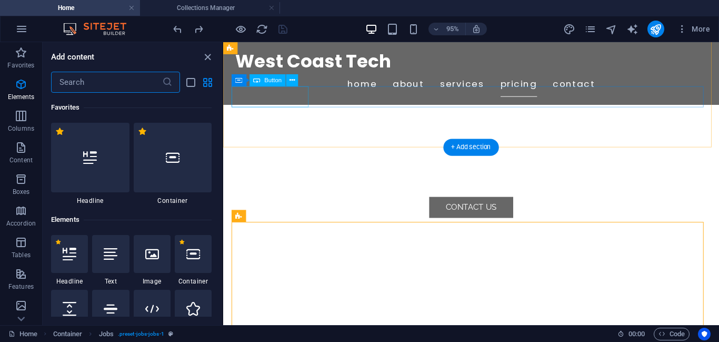
scroll to position [112, 0]
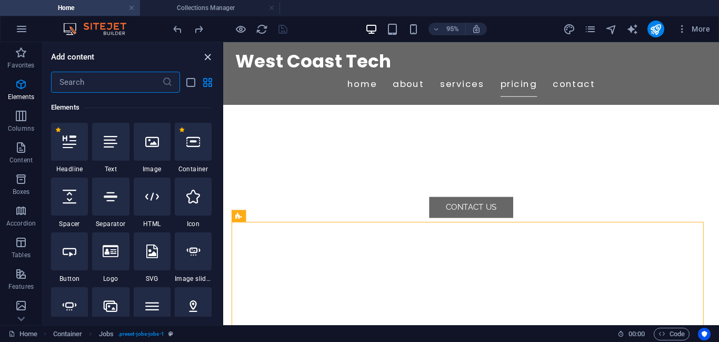
click at [205, 56] on icon "close panel" at bounding box center [208, 57] width 12 height 12
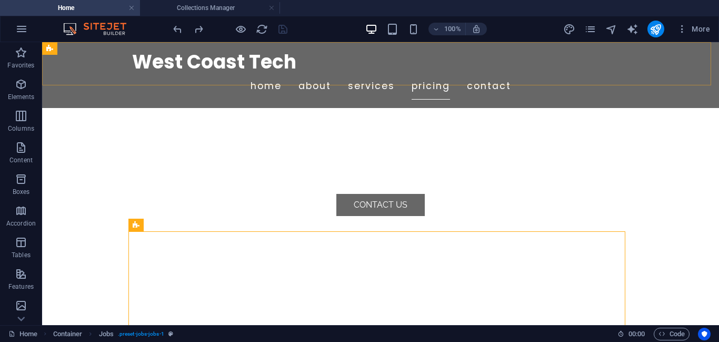
click at [69, 62] on div "West Coast Tech Home About Services Pricing Contact" at bounding box center [380, 75] width 677 height 66
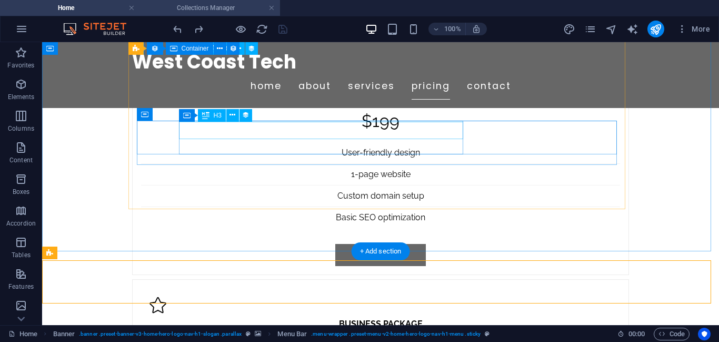
scroll to position [2653, 0]
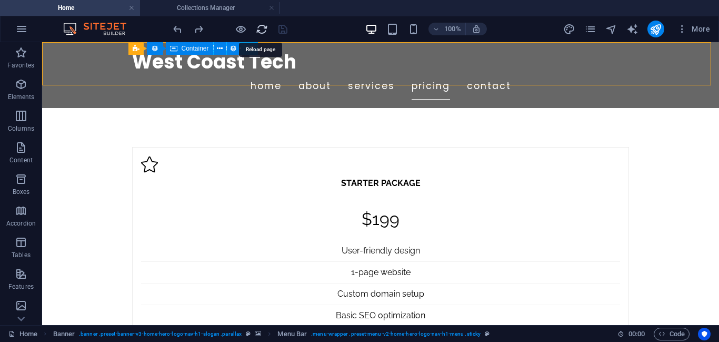
click at [264, 29] on icon "reload" at bounding box center [262, 29] width 12 height 12
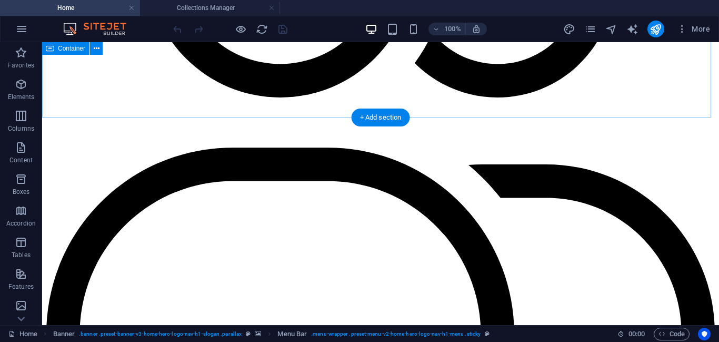
scroll to position [2844, 0]
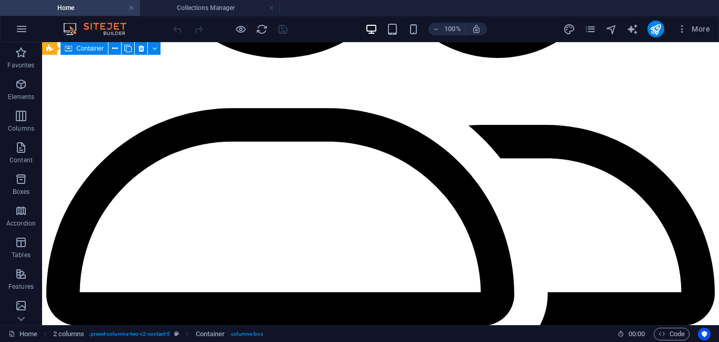
scroll to position [2757, 0]
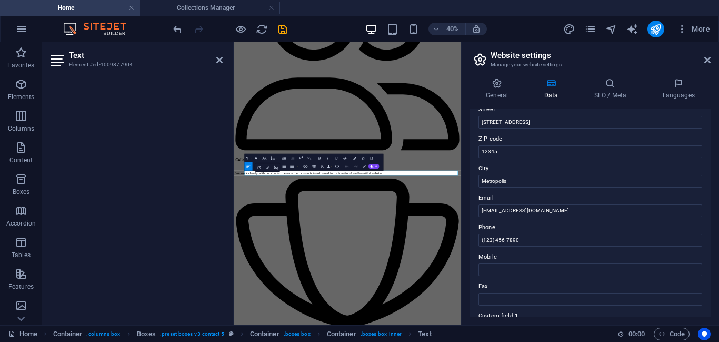
scroll to position [126, 0]
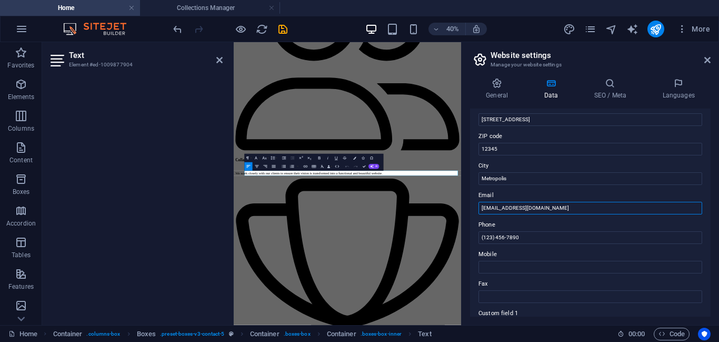
click at [533, 211] on input "[EMAIL_ADDRESS][DOMAIN_NAME]" at bounding box center [591, 208] width 224 height 13
type input "info@westcoasttech.com"
drag, startPoint x: 528, startPoint y: 240, endPoint x: 474, endPoint y: 236, distance: 54.4
click at [474, 236] on div "Contact data for this website. This can be used everywhere on the website and w…" at bounding box center [590, 212] width 241 height 208
type input "253-366-5460"
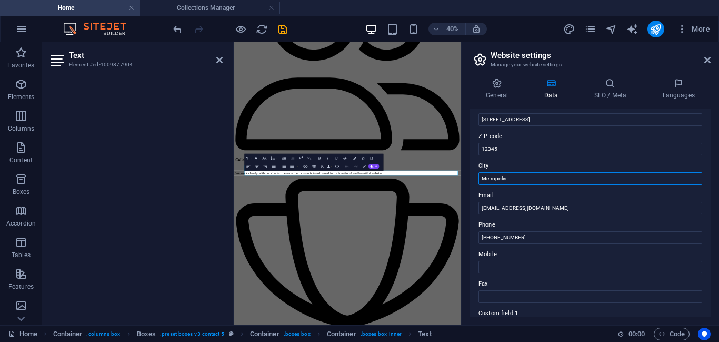
drag, startPoint x: 510, startPoint y: 176, endPoint x: 475, endPoint y: 175, distance: 35.3
click at [475, 175] on div "Contact data for this website. This can be used everywhere on the website and w…" at bounding box center [590, 212] width 241 height 208
type input "Corner Brook"
drag, startPoint x: 508, startPoint y: 149, endPoint x: 471, endPoint y: 143, distance: 37.4
click at [471, 143] on div "Contact data for this website. This can be used everywhere on the website and w…" at bounding box center [590, 212] width 241 height 208
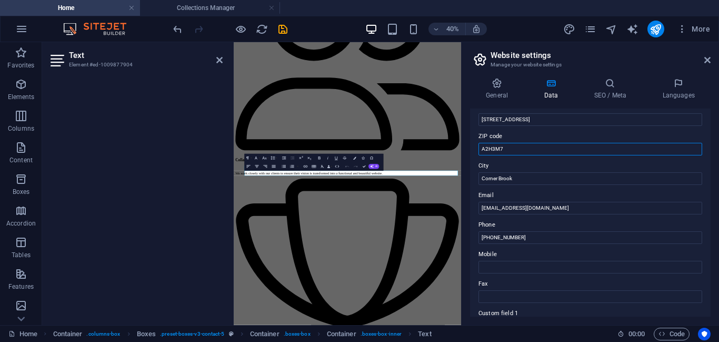
click at [487, 149] on input "A2H3M7" at bounding box center [591, 149] width 224 height 13
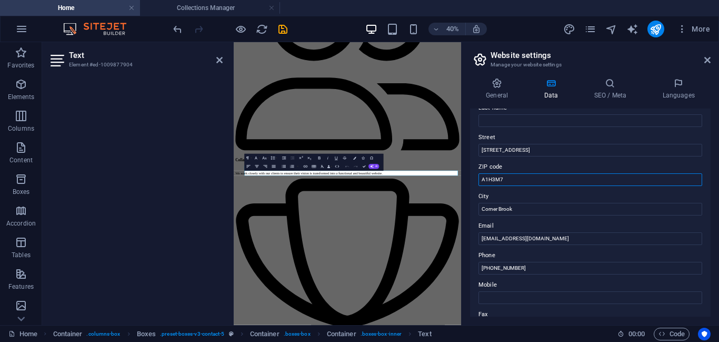
scroll to position [63, 0]
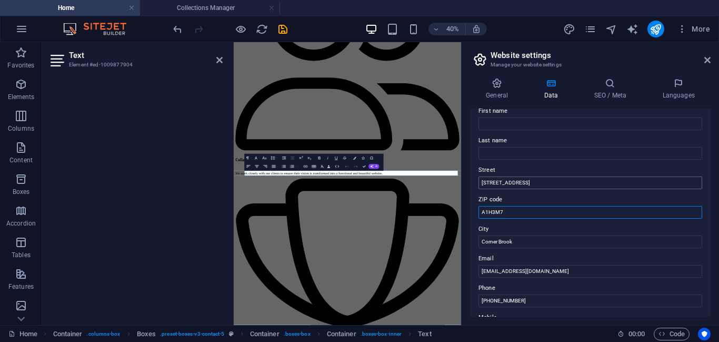
type input "A1H3M7"
drag, startPoint x: 540, startPoint y: 185, endPoint x: 466, endPoint y: 185, distance: 74.8
click at [466, 185] on div "General Data SEO / Meta Languages Website name brad-seftel.com Logo Drag files …" at bounding box center [591, 197] width 258 height 255
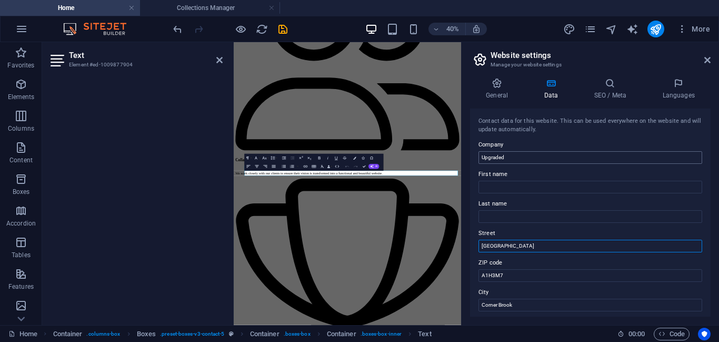
type input "West Street"
drag, startPoint x: 517, startPoint y: 161, endPoint x: 472, endPoint y: 156, distance: 45.6
click at [472, 156] on div "Contact data for this website. This can be used everywhere on the website and w…" at bounding box center [590, 212] width 241 height 208
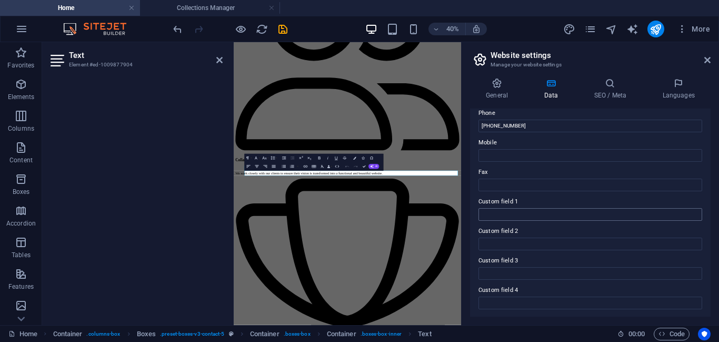
scroll to position [298, 0]
type input "West Coast Tech"
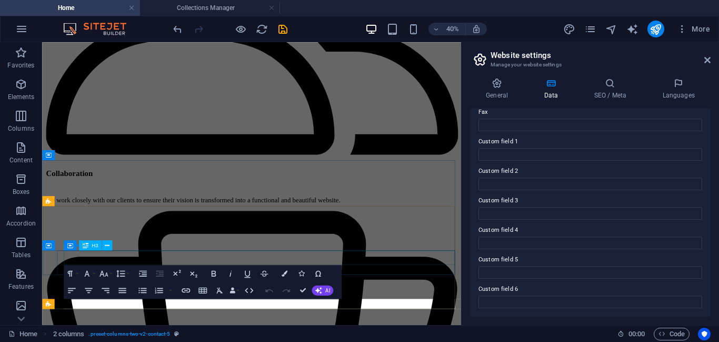
scroll to position [2645, 0]
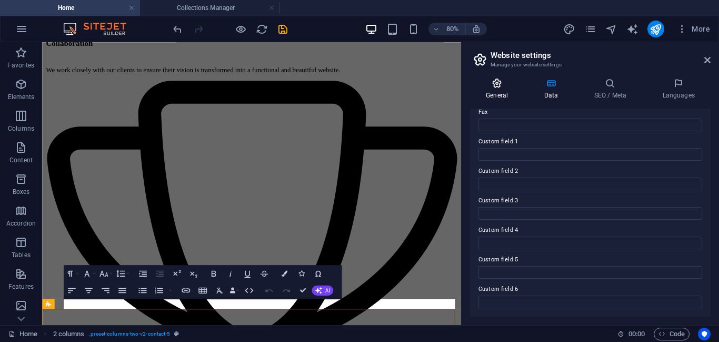
click at [502, 86] on icon at bounding box center [497, 83] width 54 height 11
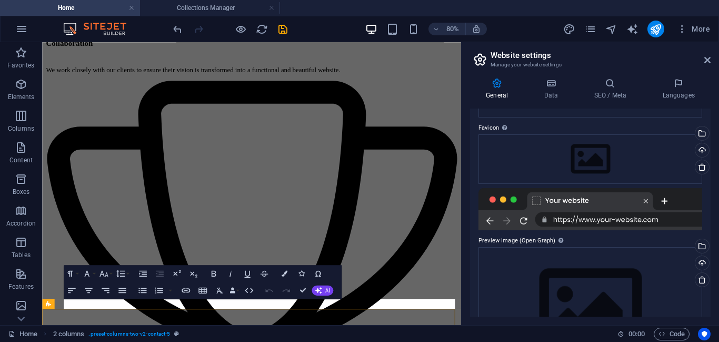
scroll to position [0, 0]
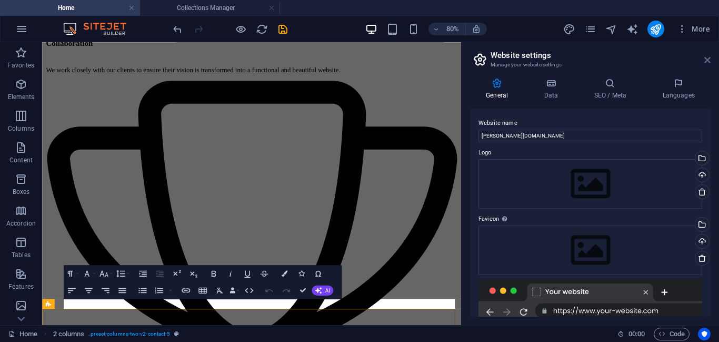
click at [575, 57] on icon at bounding box center [708, 60] width 6 height 8
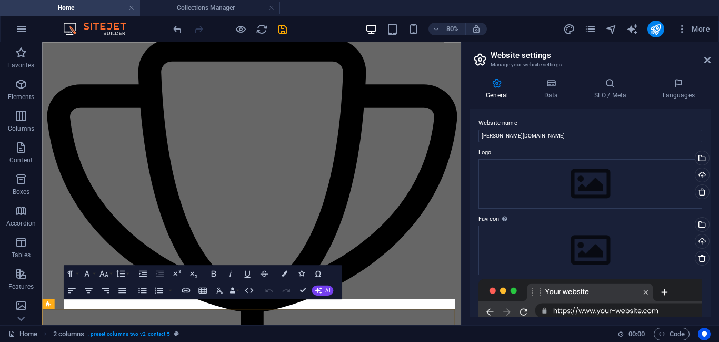
scroll to position [2992, 0]
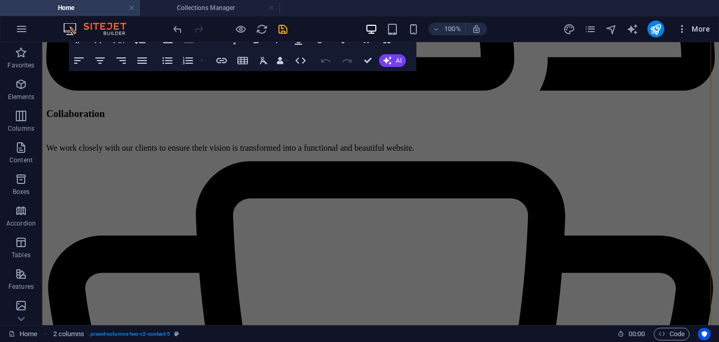
click at [575, 31] on icon "button" at bounding box center [682, 29] width 11 height 11
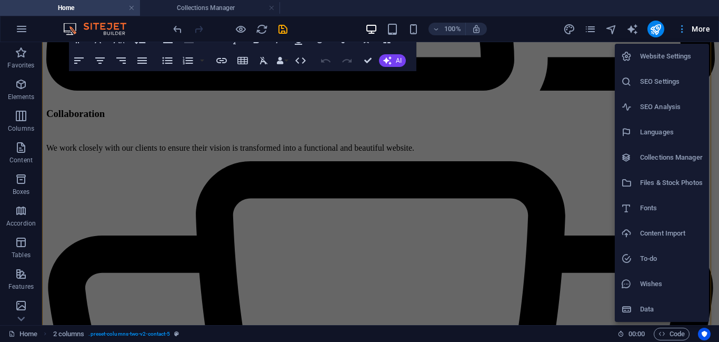
click at [575, 31] on div at bounding box center [359, 171] width 719 height 342
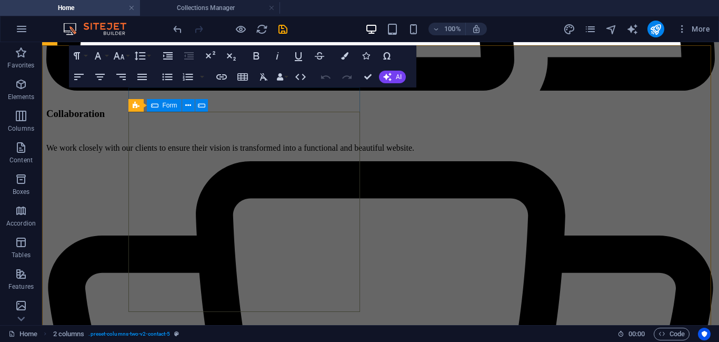
scroll to position [2866, 0]
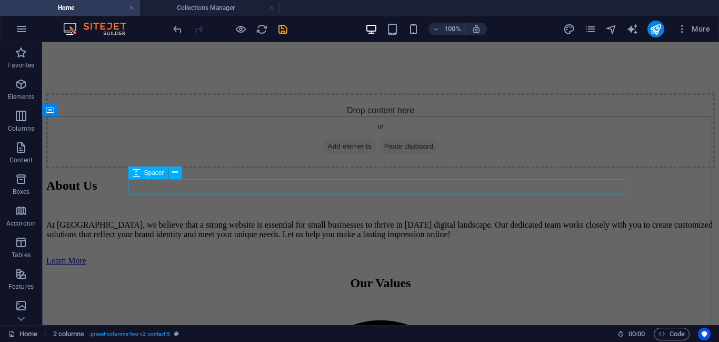
scroll to position [1871, 0]
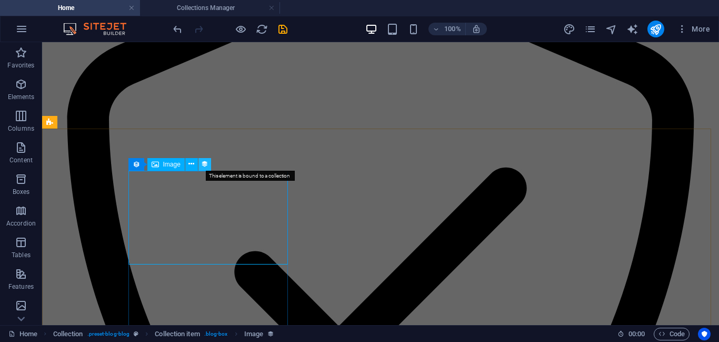
click at [206, 166] on icon at bounding box center [204, 164] width 7 height 11
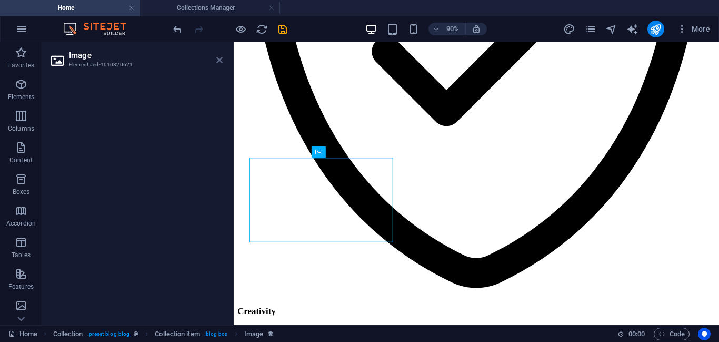
click at [220, 62] on icon at bounding box center [219, 60] width 6 height 8
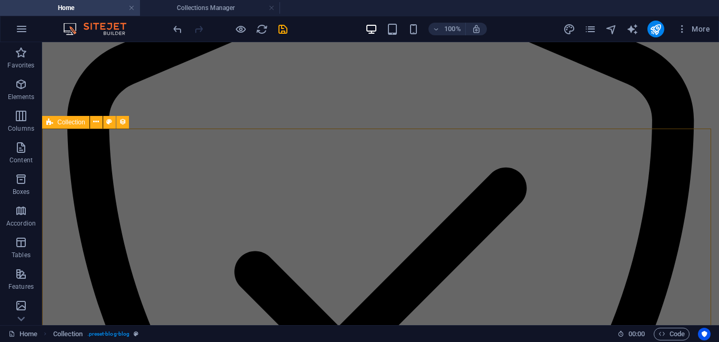
click at [70, 122] on span "Collection" at bounding box center [71, 122] width 28 height 6
click at [92, 124] on button at bounding box center [96, 122] width 13 height 13
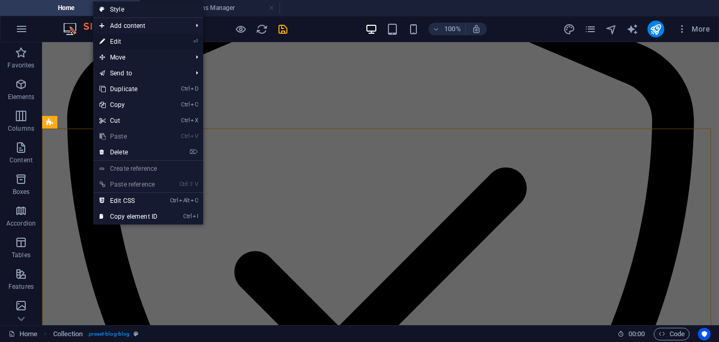
click at [139, 45] on link "⏎ Edit" at bounding box center [128, 42] width 71 height 16
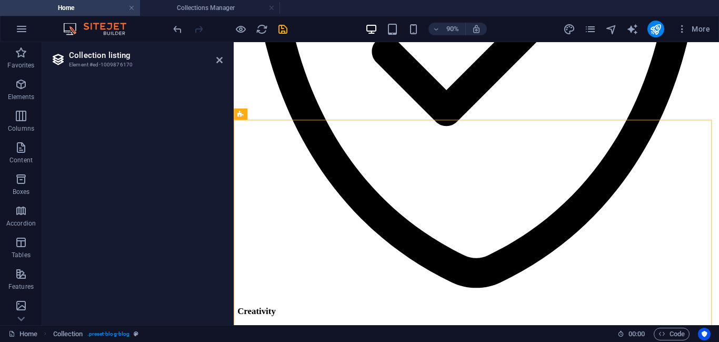
click at [70, 55] on h2 "Collection listing" at bounding box center [146, 55] width 154 height 9
click at [282, 115] on icon at bounding box center [282, 114] width 5 height 10
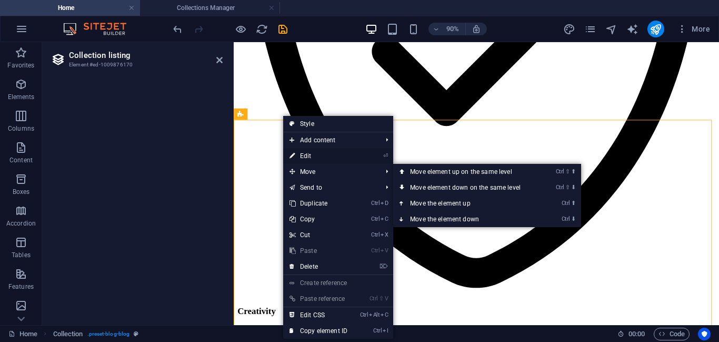
click at [304, 159] on link "⏎ Edit" at bounding box center [318, 156] width 71 height 16
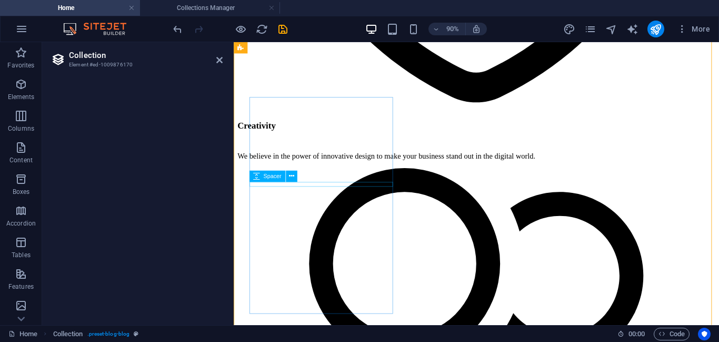
scroll to position [2187, 0]
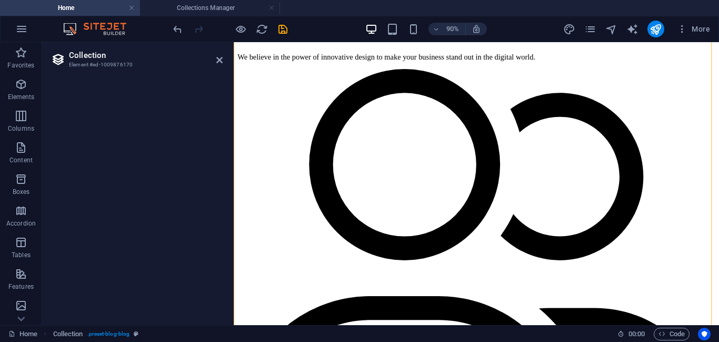
click at [93, 58] on h2 "Collection" at bounding box center [146, 55] width 154 height 9
click at [120, 273] on span ". preset-blog-blog" at bounding box center [108, 334] width 43 height 13
click at [19, 91] on span "Elements" at bounding box center [21, 90] width 42 height 25
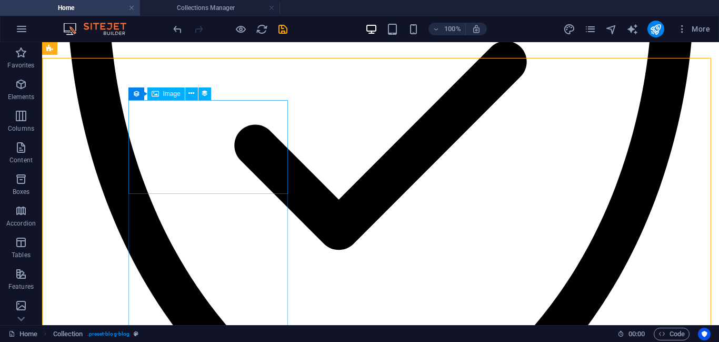
scroll to position [1808, 0]
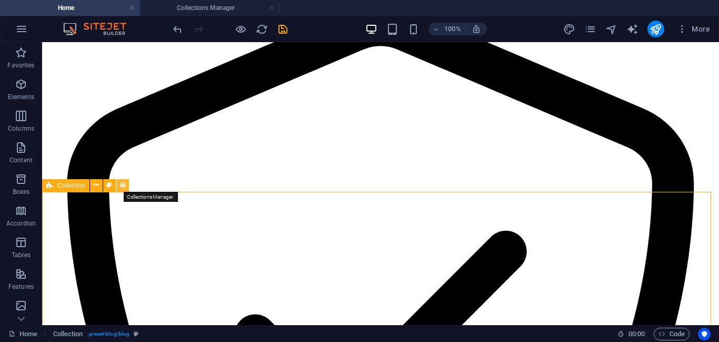
click at [123, 186] on icon at bounding box center [122, 185] width 7 height 11
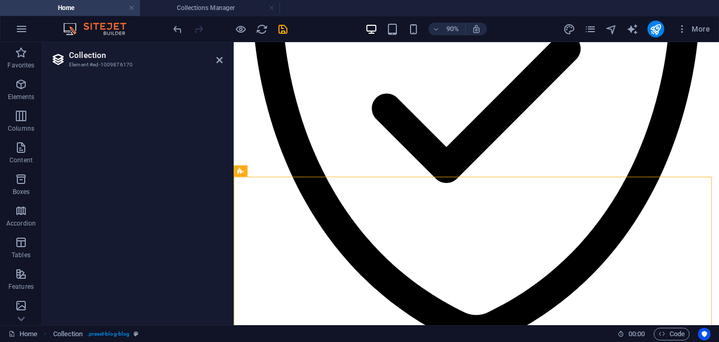
click at [64, 54] on icon at bounding box center [59, 59] width 16 height 15
click at [136, 273] on icon "breadcrumb" at bounding box center [136, 334] width 5 height 6
click at [74, 273] on span "Collection" at bounding box center [68, 334] width 30 height 13
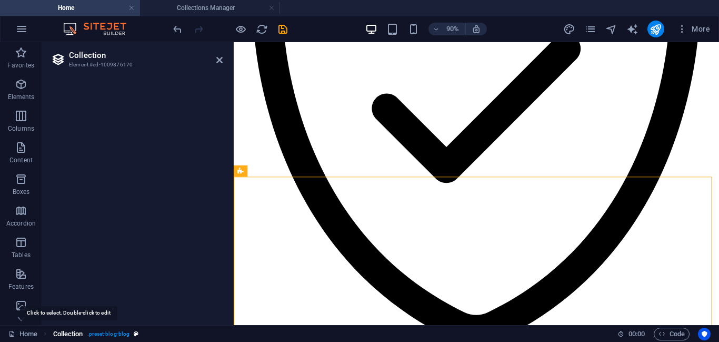
click at [72, 273] on span "Collection" at bounding box center [68, 334] width 30 height 13
click at [103, 273] on span ". preset-blog-blog" at bounding box center [108, 334] width 43 height 13
click at [87, 62] on h3 "Element #ed-1009876170" at bounding box center [135, 64] width 133 height 9
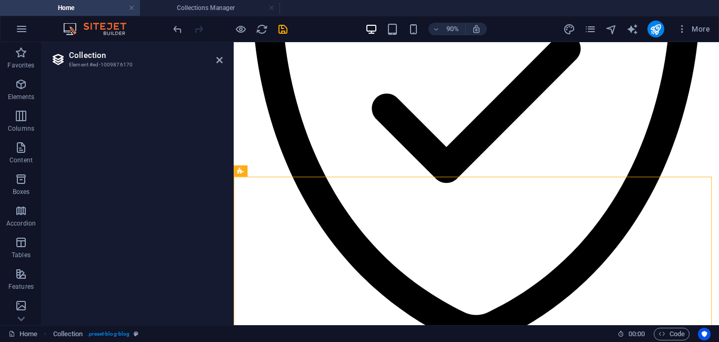
click at [87, 62] on h3 "Element #ed-1009876170" at bounding box center [135, 64] width 133 height 9
click at [56, 57] on icon at bounding box center [59, 59] width 16 height 15
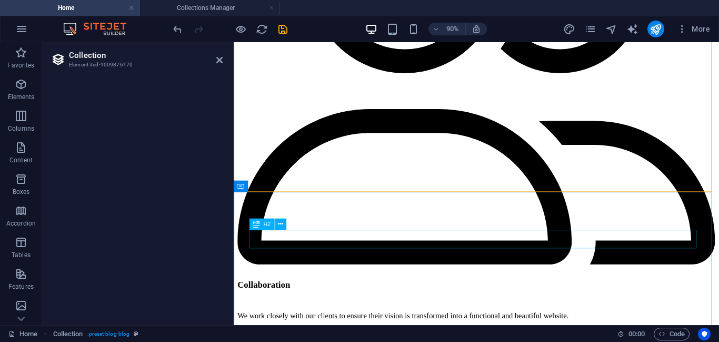
scroll to position [2440, 0]
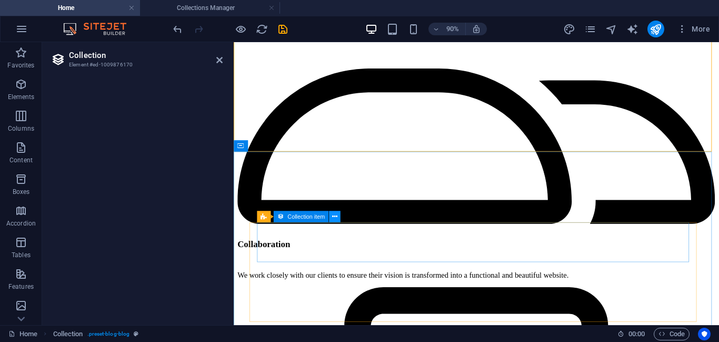
click at [338, 218] on button at bounding box center [335, 217] width 12 height 12
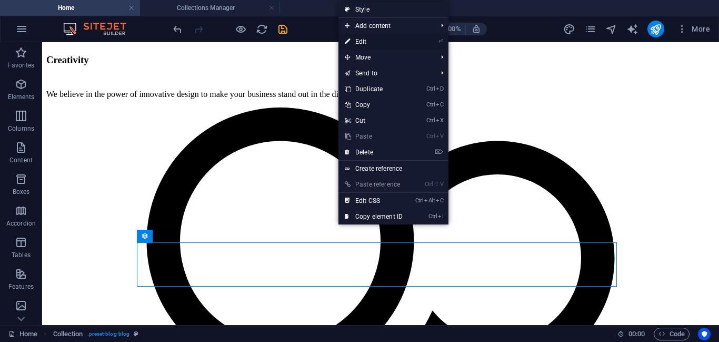
click at [368, 44] on link "⏎ Edit" at bounding box center [374, 42] width 71 height 16
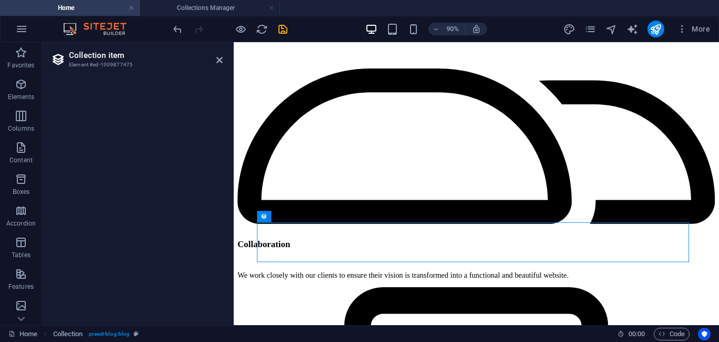
click at [98, 58] on h2 "Collection item" at bounding box center [146, 55] width 154 height 9
click at [216, 56] on icon at bounding box center [219, 60] width 6 height 8
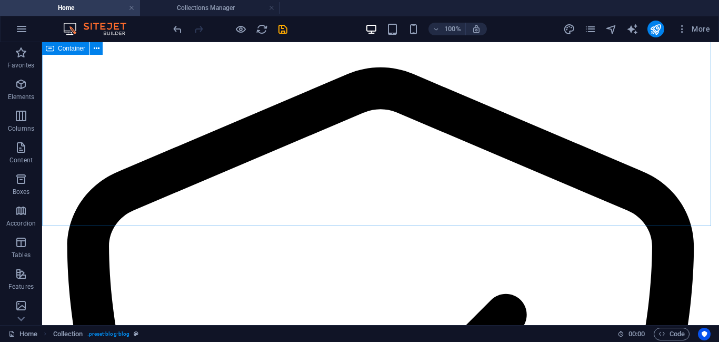
scroll to position [1934, 0]
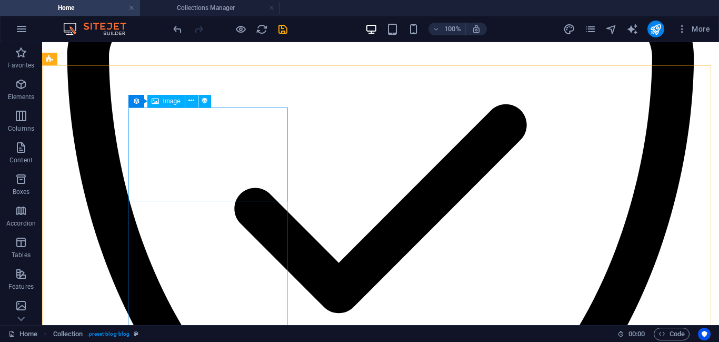
click at [205, 100] on icon at bounding box center [204, 100] width 7 height 11
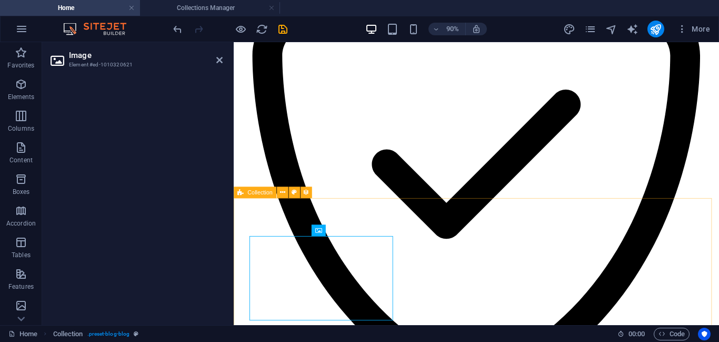
scroll to position [1808, 0]
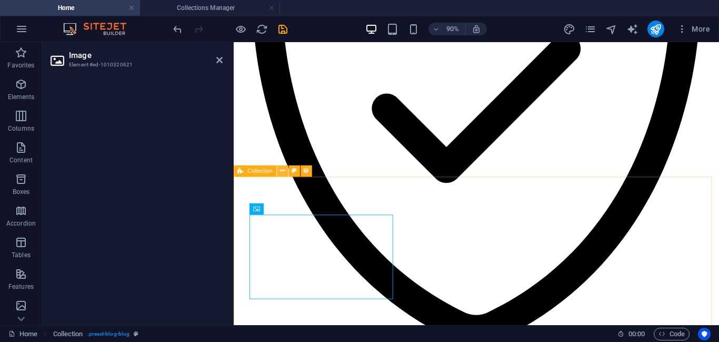
click at [283, 173] on icon at bounding box center [282, 171] width 5 height 10
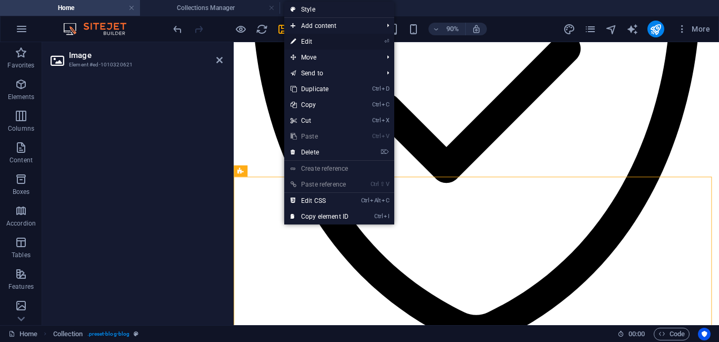
click at [310, 43] on link "⏎ Edit" at bounding box center [319, 42] width 71 height 16
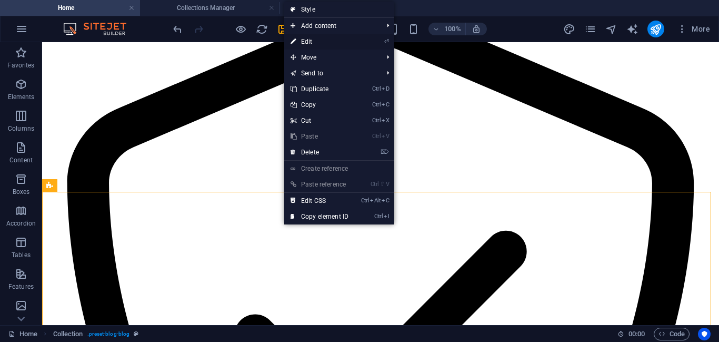
click at [310, 42] on link "⏎ Edit" at bounding box center [319, 42] width 71 height 16
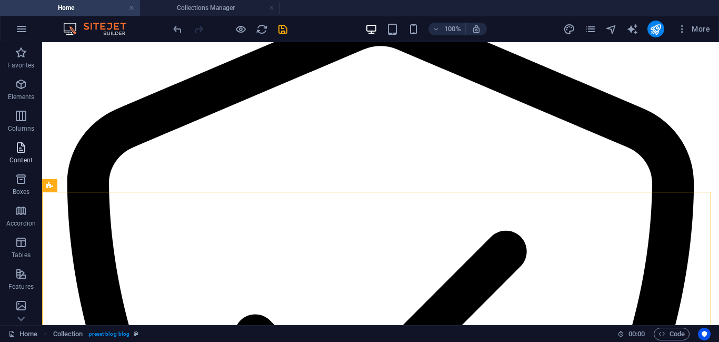
click at [25, 144] on icon "button" at bounding box center [21, 147] width 13 height 13
click at [12, 273] on span "Collections" at bounding box center [21, 310] width 42 height 25
